Goal: Task Accomplishment & Management: Use online tool/utility

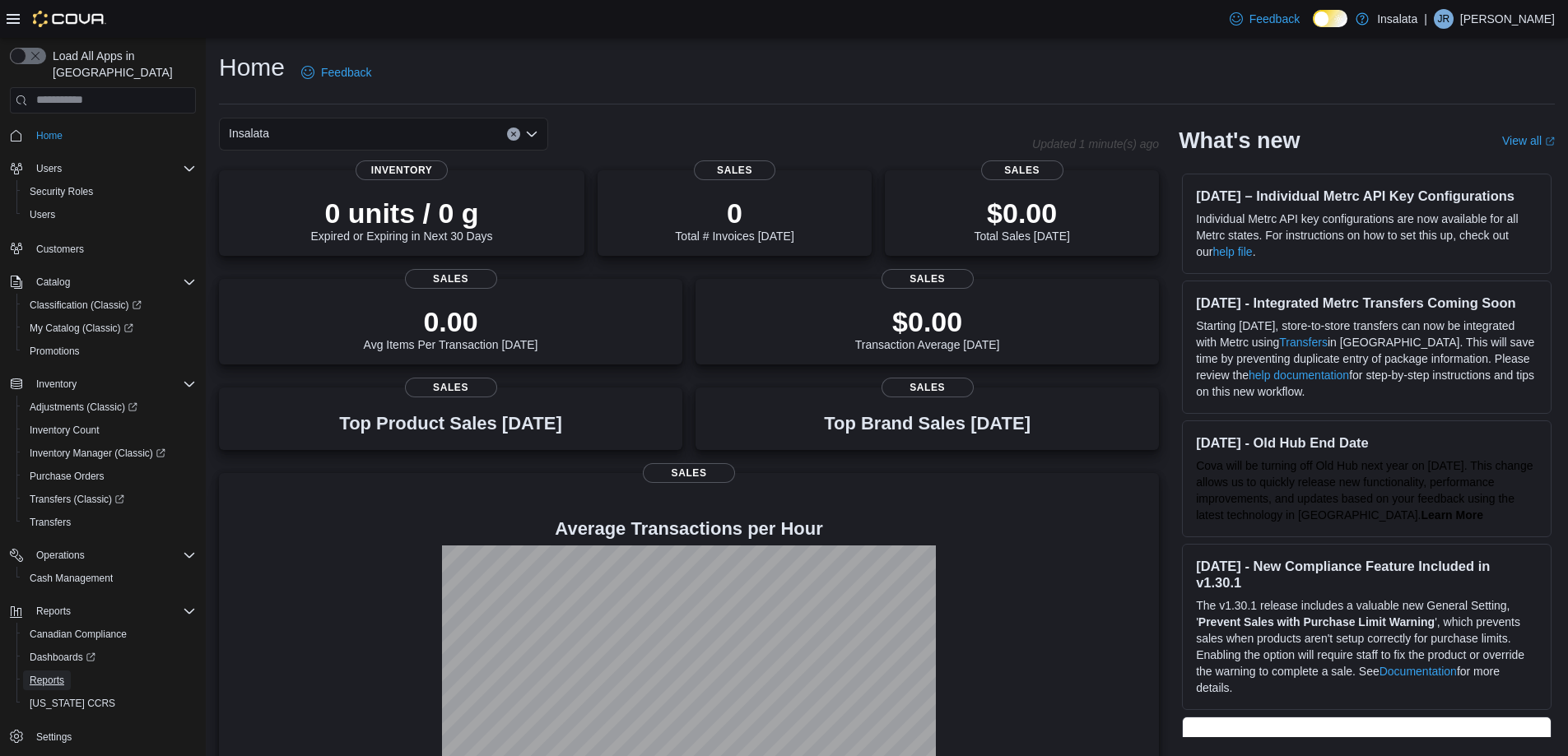
drag, startPoint x: 31, startPoint y: 662, endPoint x: 0, endPoint y: 661, distance: 31.0
click at [31, 674] on span "Reports" at bounding box center [47, 680] width 34 height 13
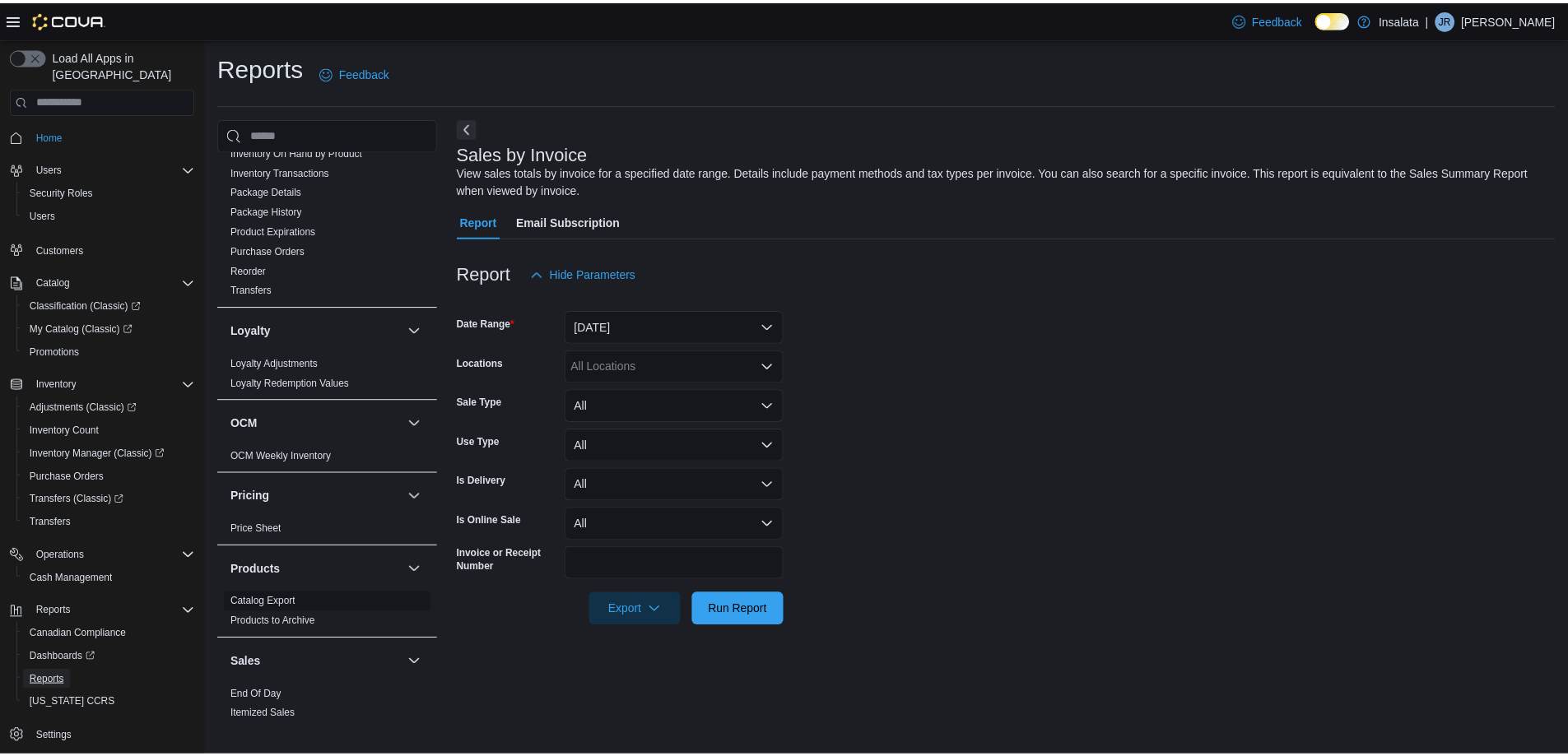
scroll to position [988, 0]
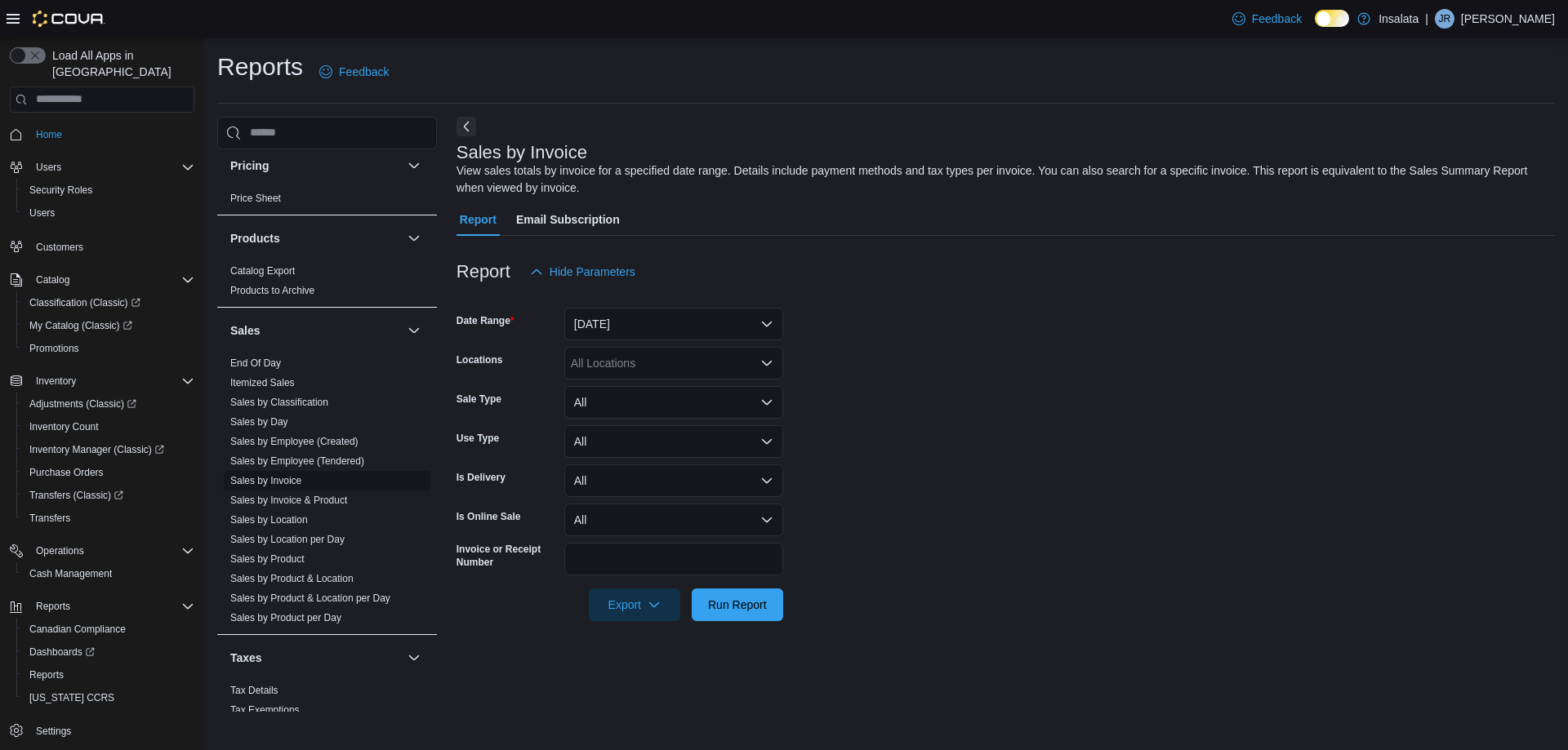
drag, startPoint x: 283, startPoint y: 515, endPoint x: 334, endPoint y: 481, distance: 61.3
click at [282, 516] on link "Sales by Location" at bounding box center [268, 519] width 78 height 11
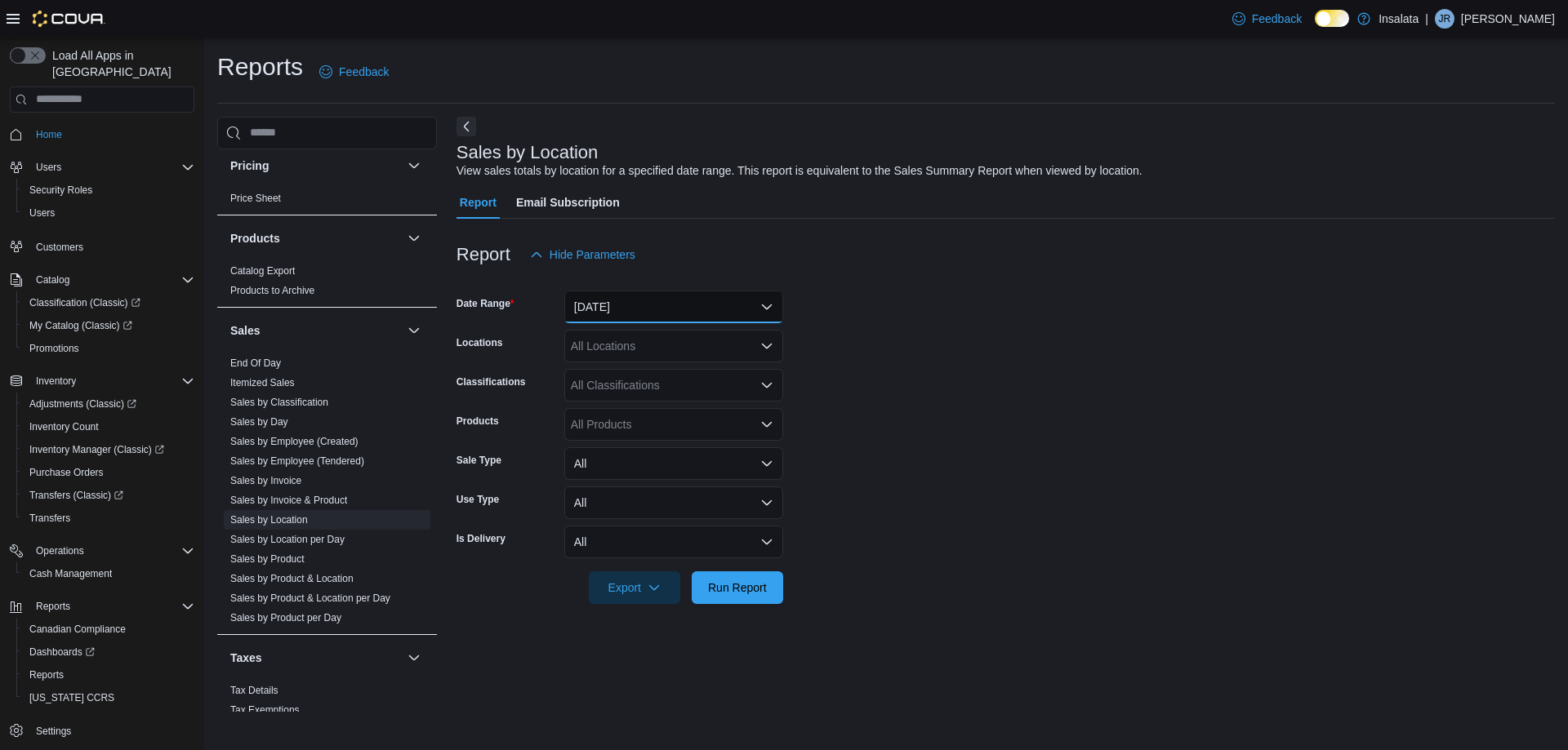
click at [656, 299] on button "[DATE]" at bounding box center [674, 306] width 219 height 32
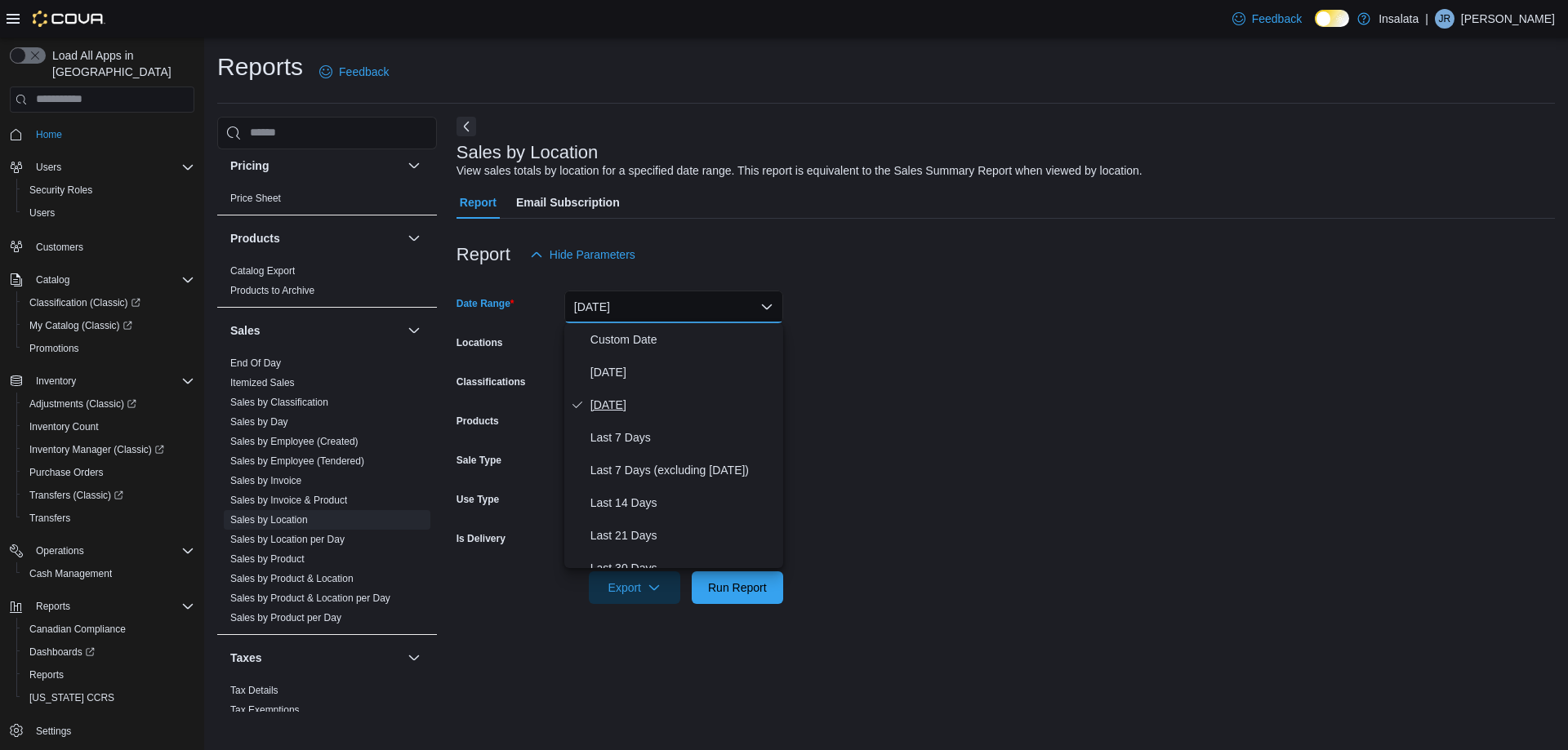
click at [647, 401] on span "[DATE]" at bounding box center [683, 404] width 187 height 20
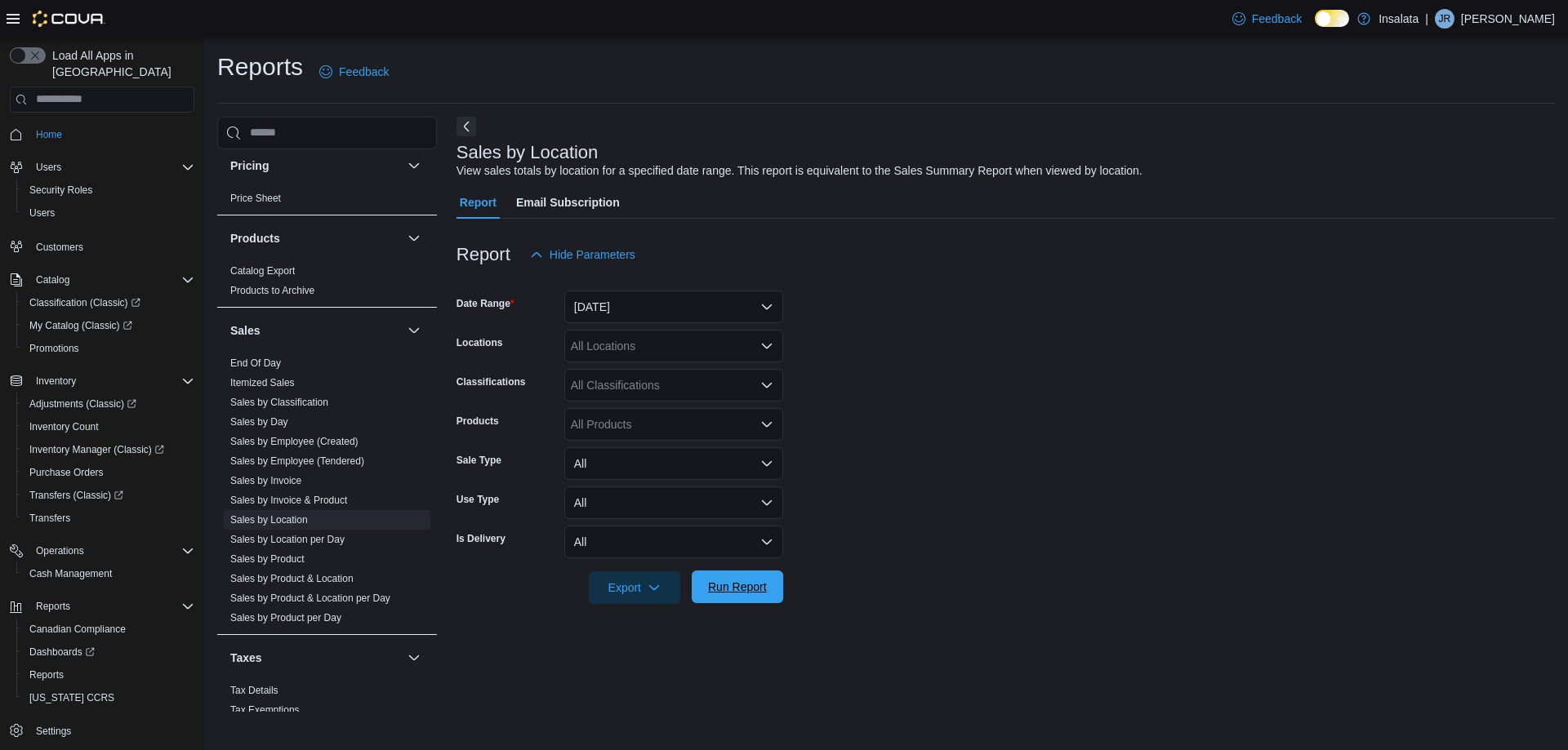
click at [724, 571] on span "Run Report" at bounding box center [738, 587] width 72 height 32
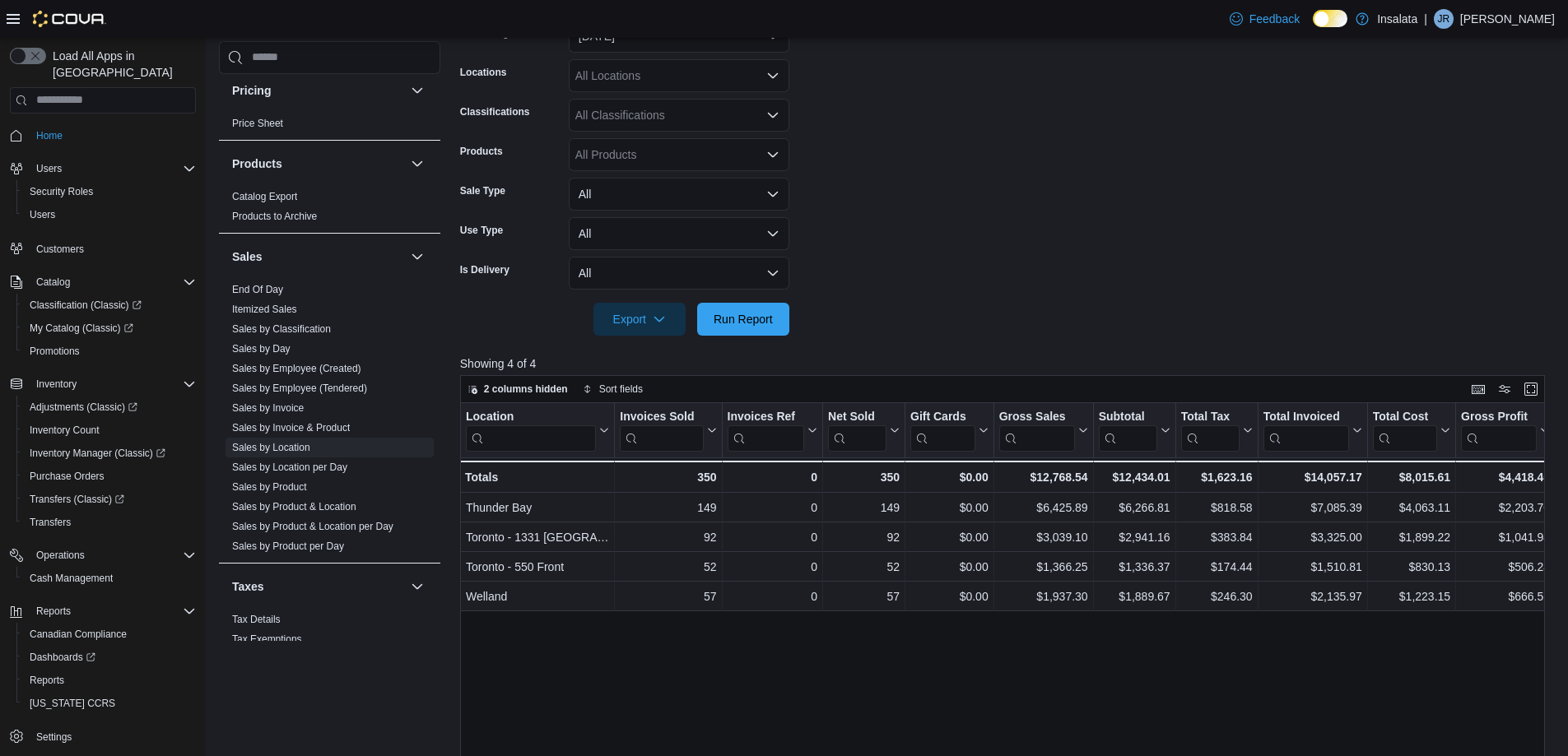
scroll to position [247, 0]
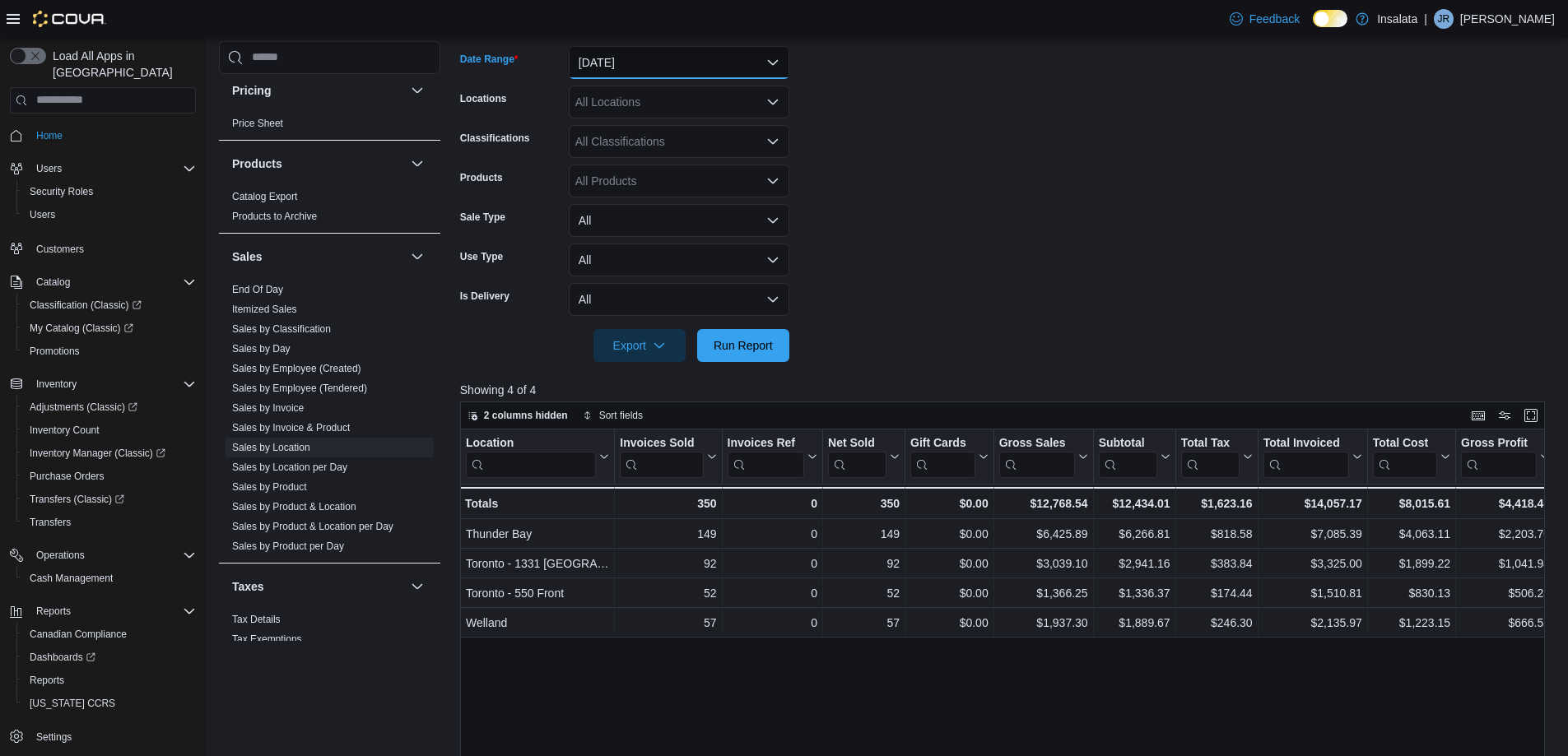
click at [664, 70] on button "[DATE]" at bounding box center [679, 63] width 221 height 33
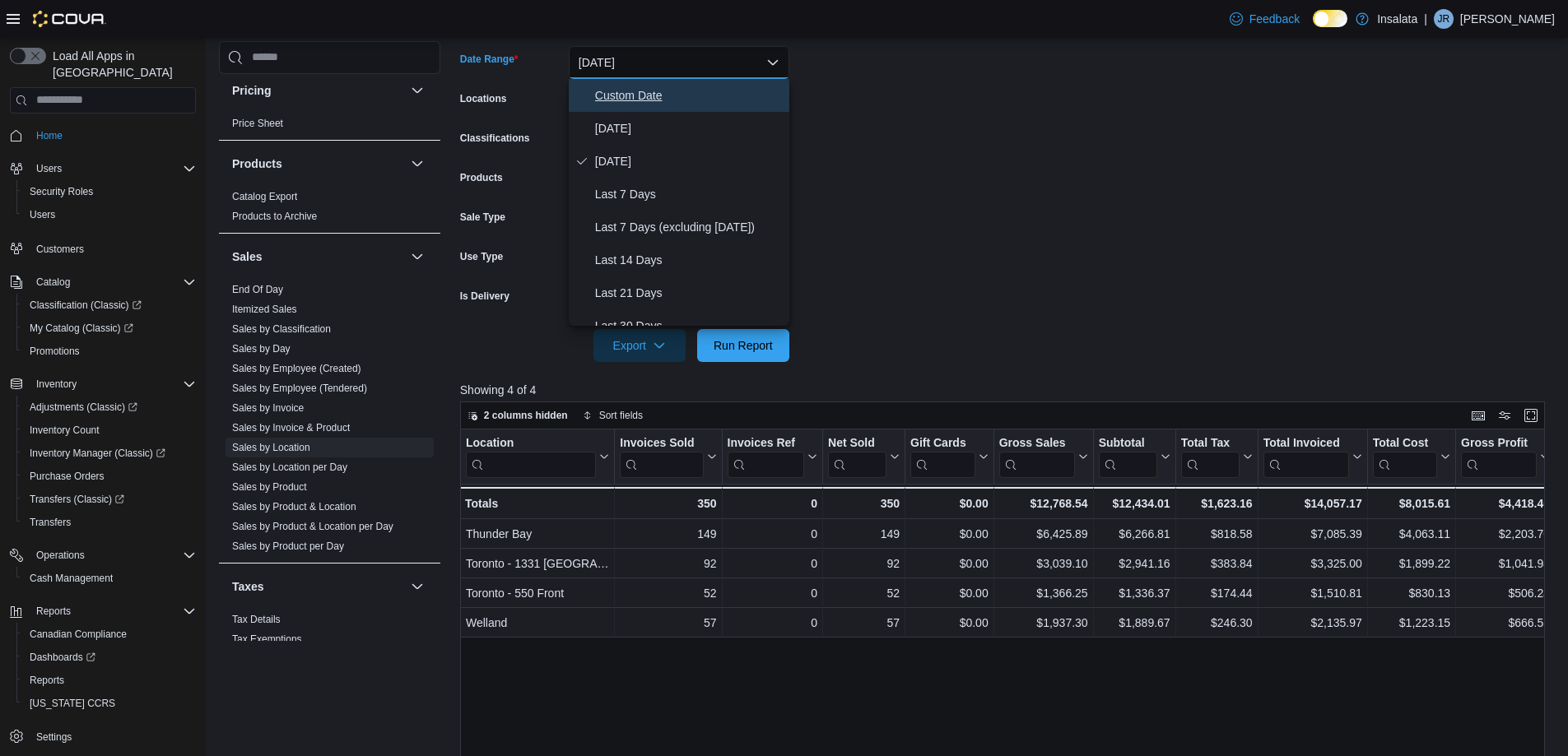
click at [654, 93] on span "Custom Date" at bounding box center [688, 95] width 188 height 20
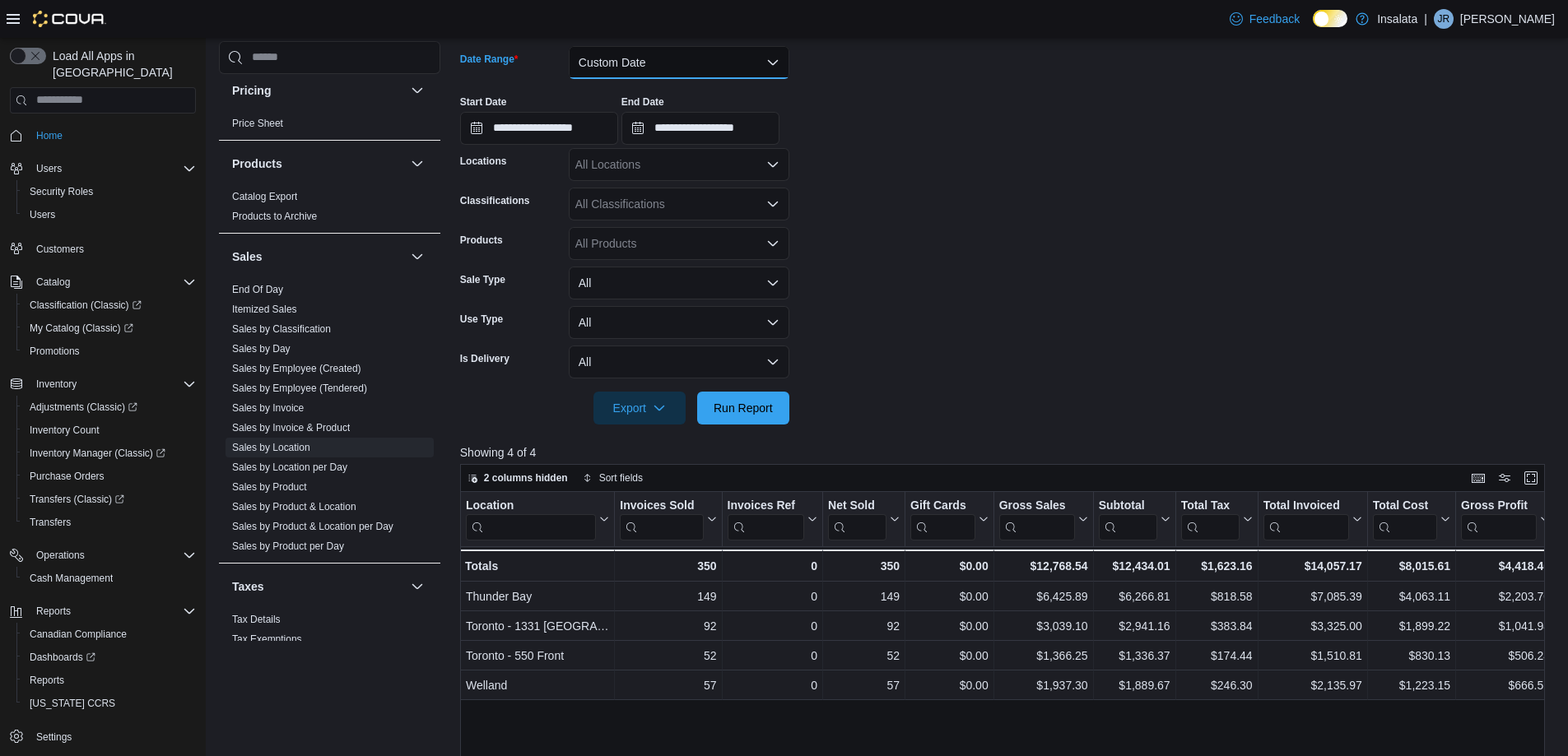
click at [614, 57] on button "Custom Date" at bounding box center [679, 63] width 221 height 33
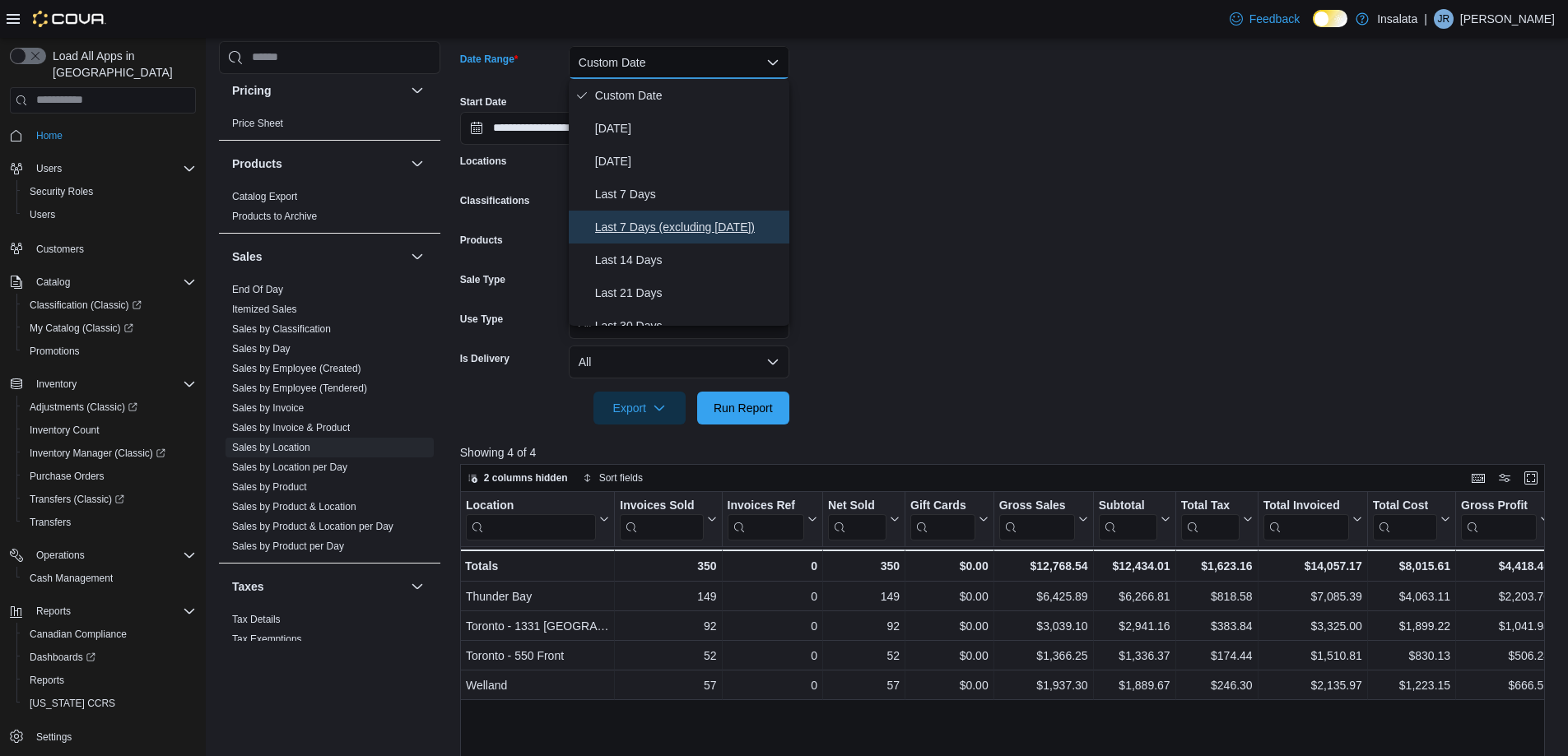
click at [644, 222] on span "Last 7 Days (excluding [DATE])" at bounding box center [688, 227] width 188 height 20
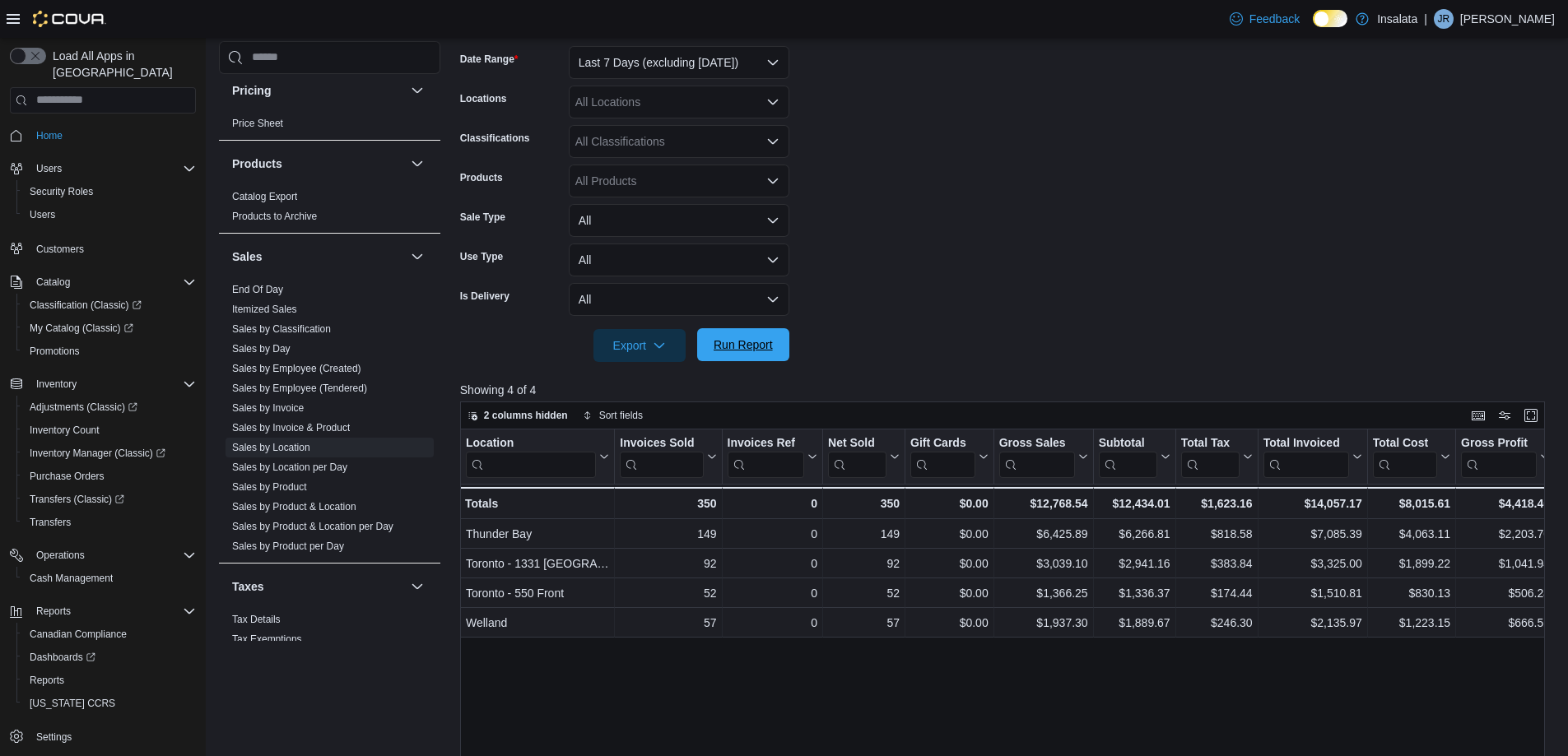
click at [723, 354] on span "Run Report" at bounding box center [743, 345] width 72 height 33
click at [911, 282] on form "Date Range Last 7 Days (excluding [DATE]) Locations All Locations Classificatio…" at bounding box center [1008, 194] width 1096 height 336
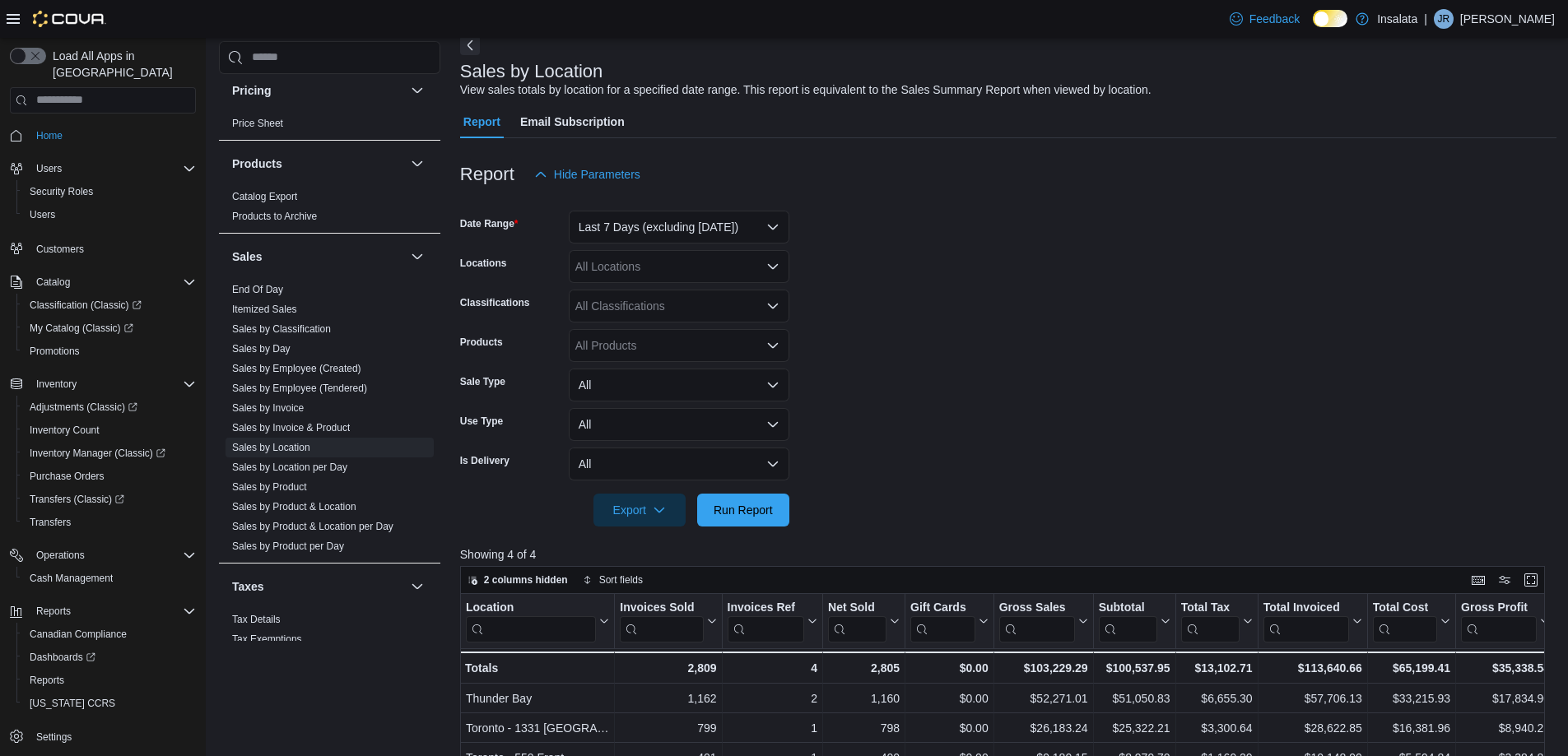
scroll to position [165, 0]
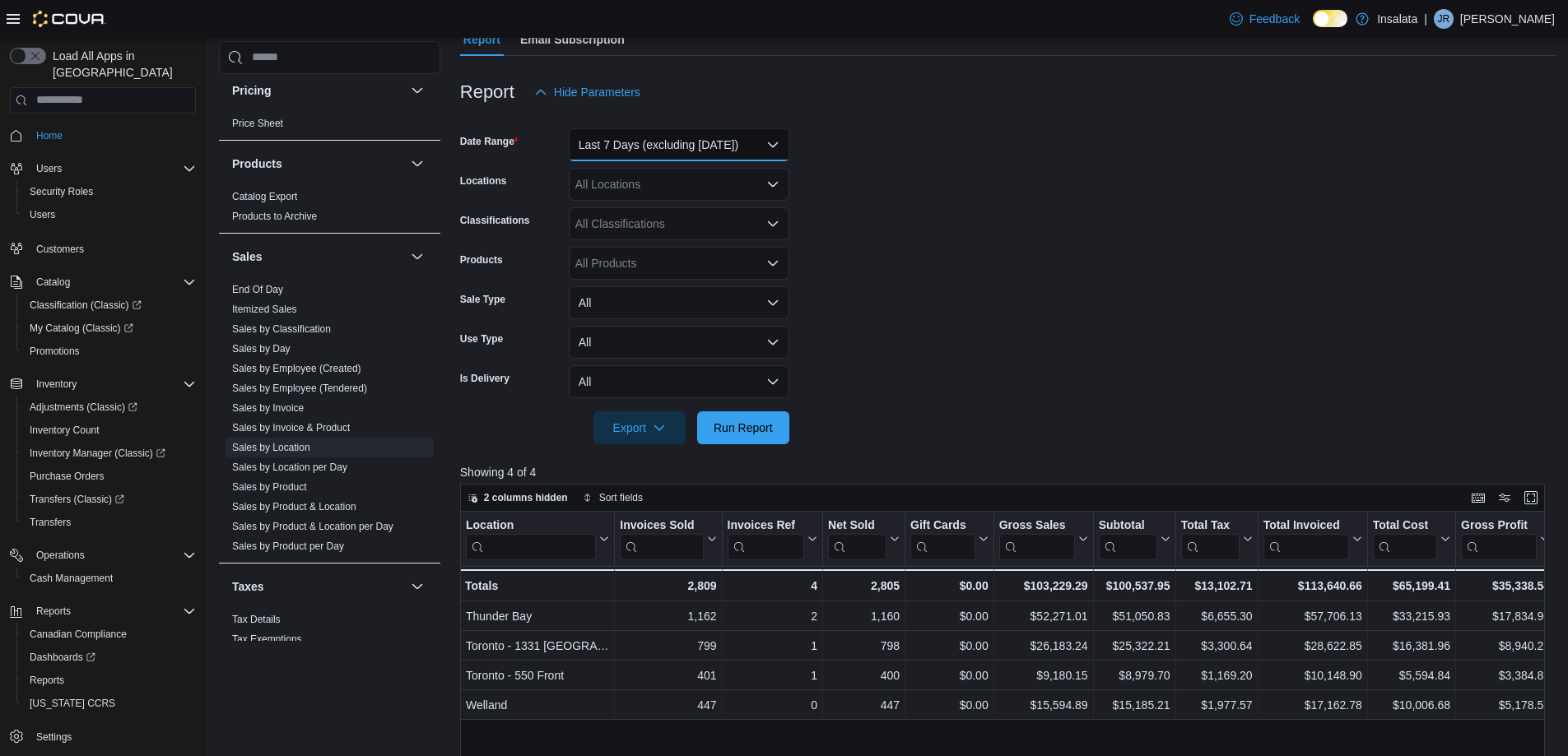
click at [676, 142] on button "Last 7 Days (excluding [DATE])" at bounding box center [679, 145] width 221 height 33
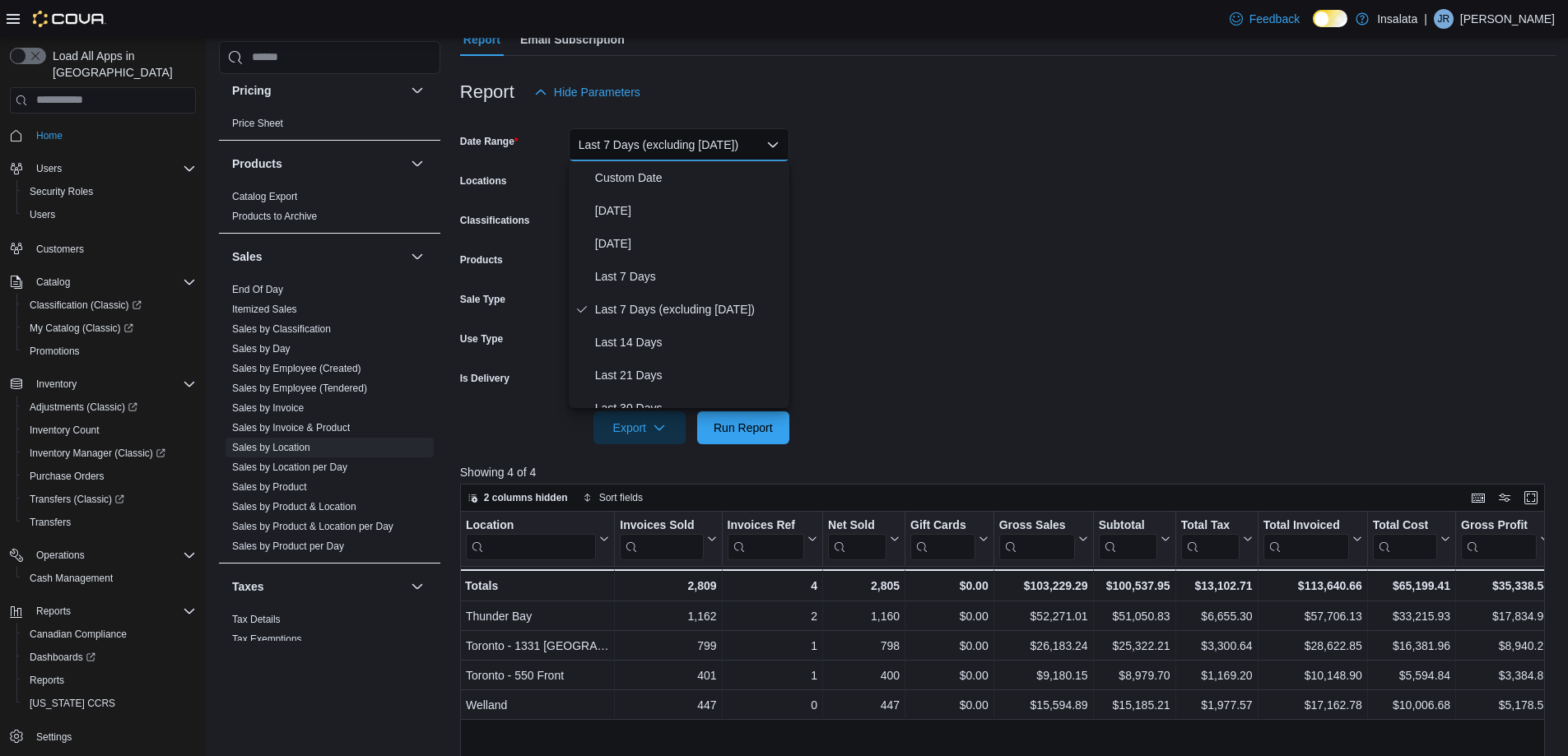
drag, startPoint x: 1103, startPoint y: 325, endPoint x: 1043, endPoint y: 213, distance: 127.1
click at [1096, 299] on form "Date Range Last 7 Days (excluding [DATE]) Locations All Locations Classificatio…" at bounding box center [1008, 276] width 1096 height 336
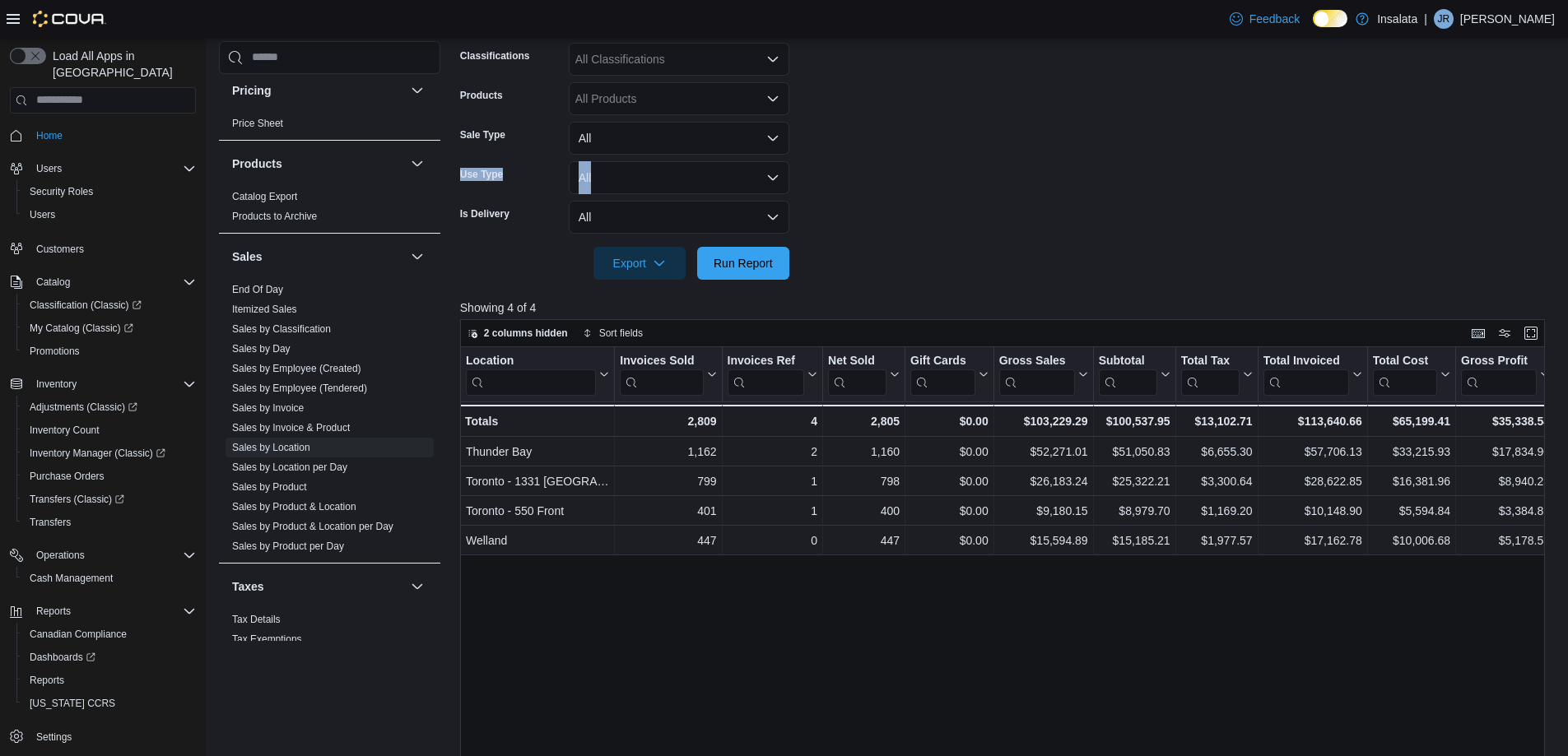
scroll to position [411, 0]
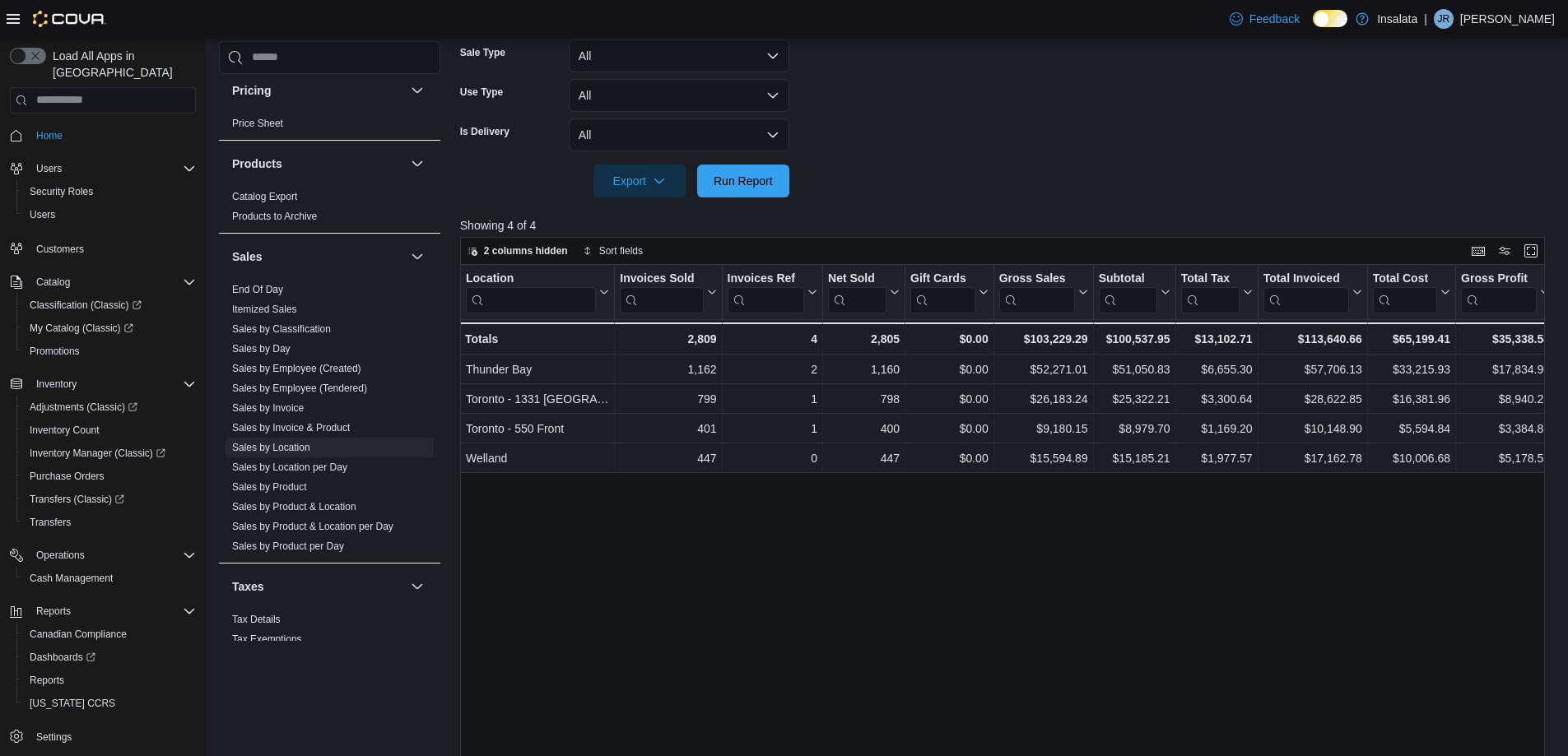
click at [1053, 586] on div "Location Click to view column header actions Invoices Sold Click to view column…" at bounding box center [1008, 553] width 1096 height 577
click at [832, 581] on div "Location Click to view column header actions Invoices Sold Click to view column…" at bounding box center [1008, 553] width 1096 height 577
click at [829, 535] on div "Location Click to view column header actions Invoices Sold Click to view column…" at bounding box center [1008, 553] width 1096 height 577
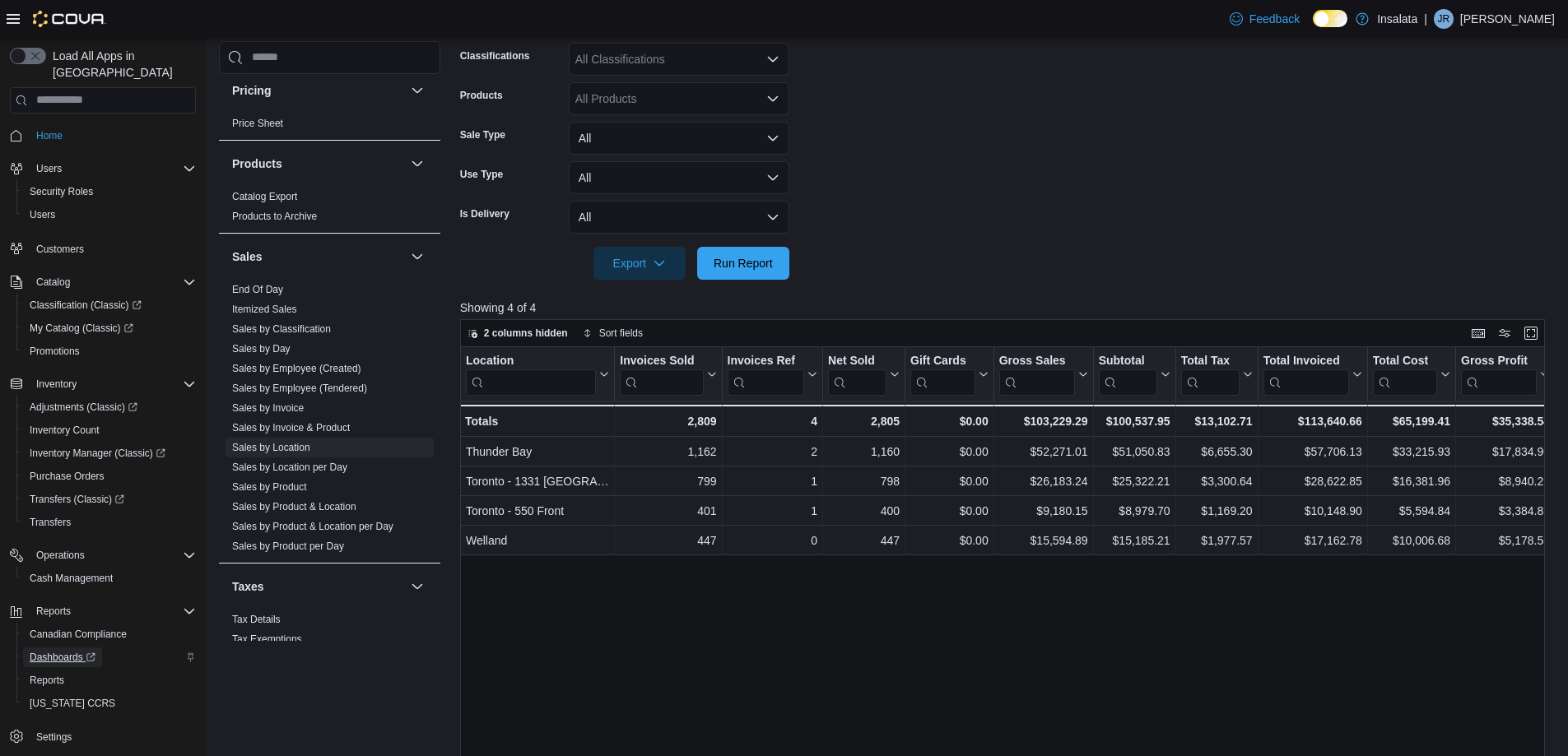
click at [64, 651] on span "Dashboards" at bounding box center [63, 657] width 66 height 13
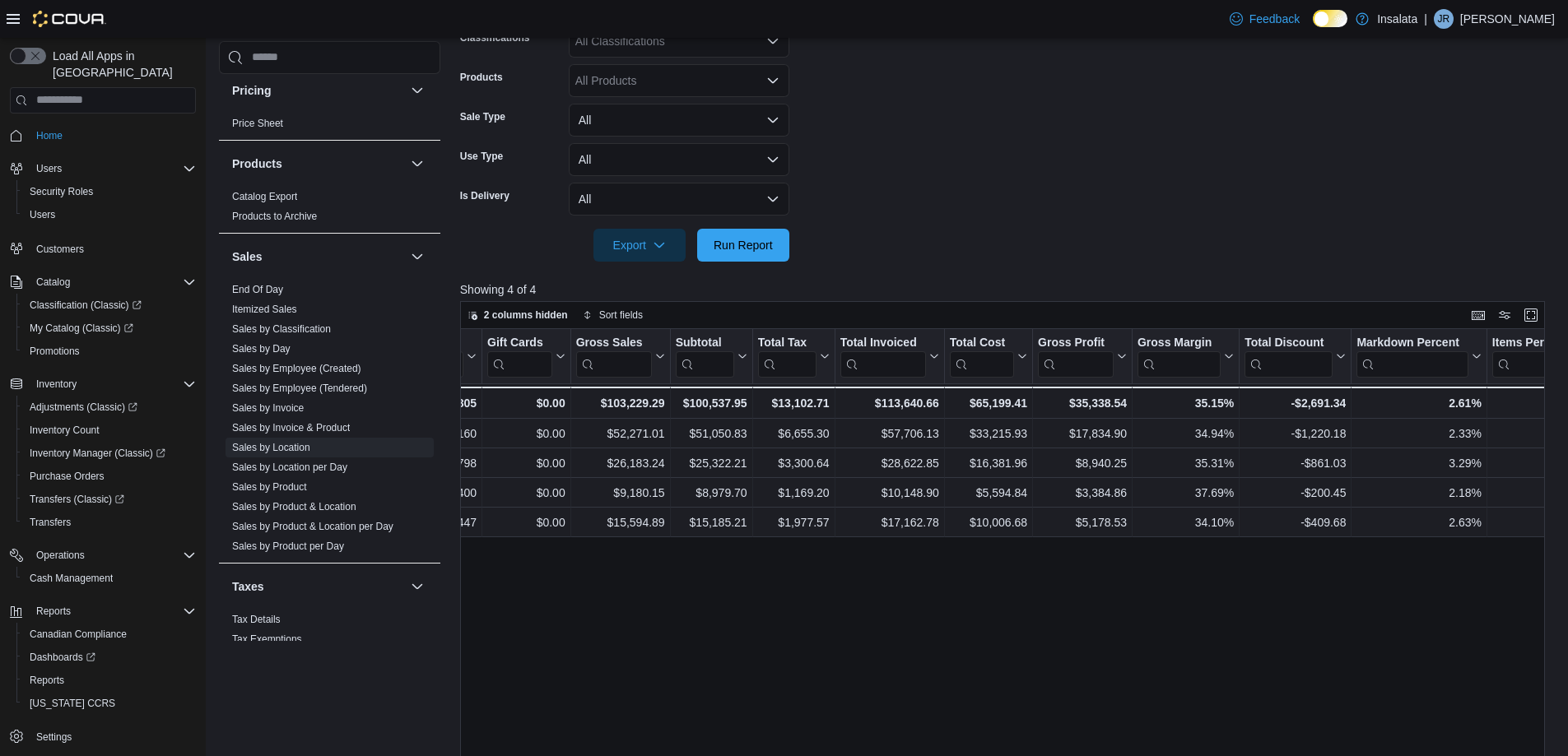
scroll to position [99, 0]
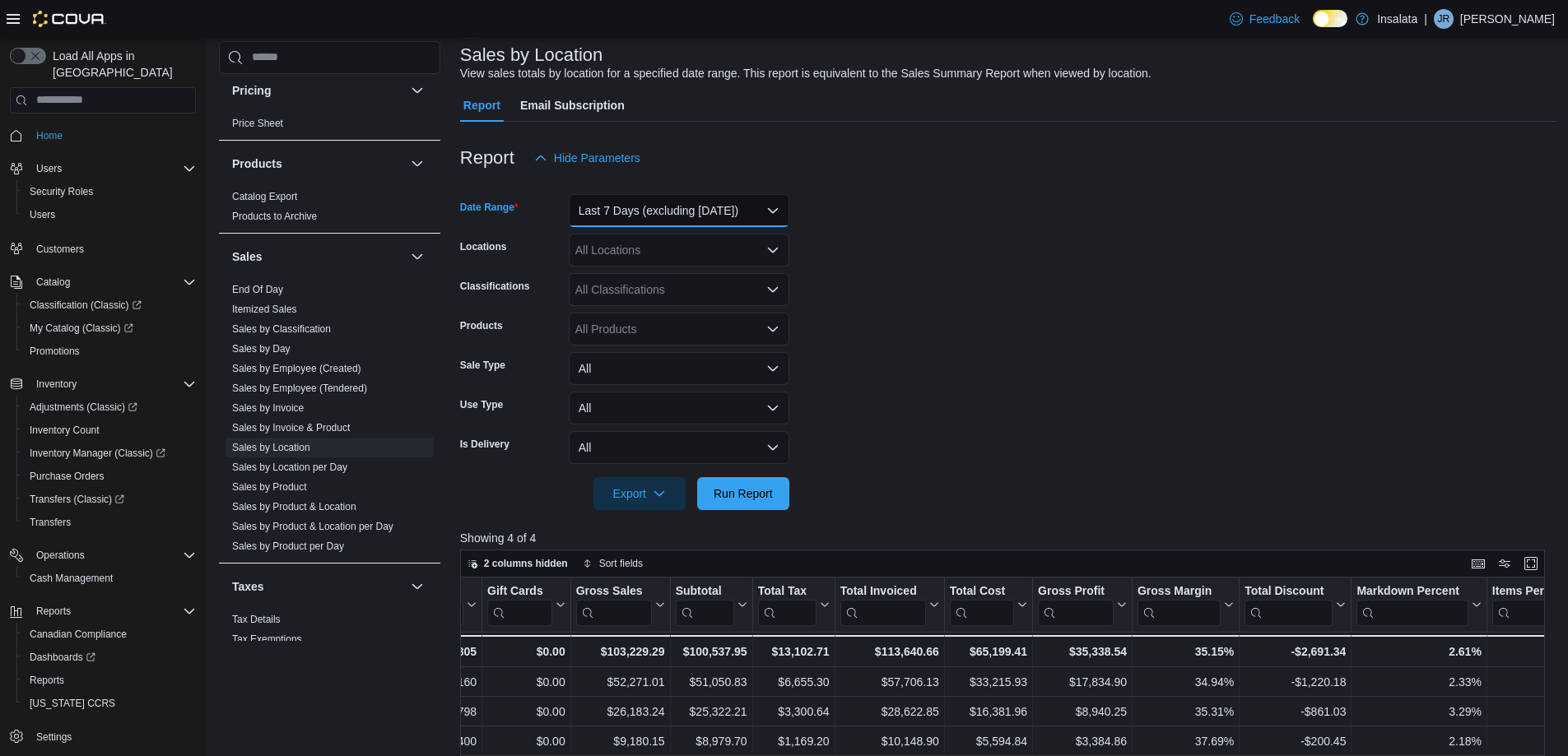
click at [688, 213] on button "Last 7 Days (excluding [DATE])" at bounding box center [679, 210] width 221 height 33
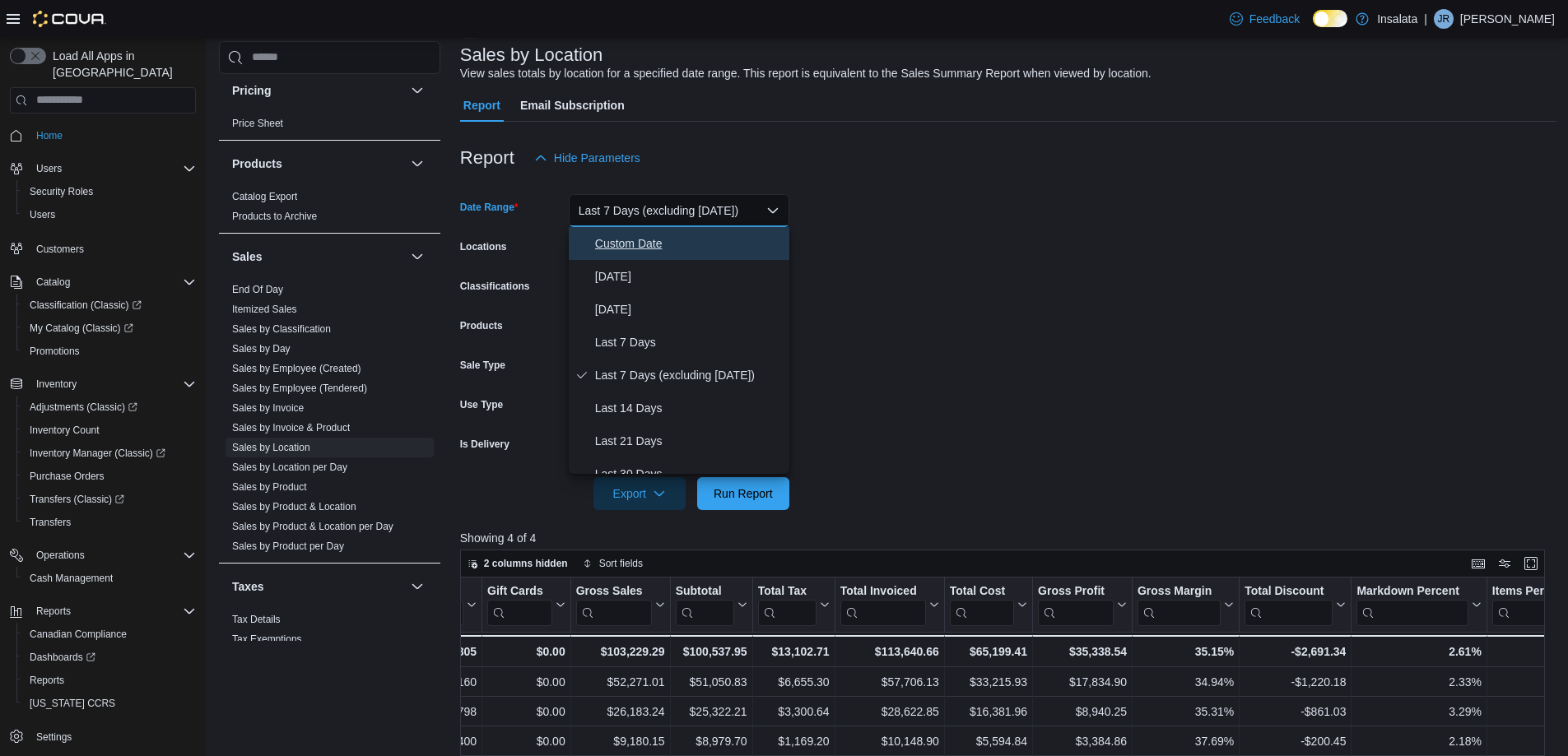
click at [687, 229] on button "Custom Date" at bounding box center [679, 244] width 221 height 33
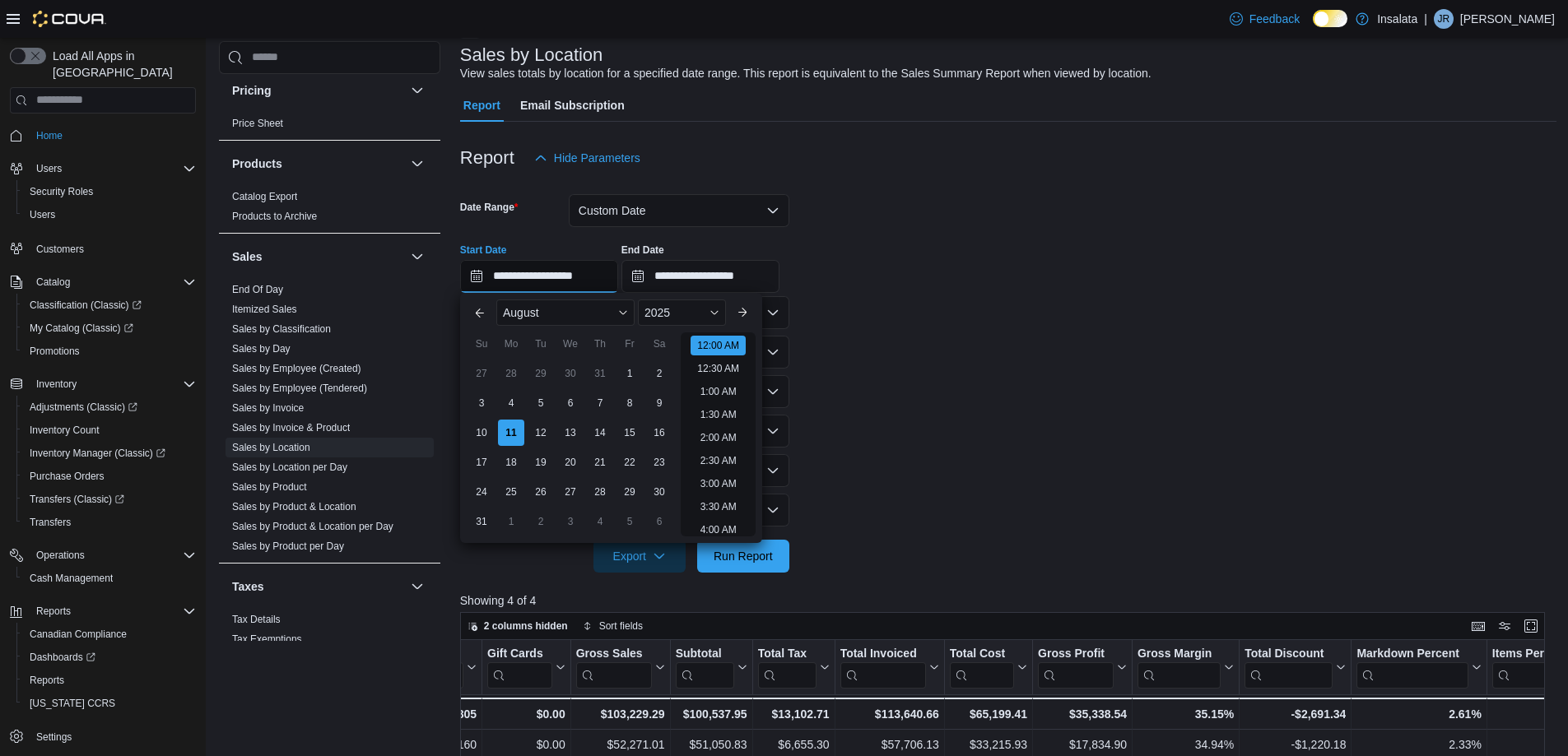
click at [534, 279] on input "**********" at bounding box center [539, 276] width 158 height 33
click at [514, 402] on div "4" at bounding box center [511, 403] width 29 height 29
type input "**********"
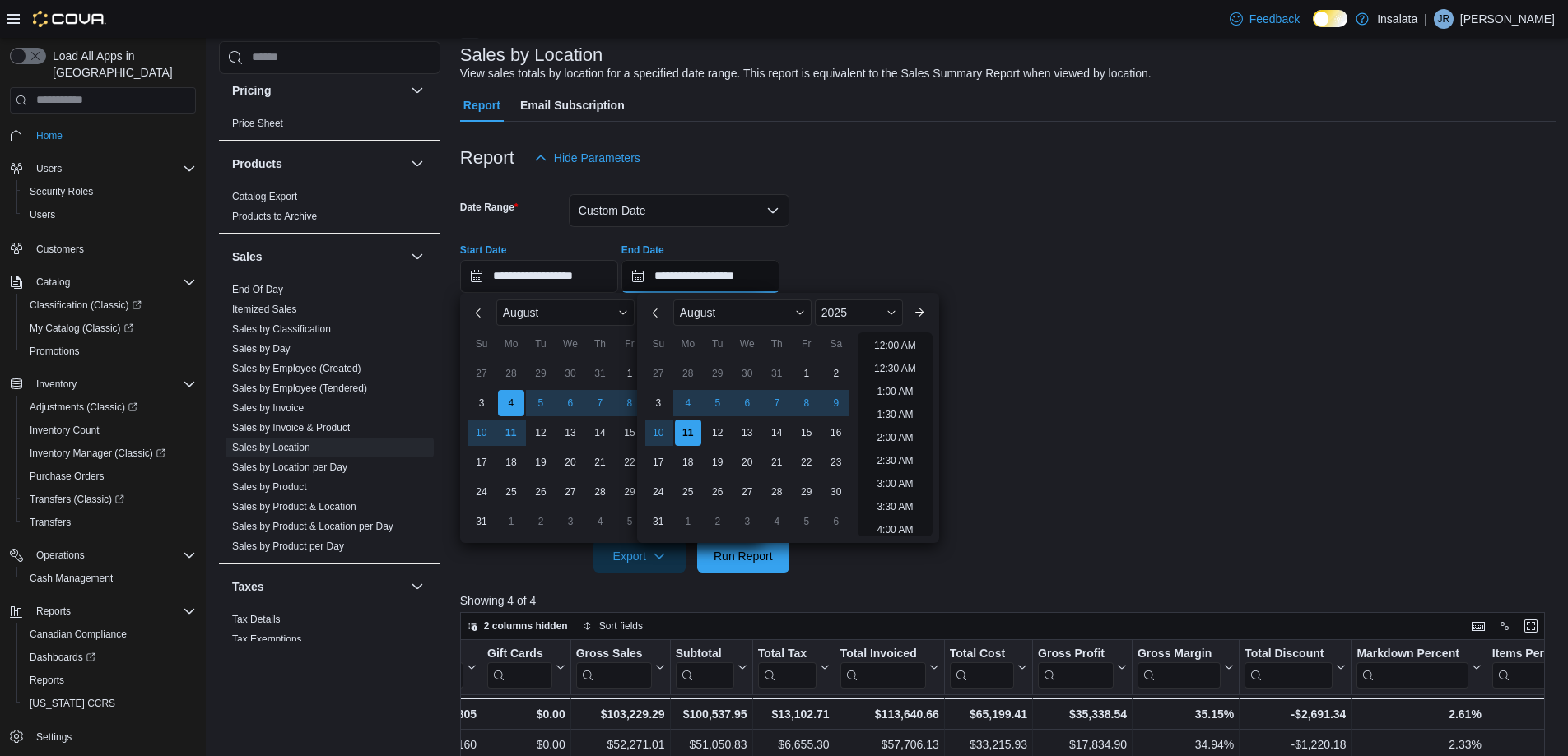
click at [693, 271] on input "**********" at bounding box center [700, 276] width 158 height 33
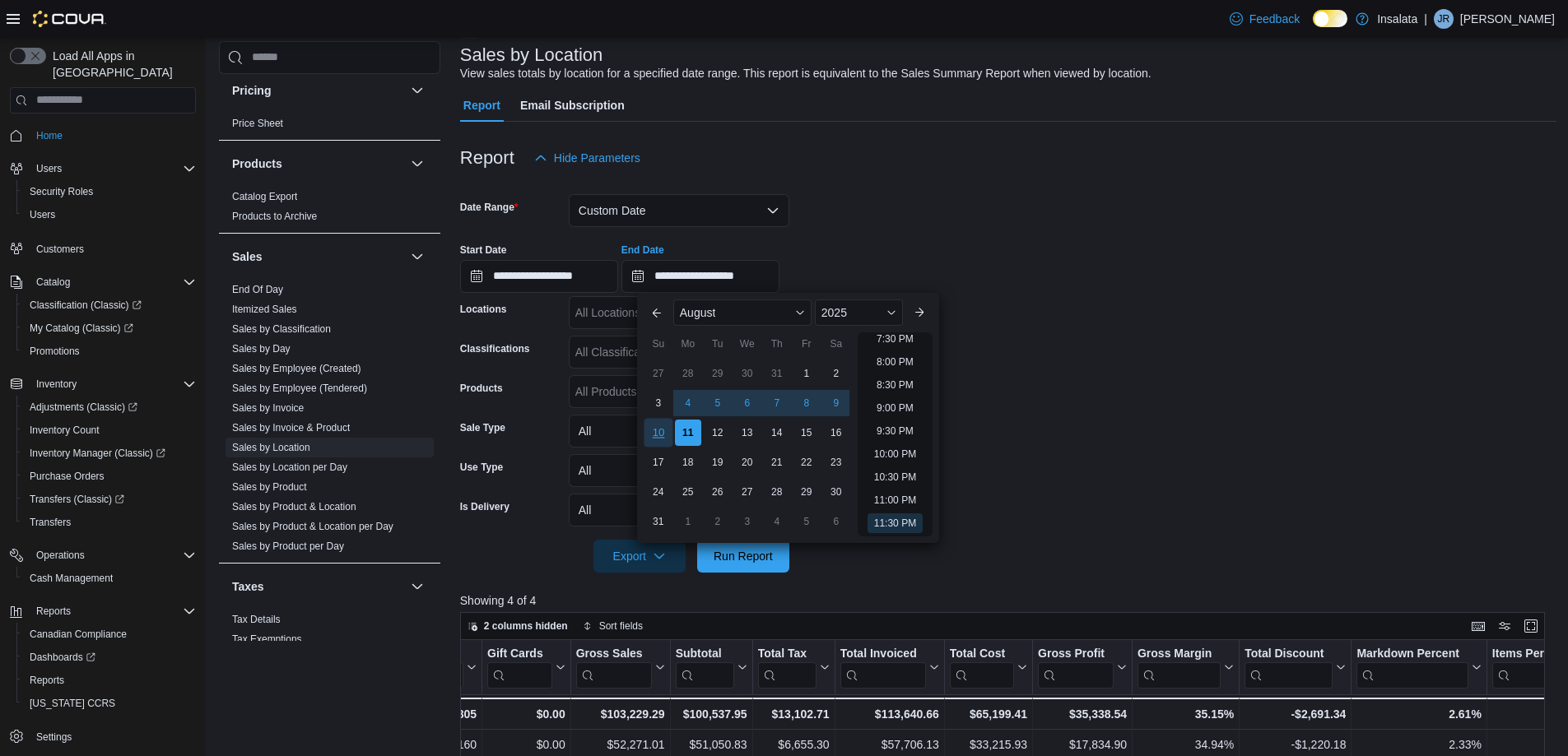
click at [658, 427] on div "10" at bounding box center [658, 432] width 29 height 29
type input "**********"
click at [1045, 358] on form "**********" at bounding box center [1008, 373] width 1096 height 398
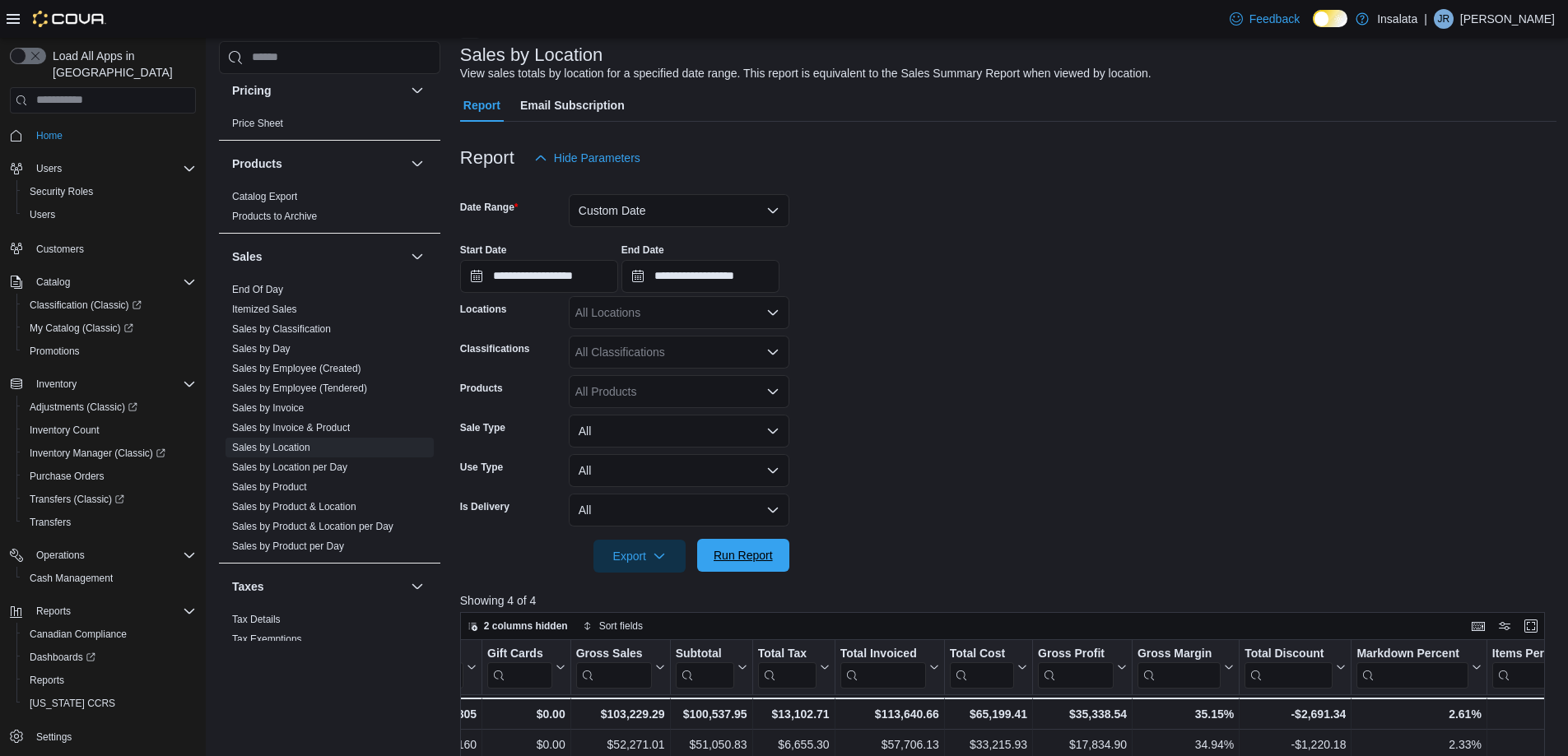
click at [760, 547] on span "Run Report" at bounding box center [743, 555] width 72 height 33
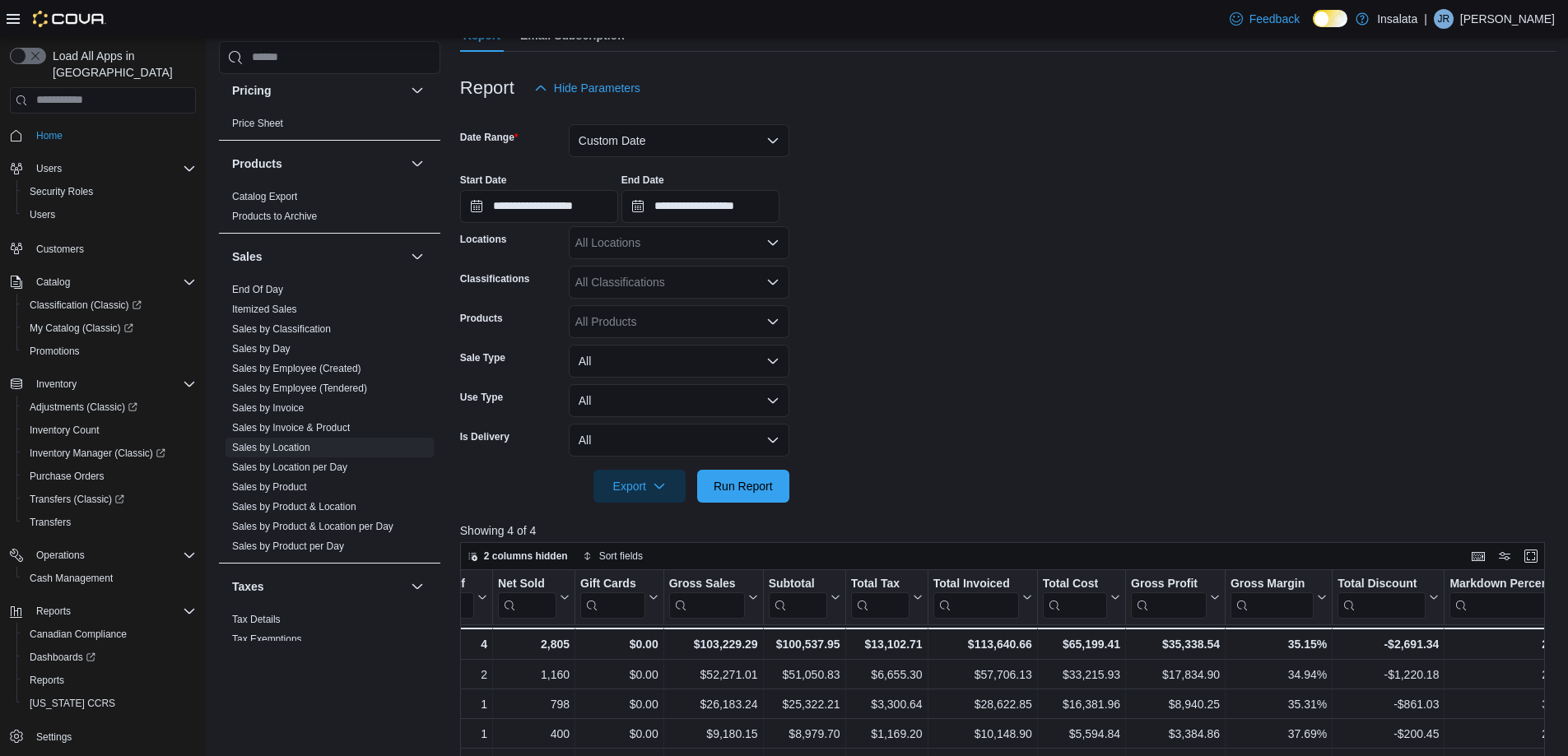
scroll to position [79, 0]
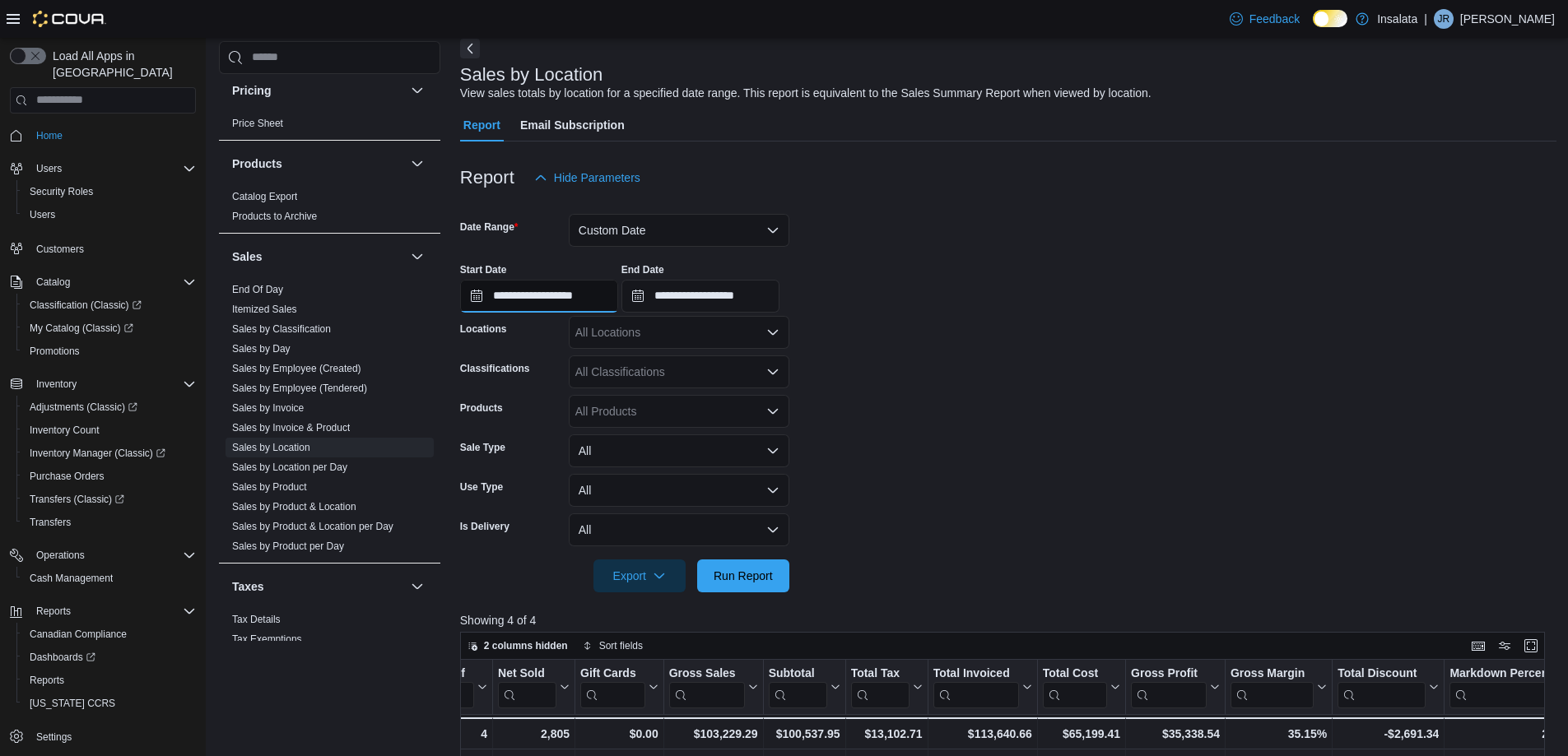
click at [547, 301] on input "**********" at bounding box center [539, 296] width 158 height 33
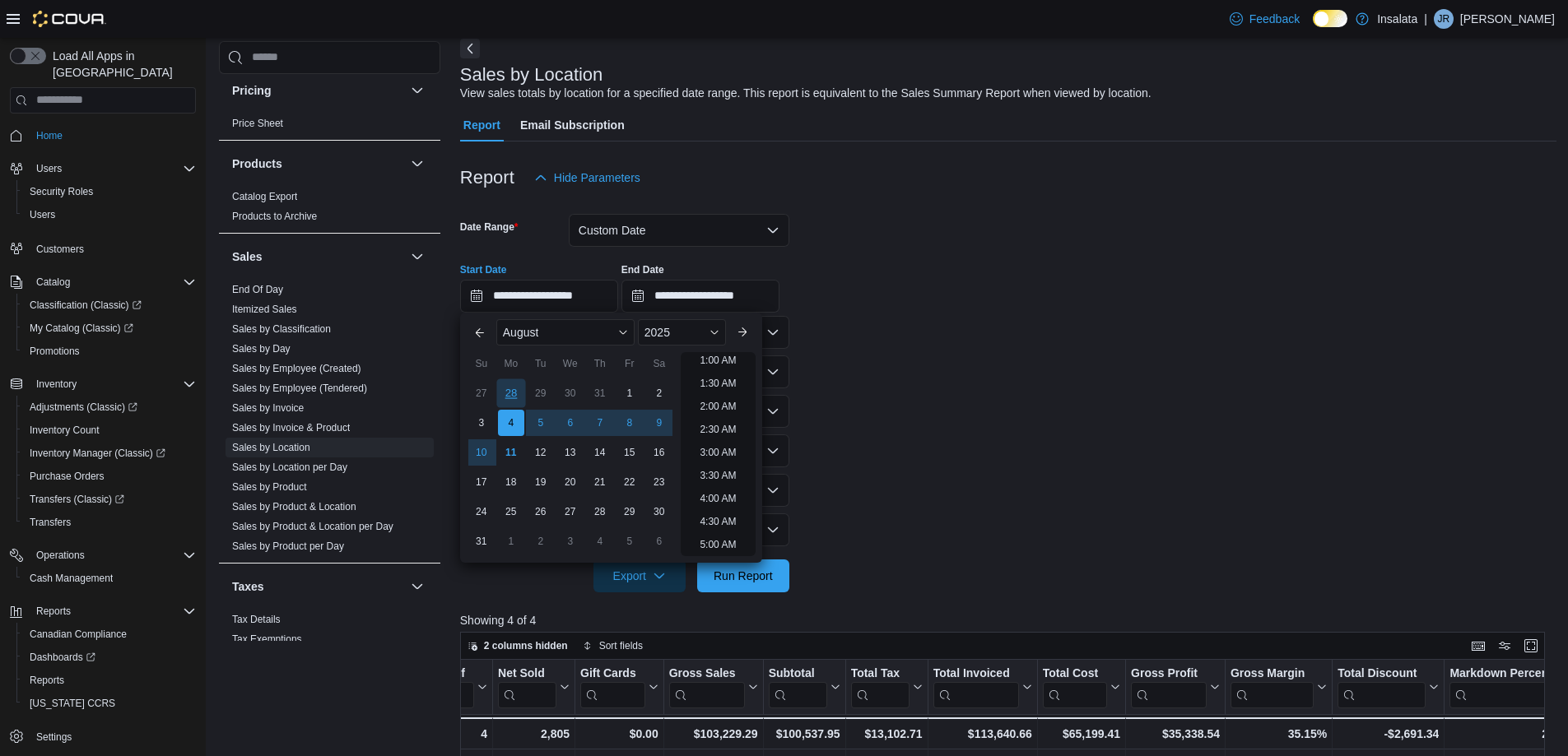
click at [509, 396] on div "28" at bounding box center [511, 393] width 29 height 29
type input "**********"
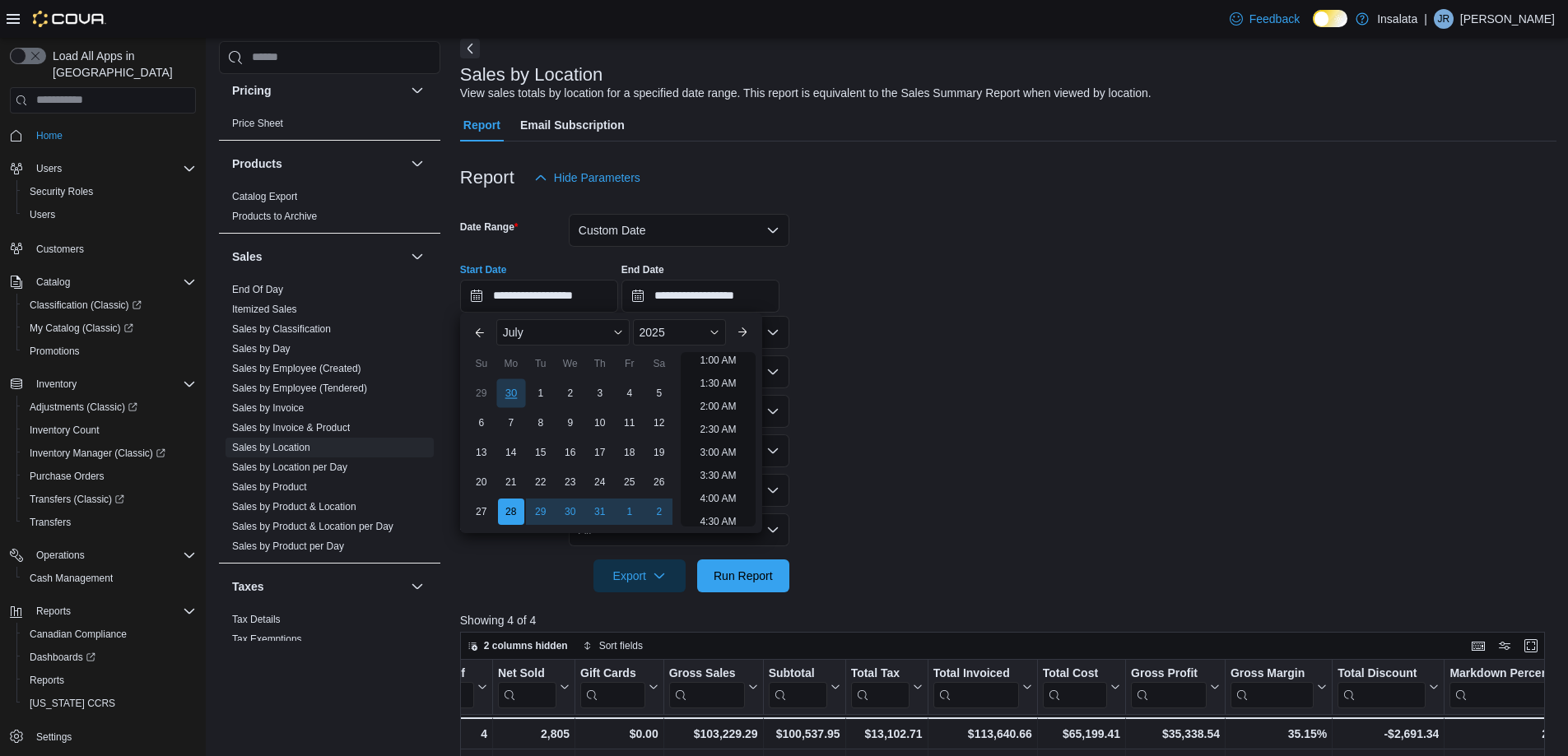
scroll to position [3, 0]
click at [708, 291] on input "**********" at bounding box center [700, 296] width 158 height 33
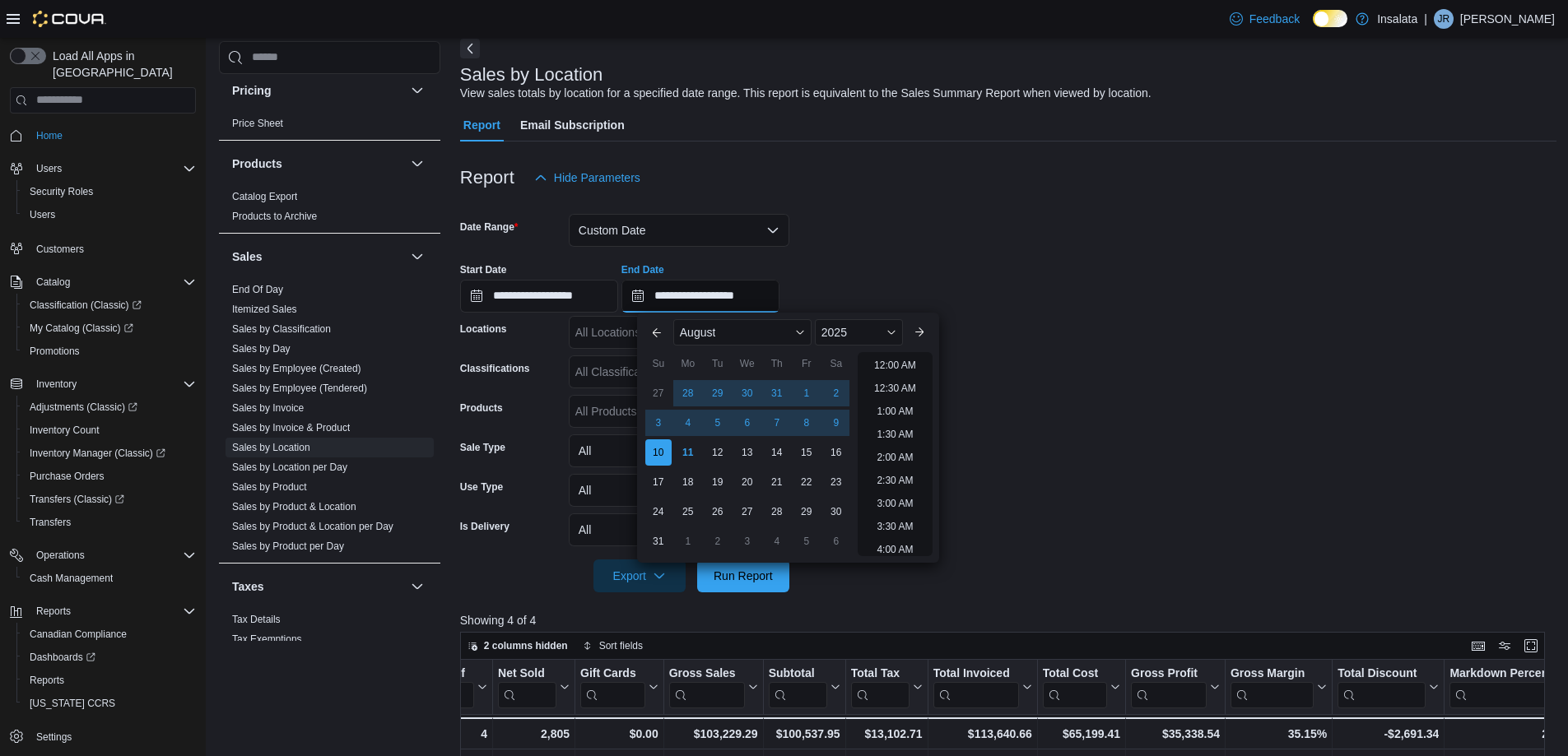
scroll to position [905, 0]
click at [660, 426] on div "3" at bounding box center [658, 423] width 29 height 29
type input "**********"
click at [725, 564] on span "Run Report" at bounding box center [743, 575] width 72 height 33
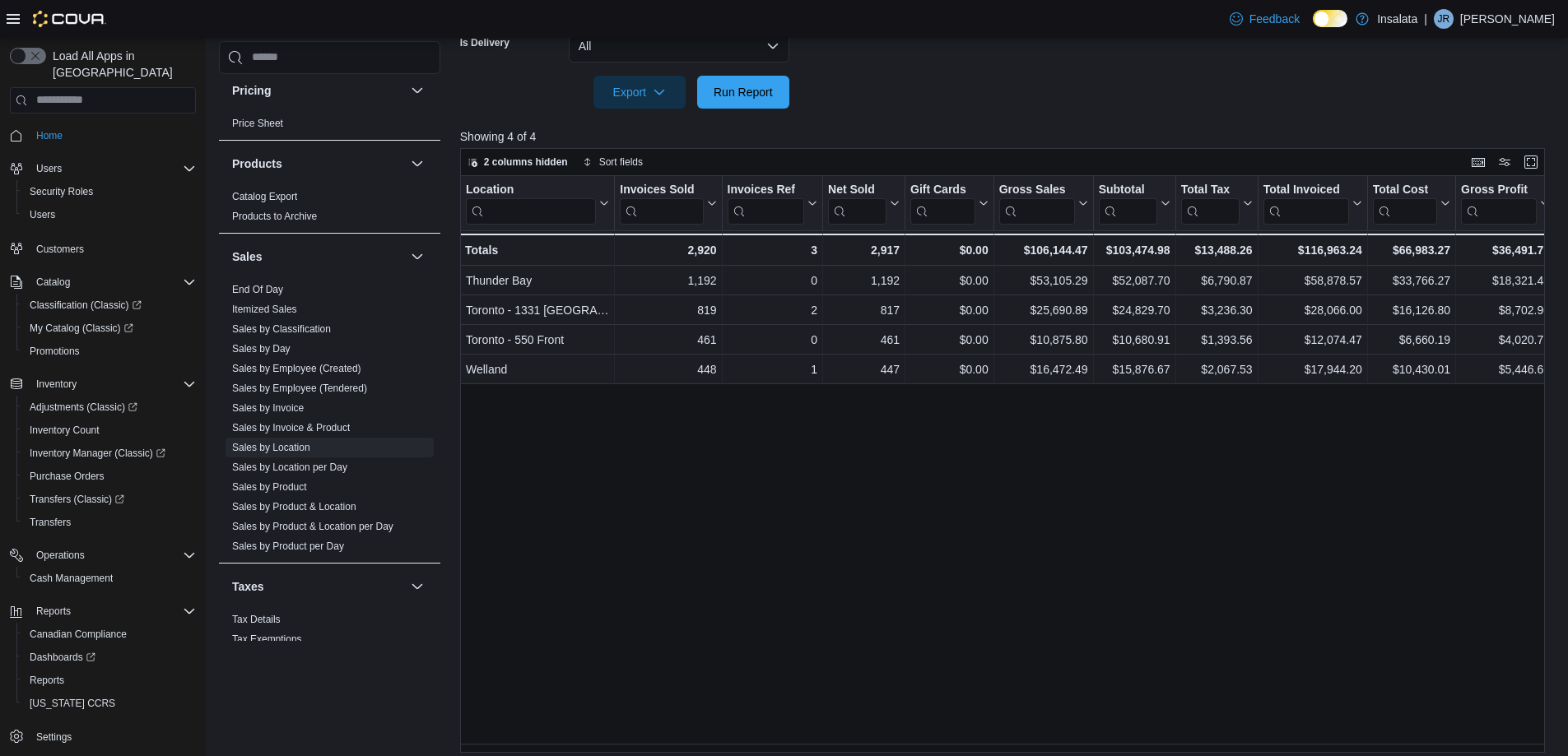
scroll to position [572, 0]
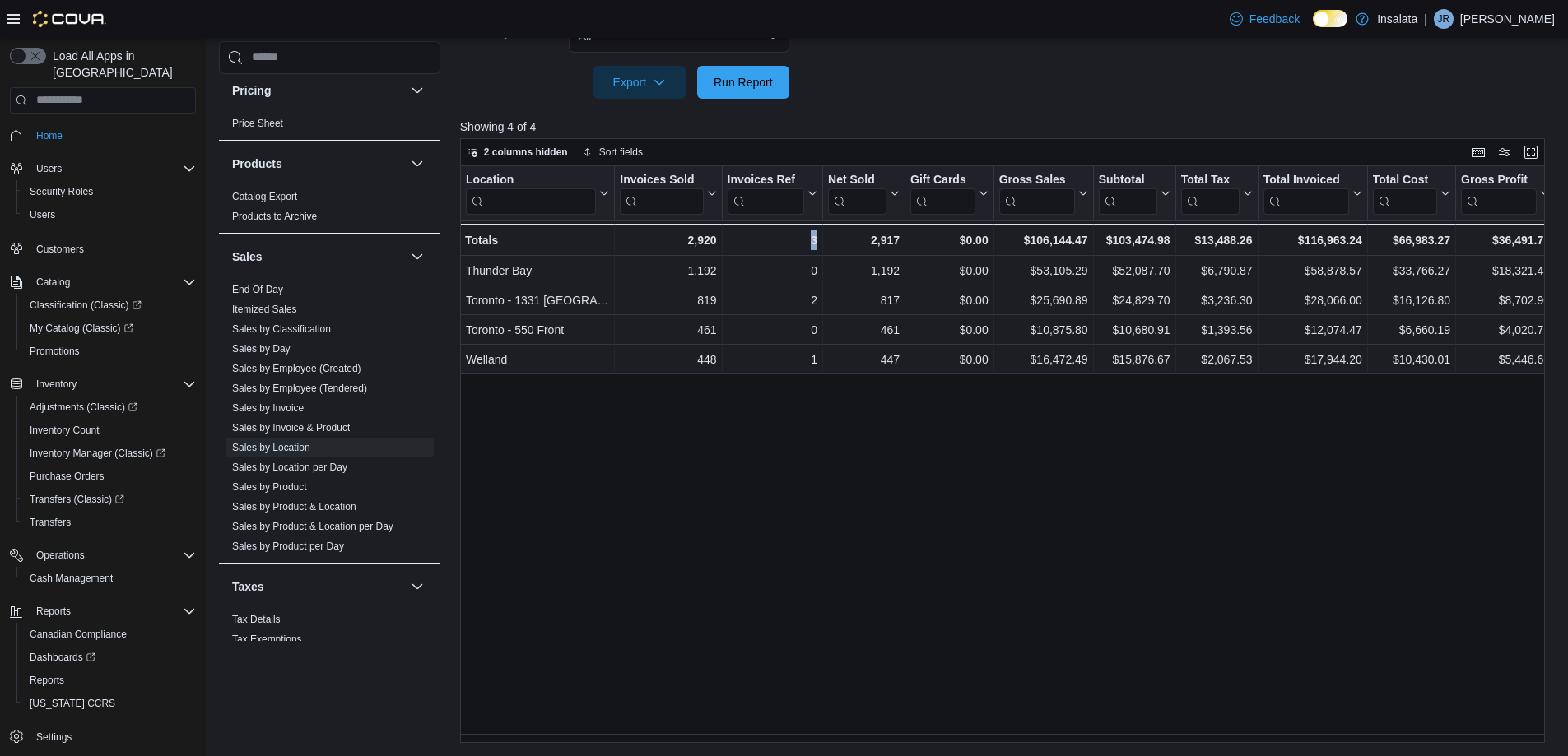
drag, startPoint x: 754, startPoint y: 734, endPoint x: 816, endPoint y: 736, distance: 62.0
click at [816, 736] on div "Location Click to view column header actions Invoices Sold Click to view column…" at bounding box center [1008, 455] width 1096 height 577
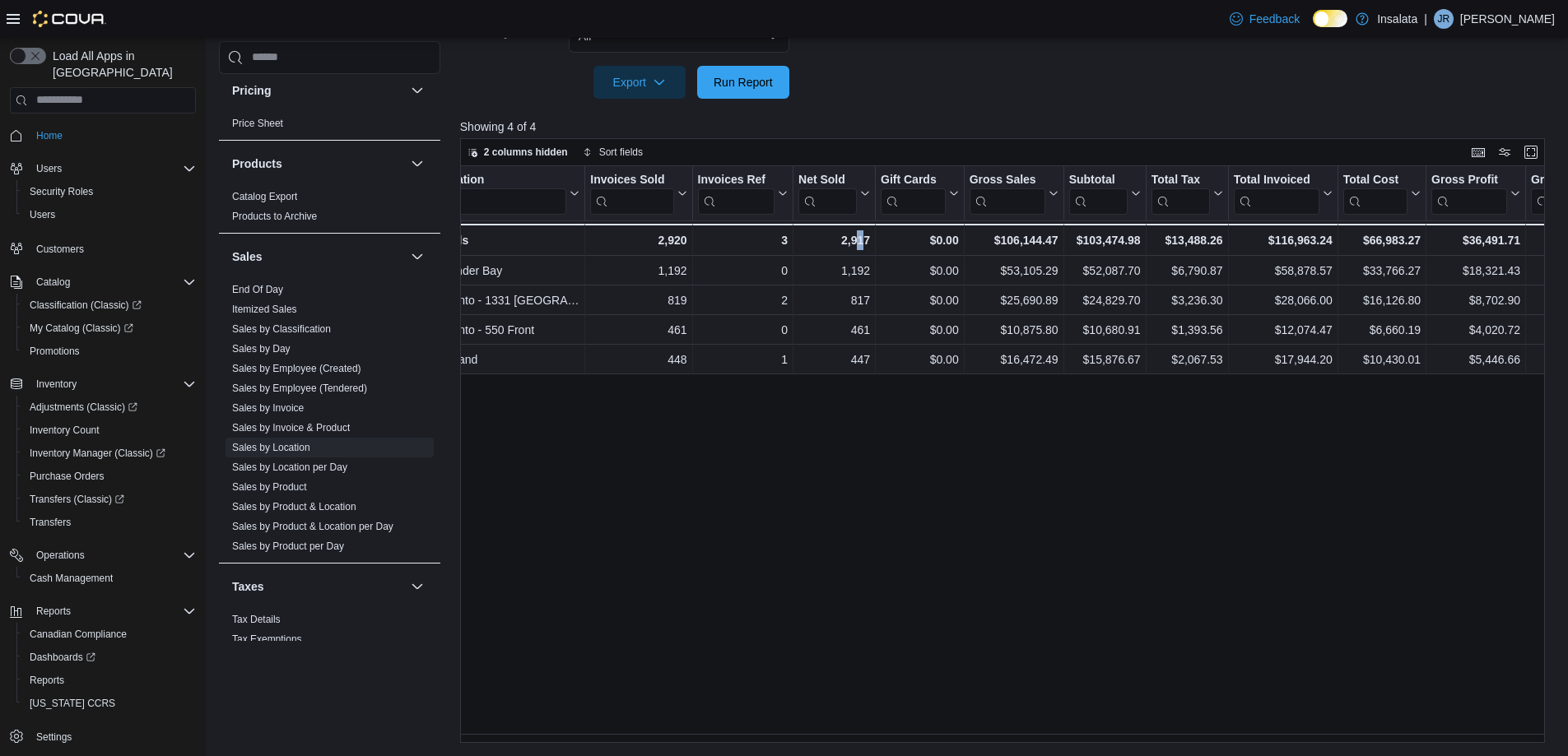
drag, startPoint x: 854, startPoint y: 734, endPoint x: 865, endPoint y: 732, distance: 11.2
click at [865, 732] on div "Location Click to view column header actions Invoices Sold Click to view column…" at bounding box center [1008, 455] width 1096 height 577
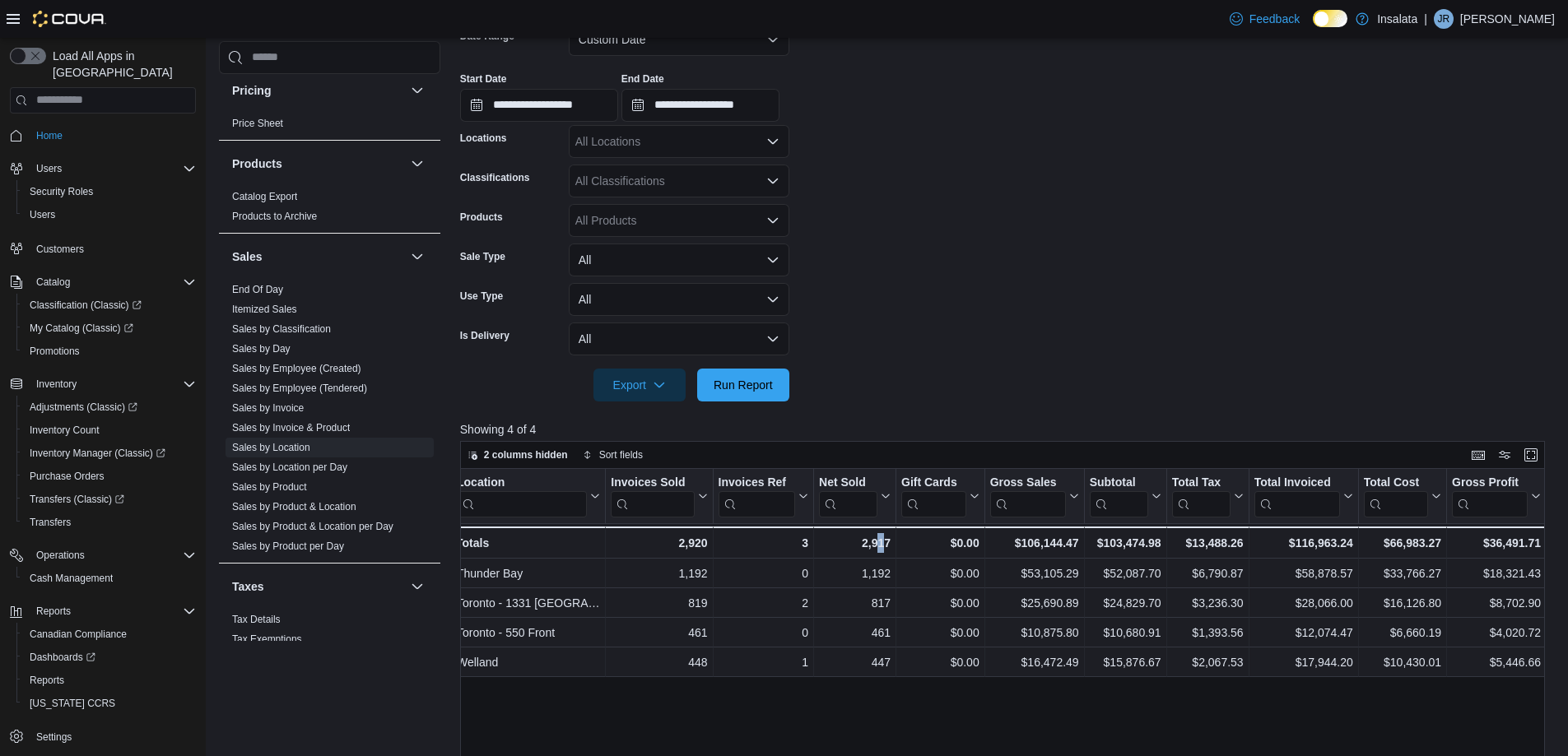
scroll to position [244, 0]
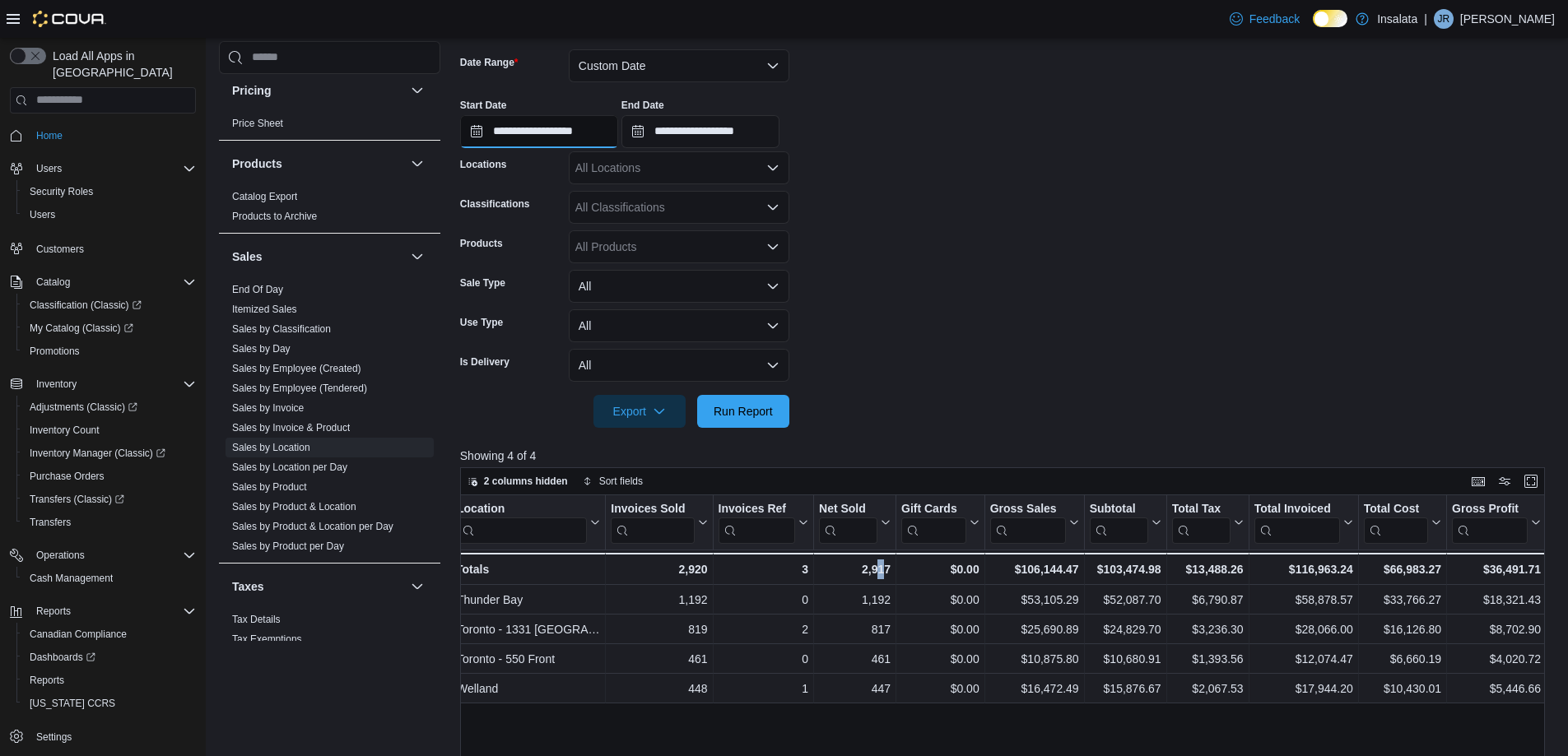
click at [567, 134] on input "**********" at bounding box center [539, 131] width 158 height 33
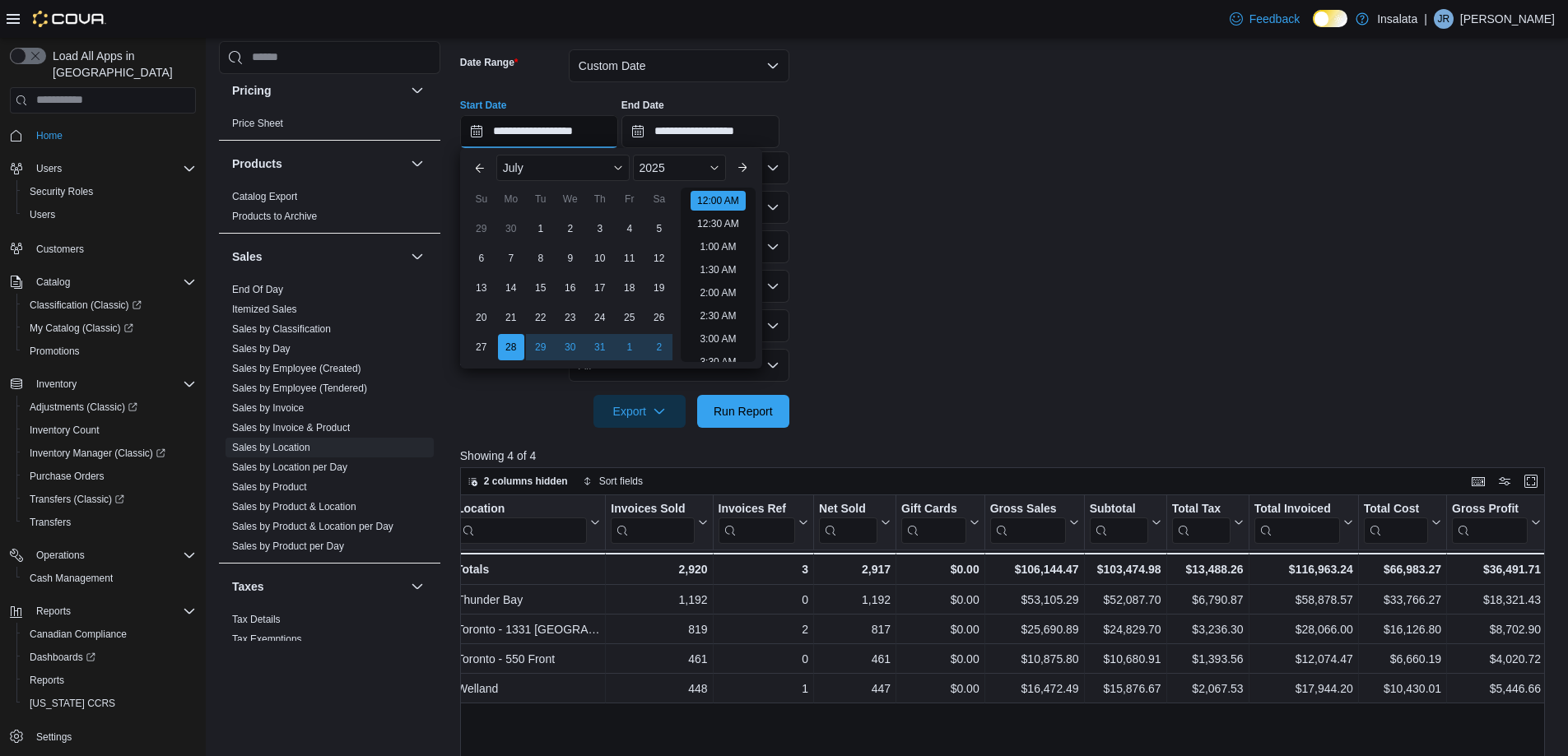
scroll to position [51, 0]
click at [645, 57] on button "Custom Date" at bounding box center [679, 66] width 221 height 33
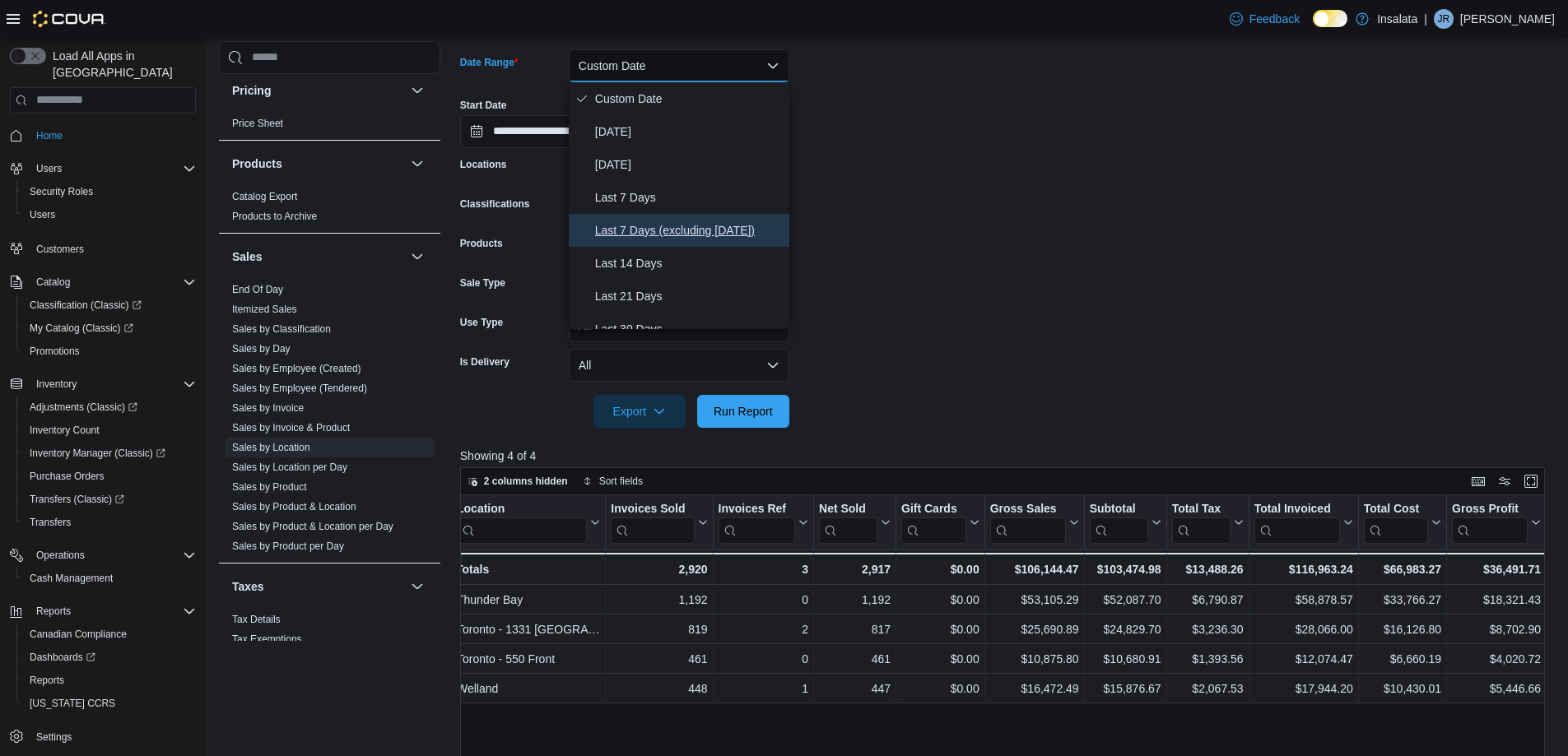
click at [654, 221] on span "Last 7 Days (excluding [DATE])" at bounding box center [688, 230] width 188 height 20
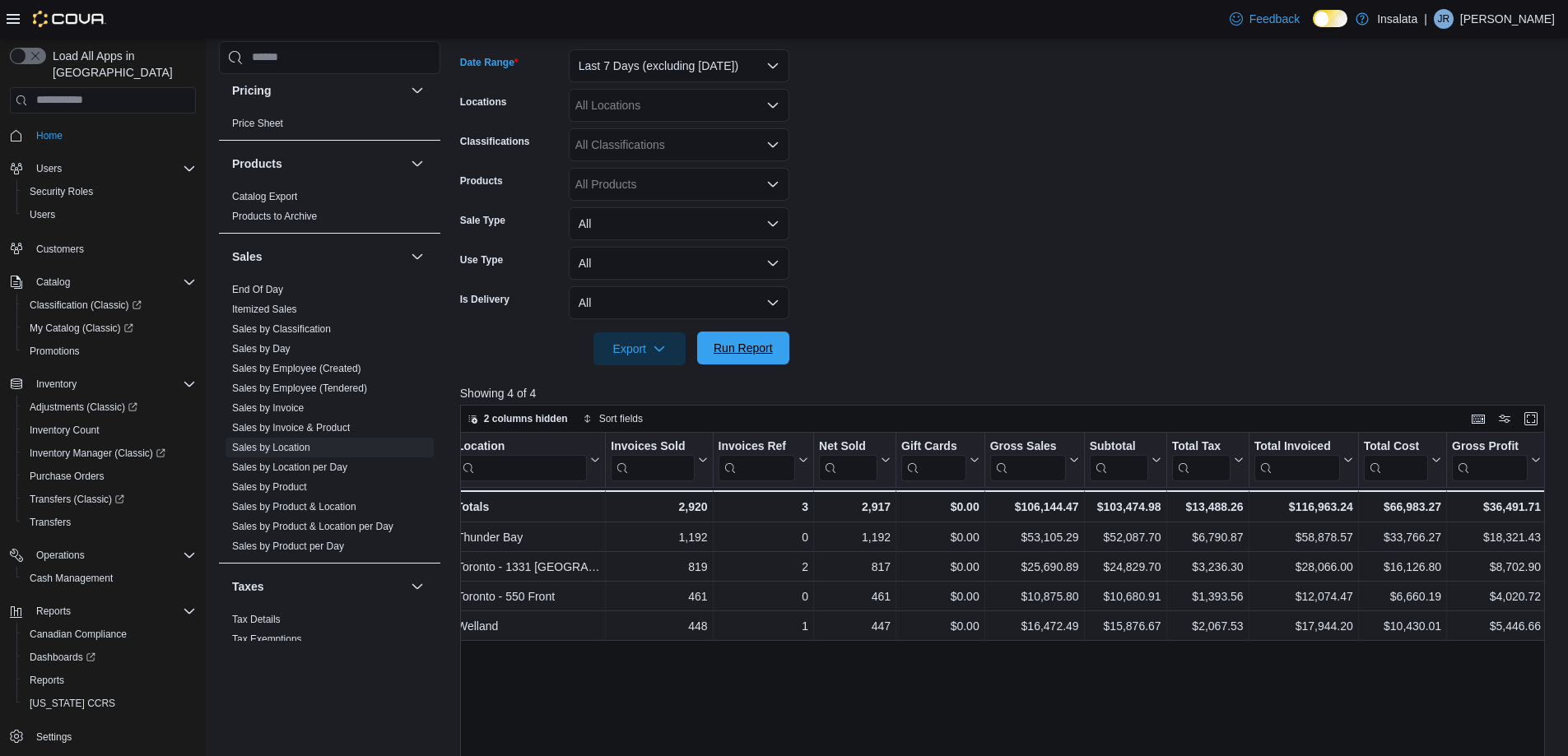
click at [750, 345] on span "Run Report" at bounding box center [742, 348] width 59 height 16
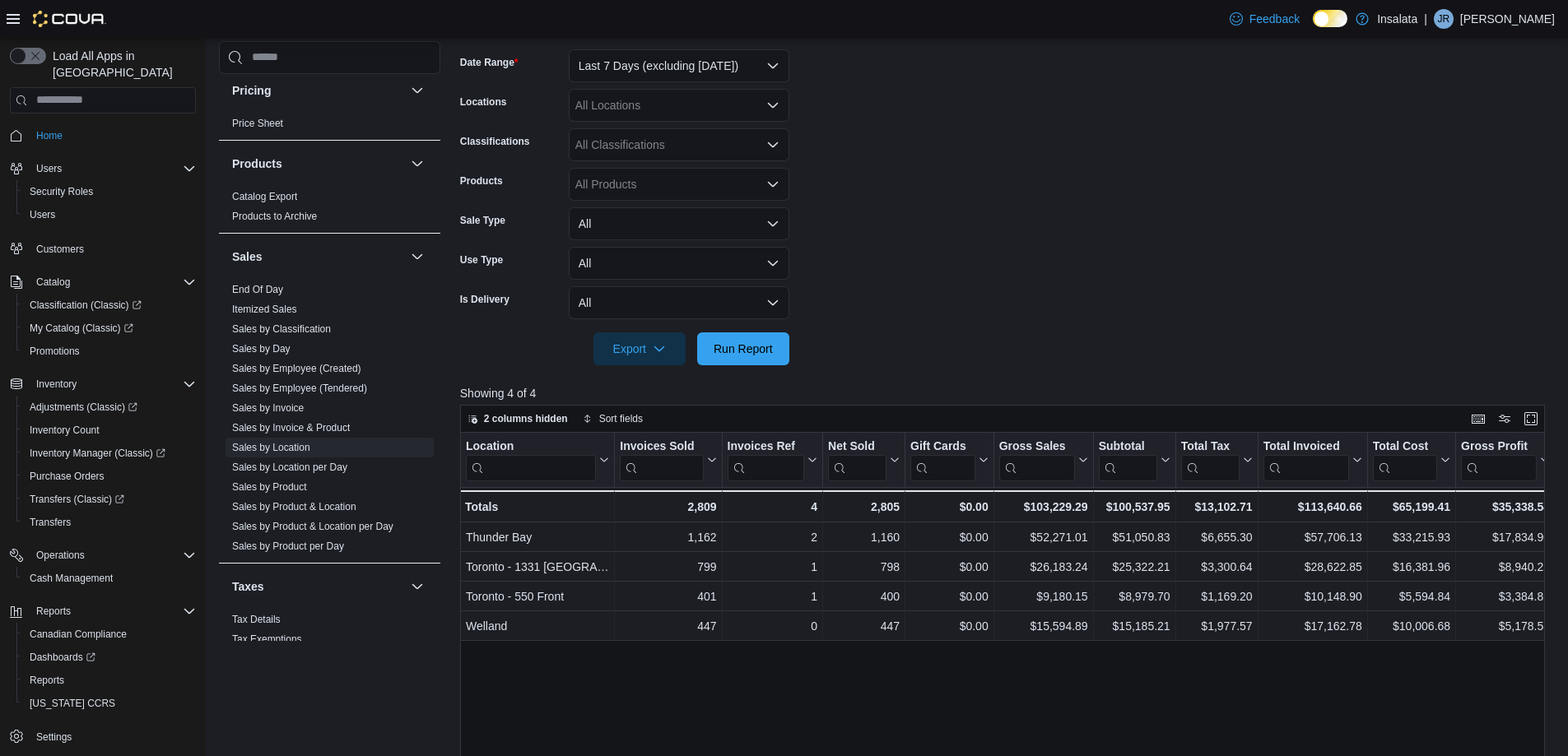
click at [947, 266] on form "Date Range Last 7 Days (excluding [DATE]) Locations All Locations Classificatio…" at bounding box center [1008, 197] width 1096 height 336
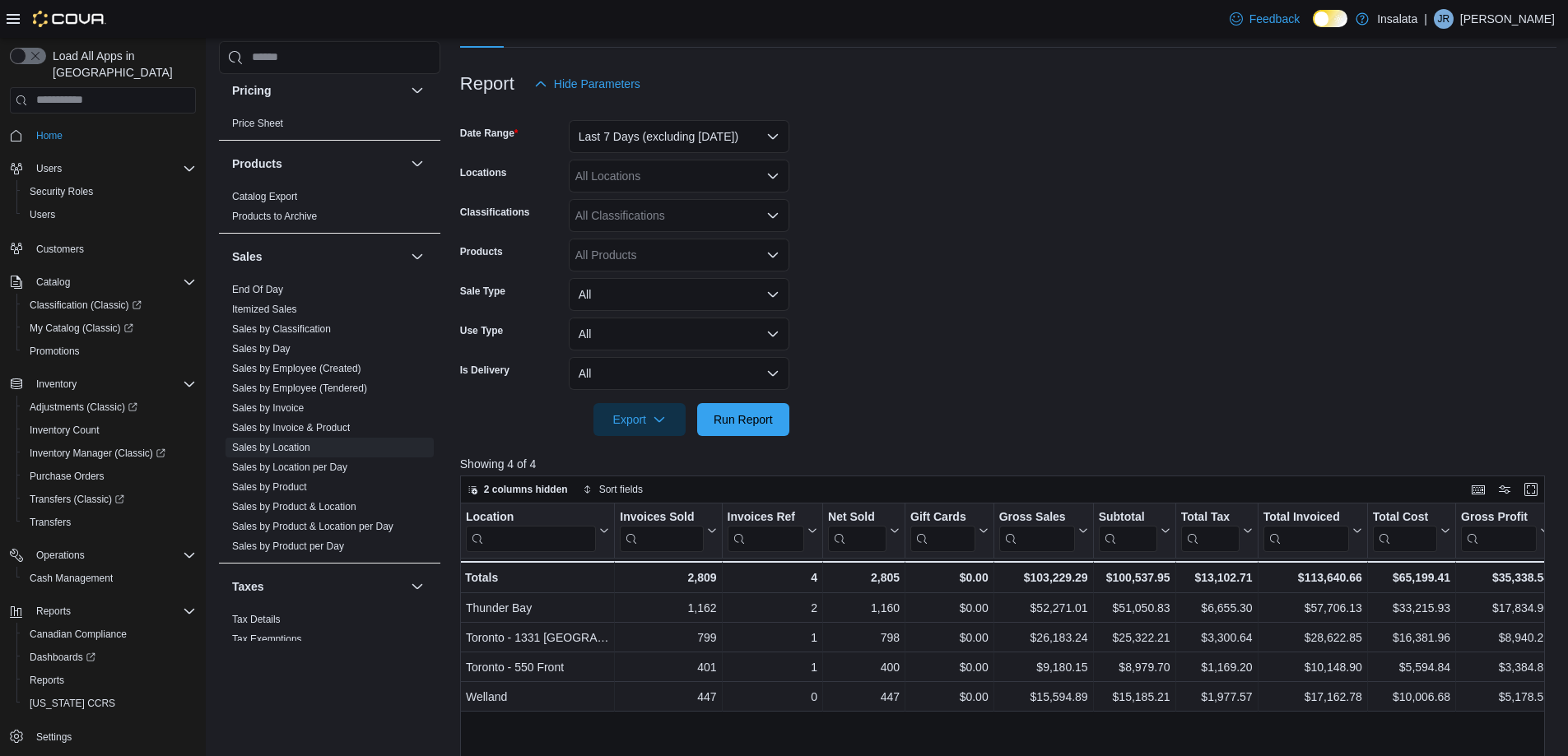
scroll to position [79, 0]
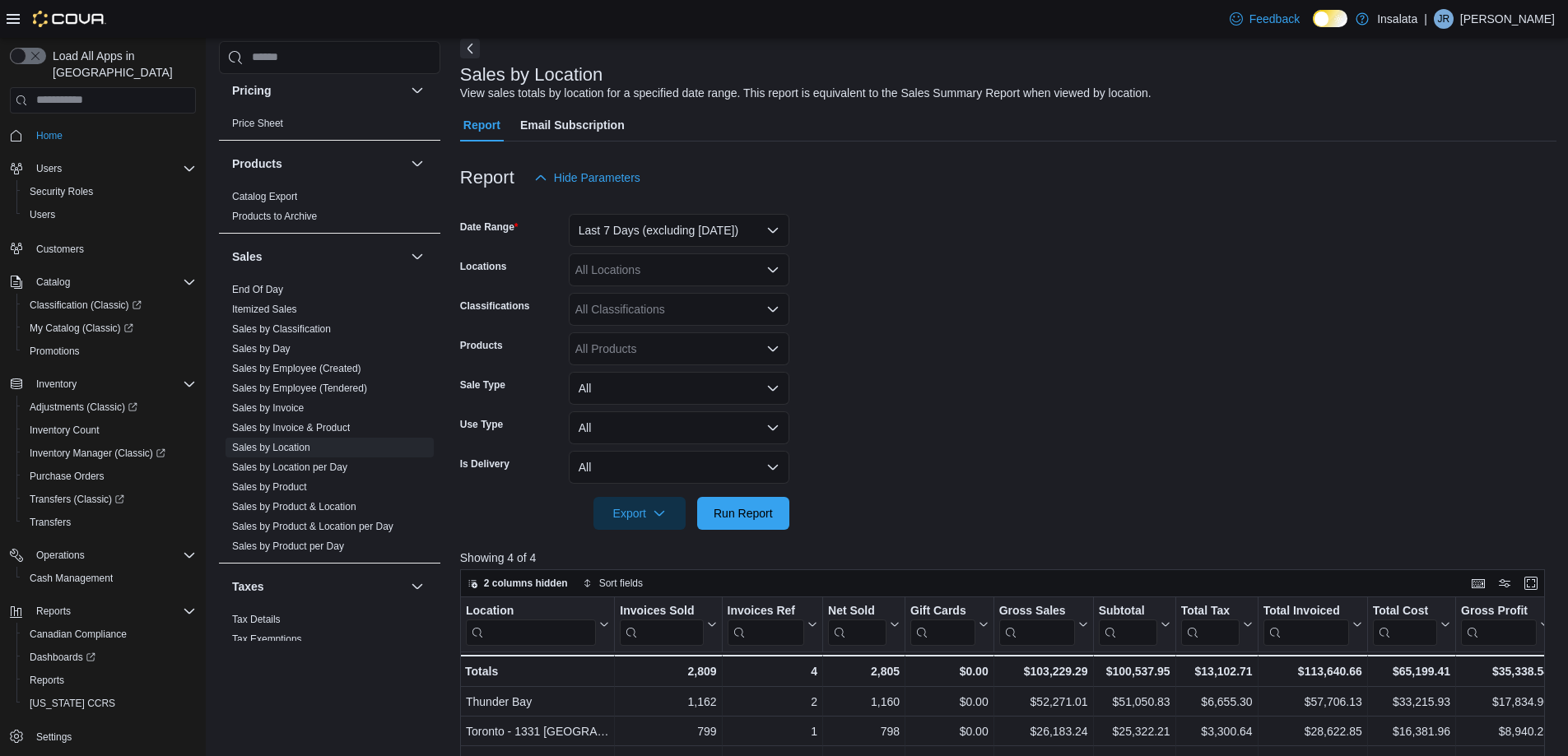
click at [911, 314] on form "Date Range Last 7 Days (excluding [DATE]) Locations All Locations Classificatio…" at bounding box center [1008, 361] width 1096 height 336
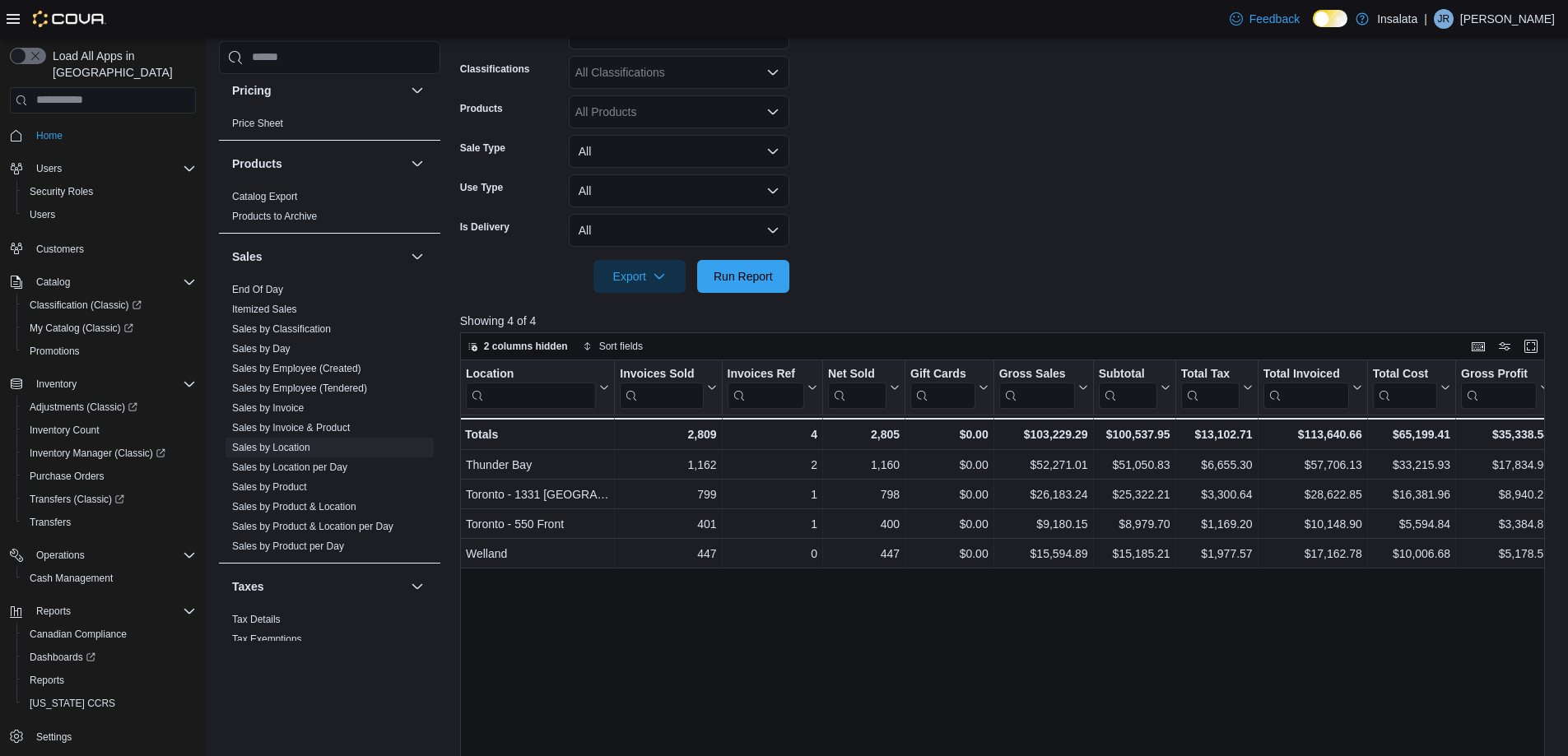
scroll to position [408, 0]
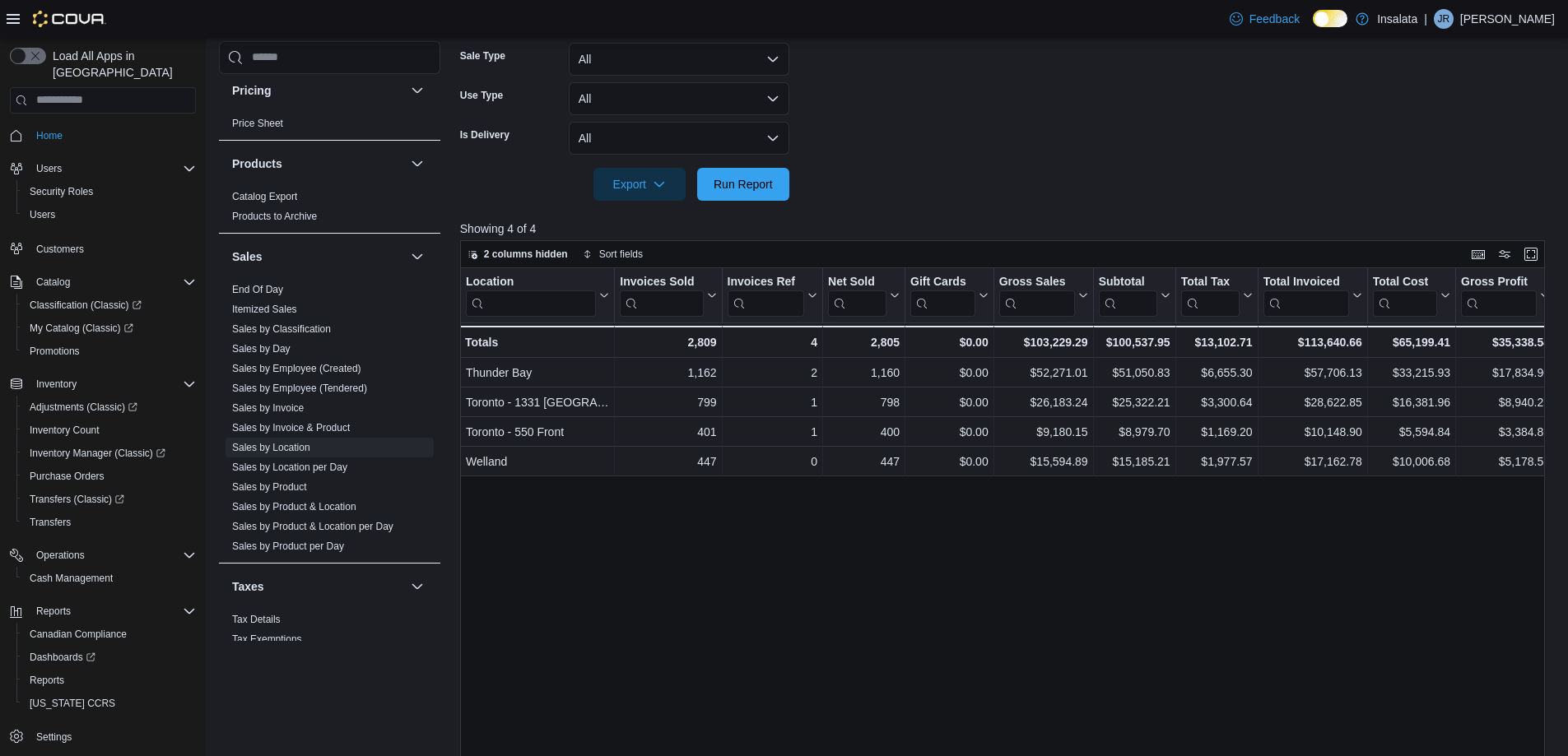
click at [926, 502] on div "Location Click to view column header actions Invoices Sold Click to view column…" at bounding box center [1008, 557] width 1096 height 577
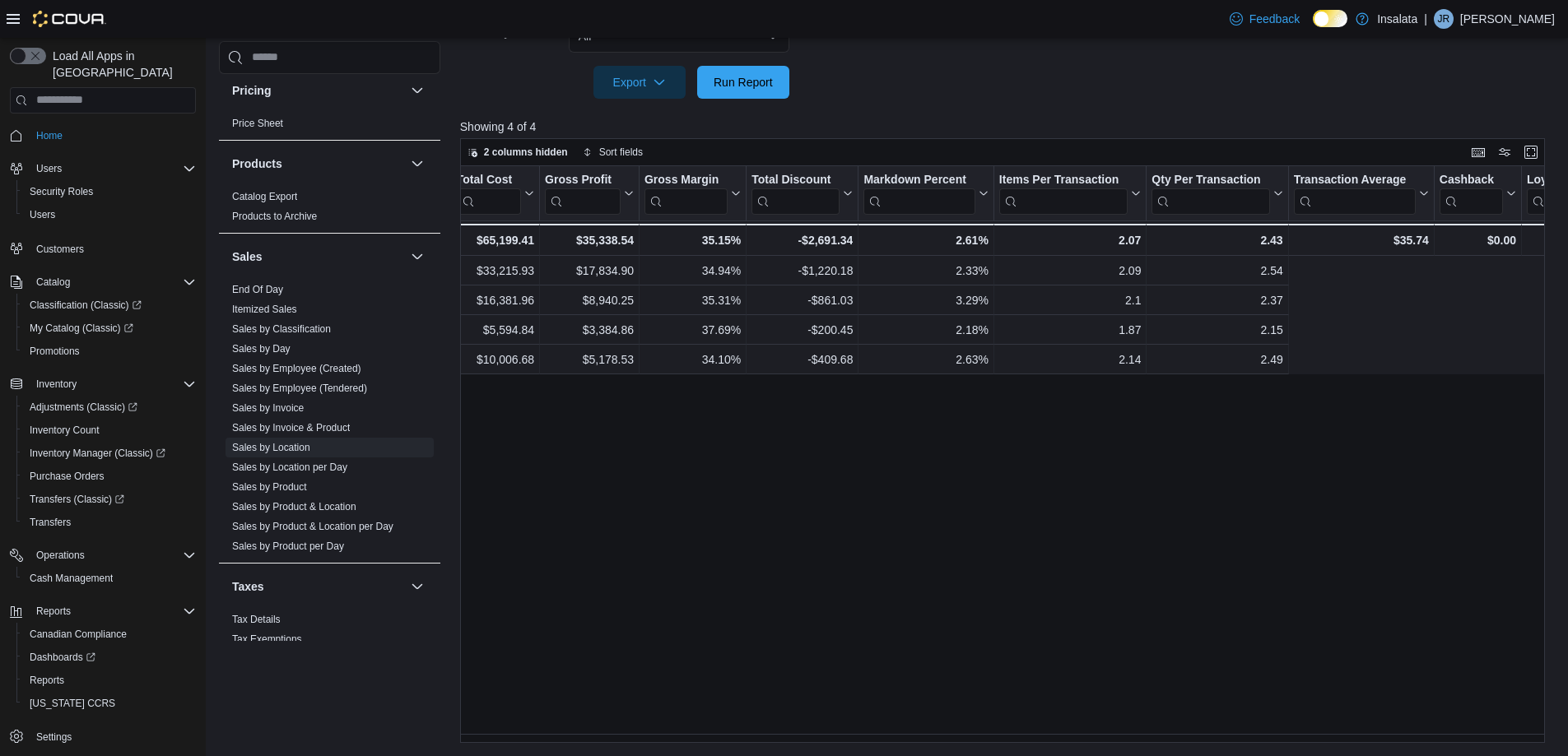
scroll to position [0, 0]
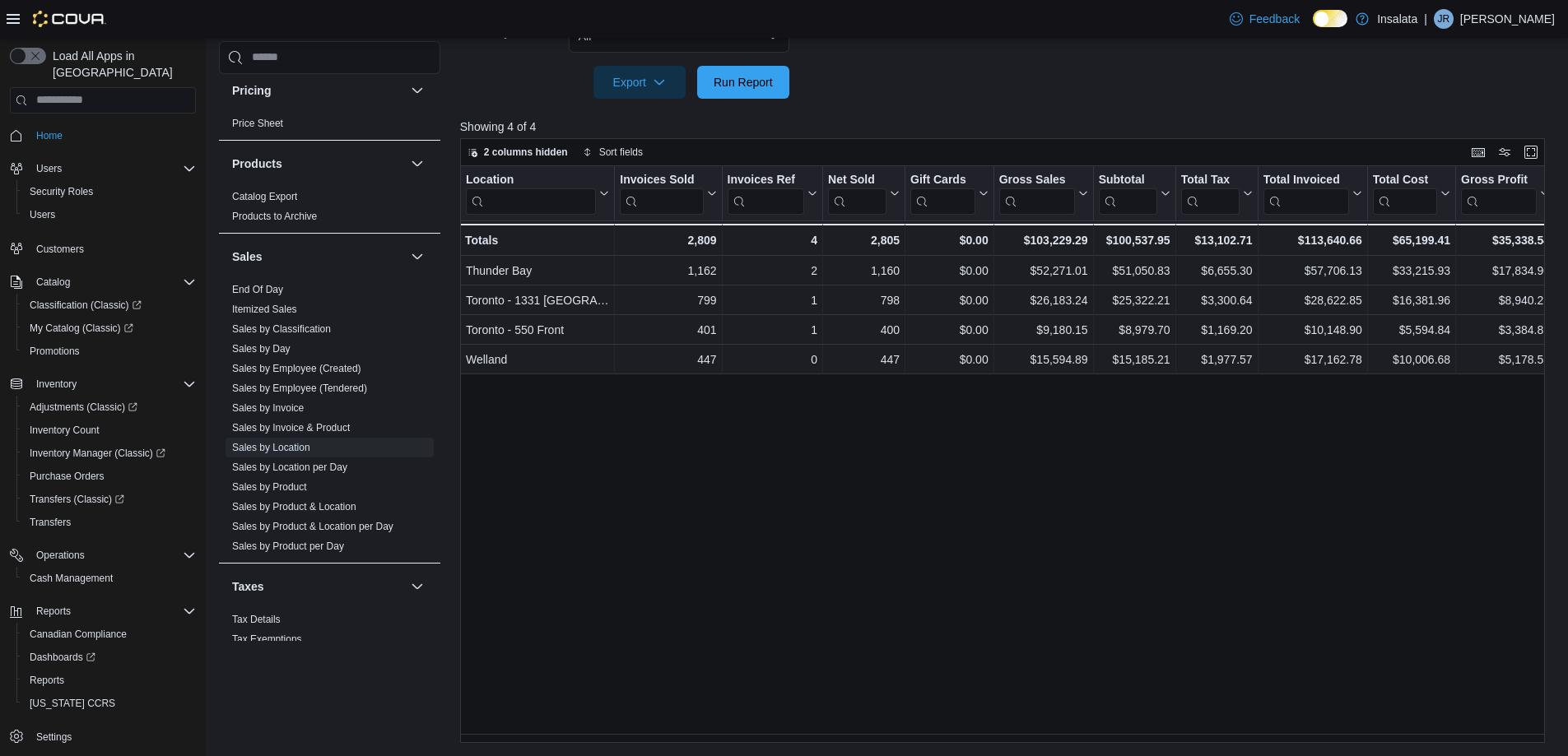
click at [665, 584] on div "Location Click to view column header actions Invoices Sold Click to view column…" at bounding box center [1008, 455] width 1096 height 577
click at [826, 523] on div "Location Click to view column header actions Invoices Sold Click to view column…" at bounding box center [1008, 455] width 1096 height 577
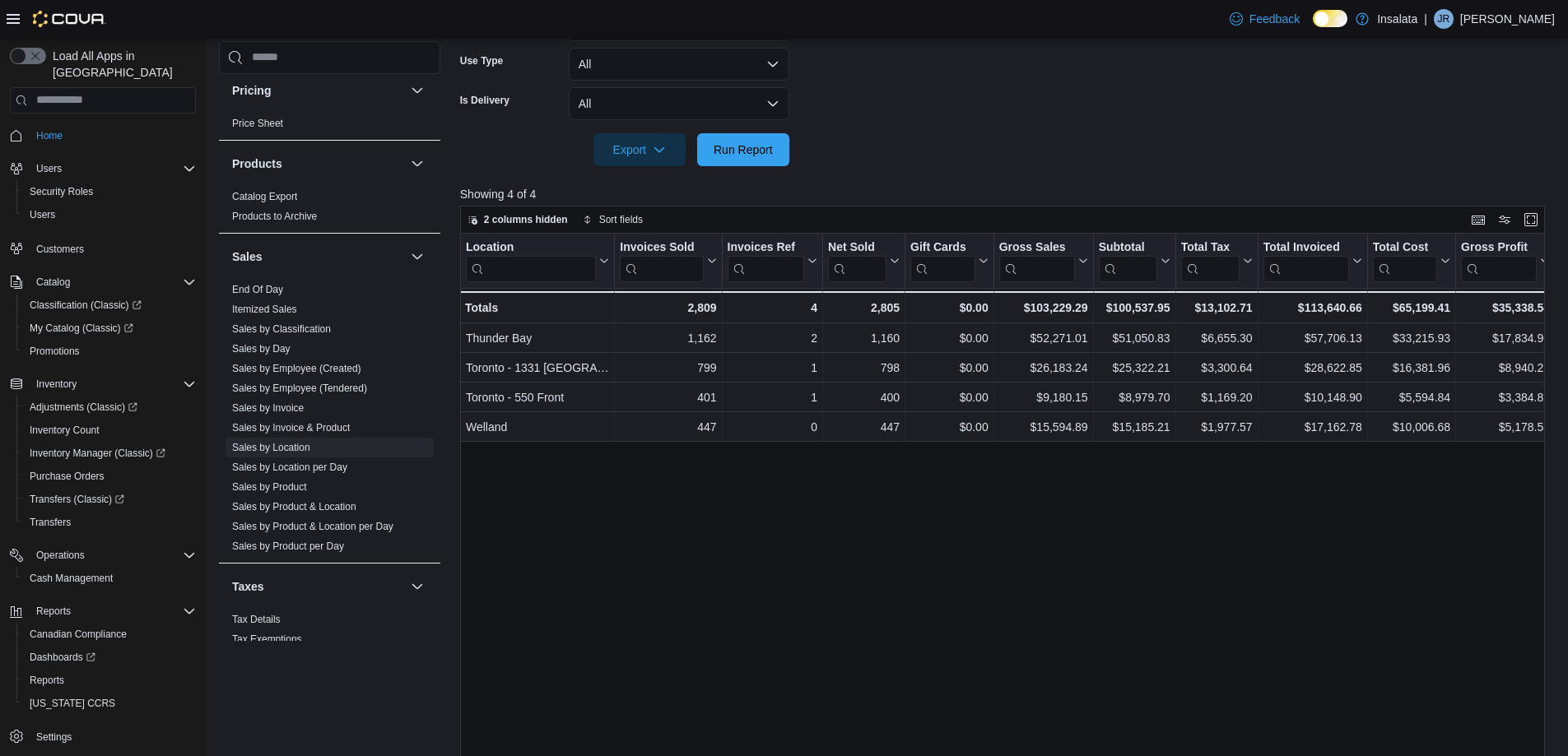
scroll to position [511, 0]
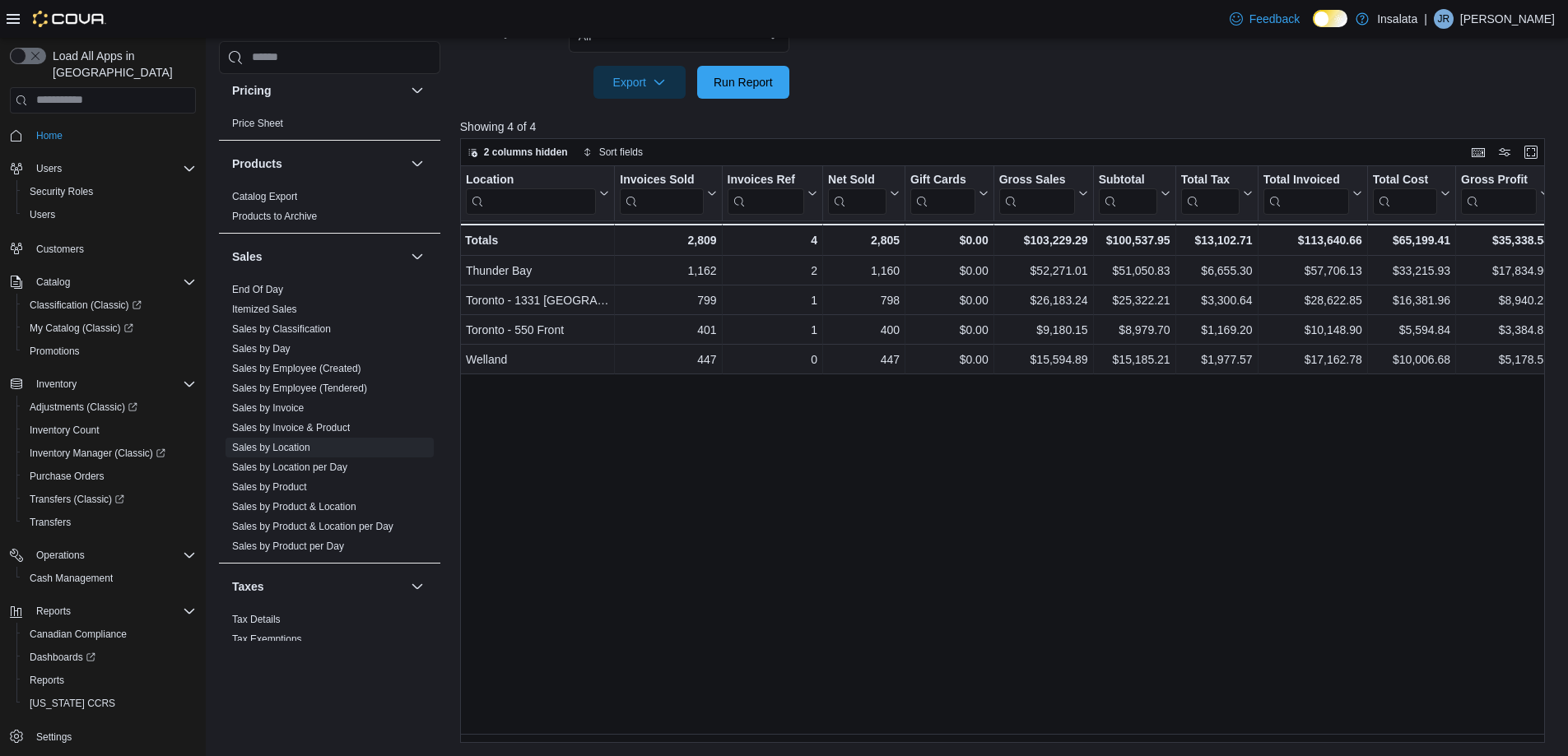
click at [616, 602] on div "Location Click to view column header actions Invoices Sold Click to view column…" at bounding box center [1008, 455] width 1096 height 577
click at [694, 634] on div "Location Click to view column header actions Invoices Sold Click to view column…" at bounding box center [1008, 455] width 1096 height 577
click at [913, 608] on div "Location Click to view column header actions Invoices Sold Click to view column…" at bounding box center [1008, 455] width 1096 height 577
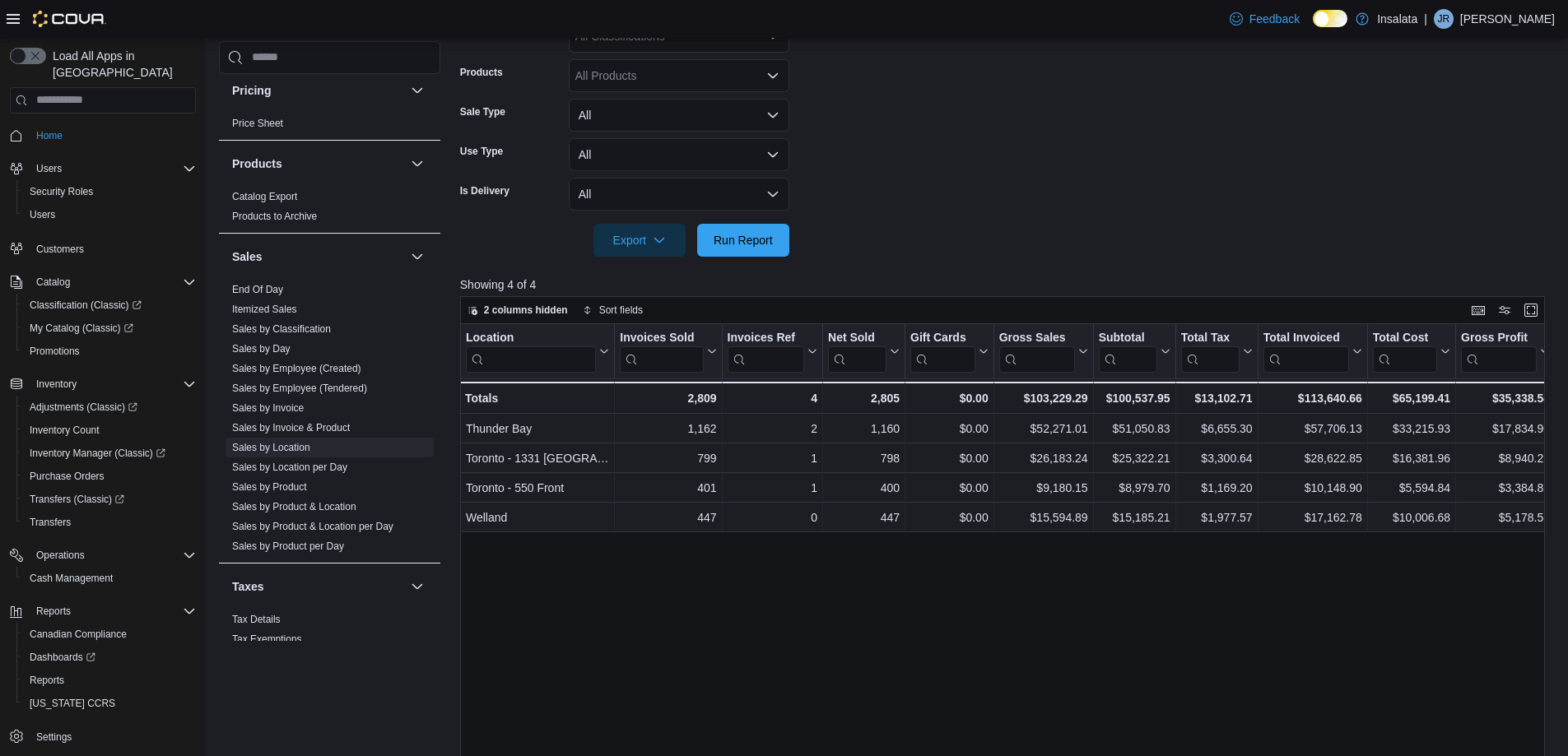
scroll to position [346, 0]
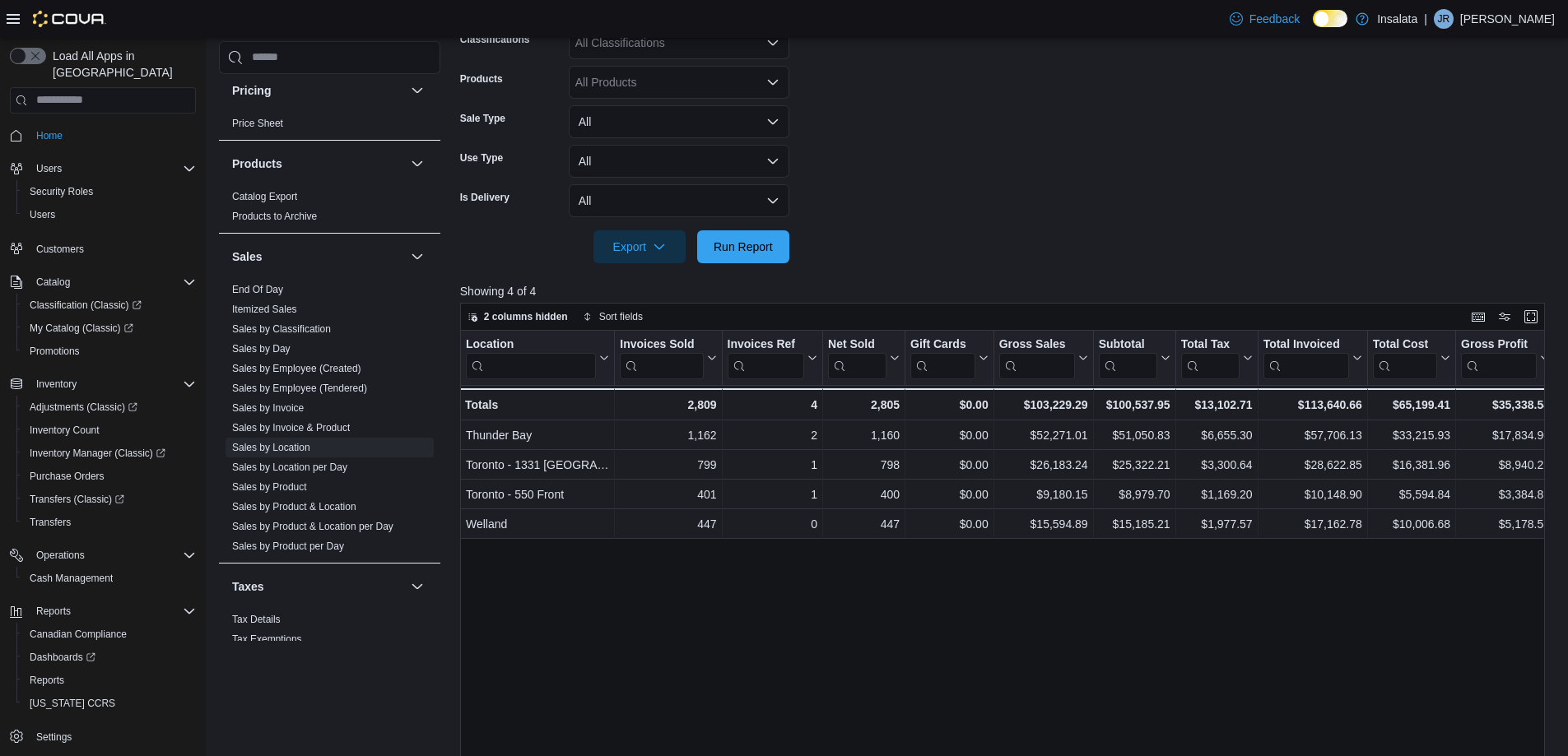
click at [893, 633] on div "Location Click to view column header actions Invoices Sold Click to view column…" at bounding box center [1008, 620] width 1096 height 577
click at [1014, 203] on form "Date Range Last 7 Days (excluding [DATE]) Locations All Locations Classificatio…" at bounding box center [1008, 95] width 1096 height 336
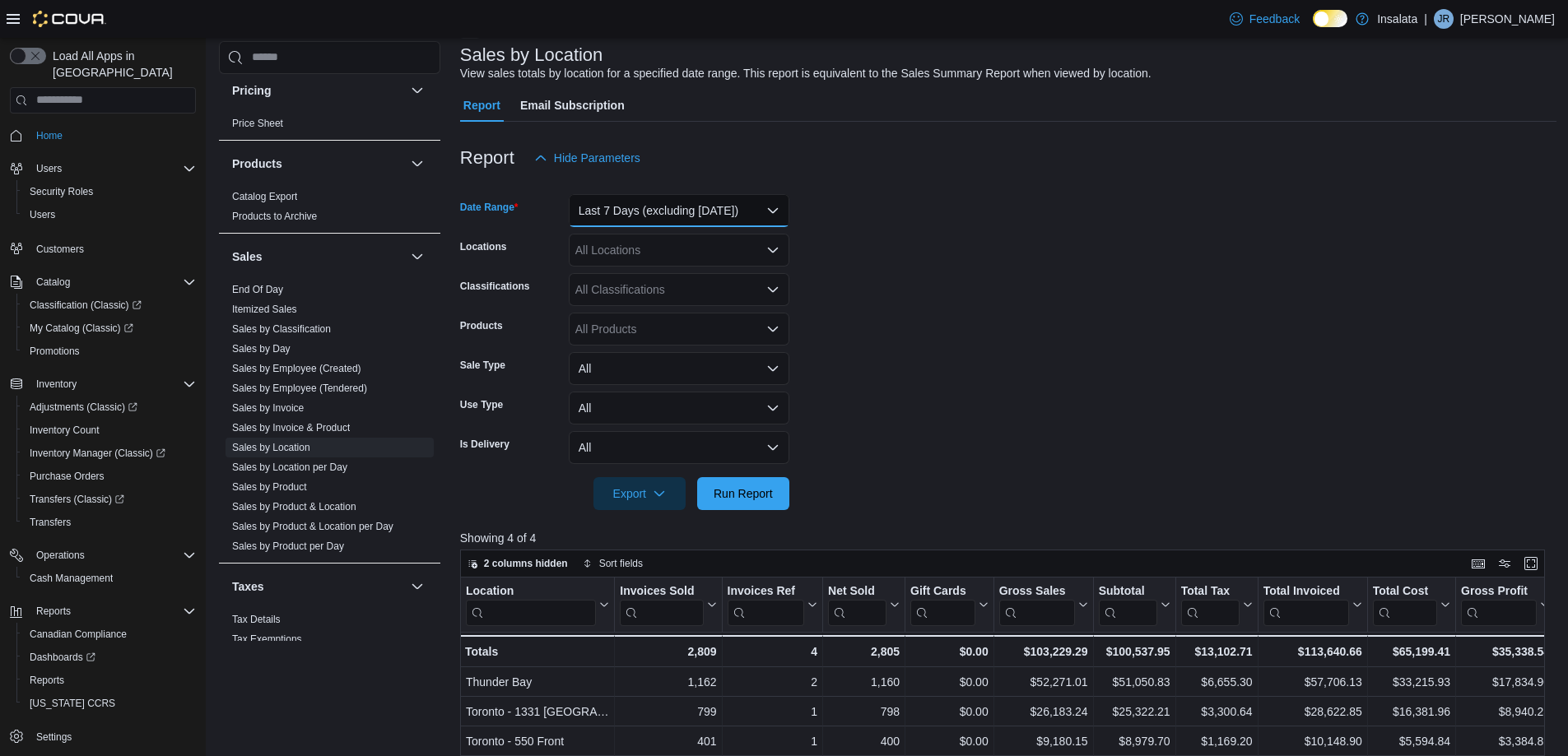
click at [656, 196] on button "Last 7 Days (excluding [DATE])" at bounding box center [679, 210] width 221 height 33
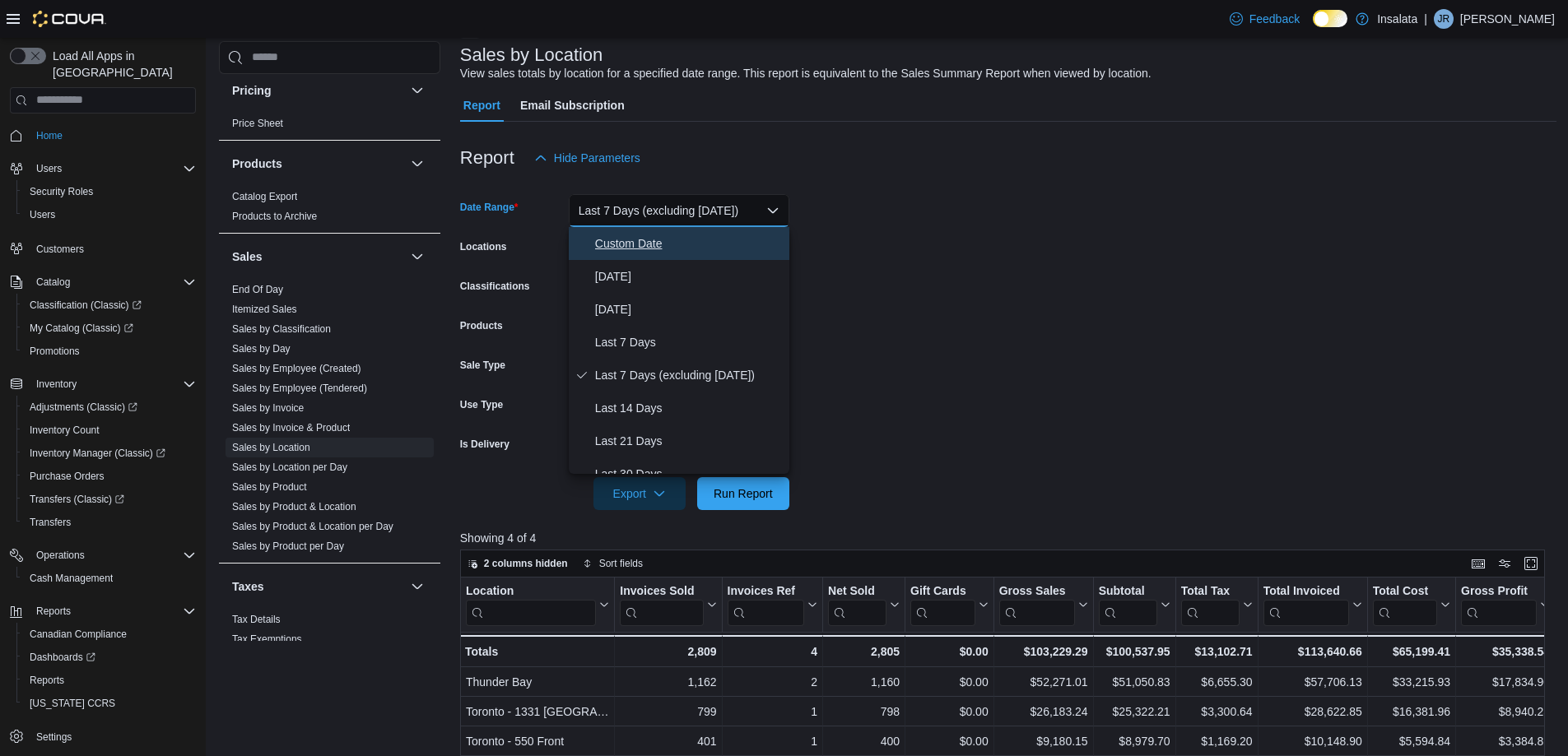
click at [633, 239] on span "Custom Date" at bounding box center [688, 243] width 188 height 20
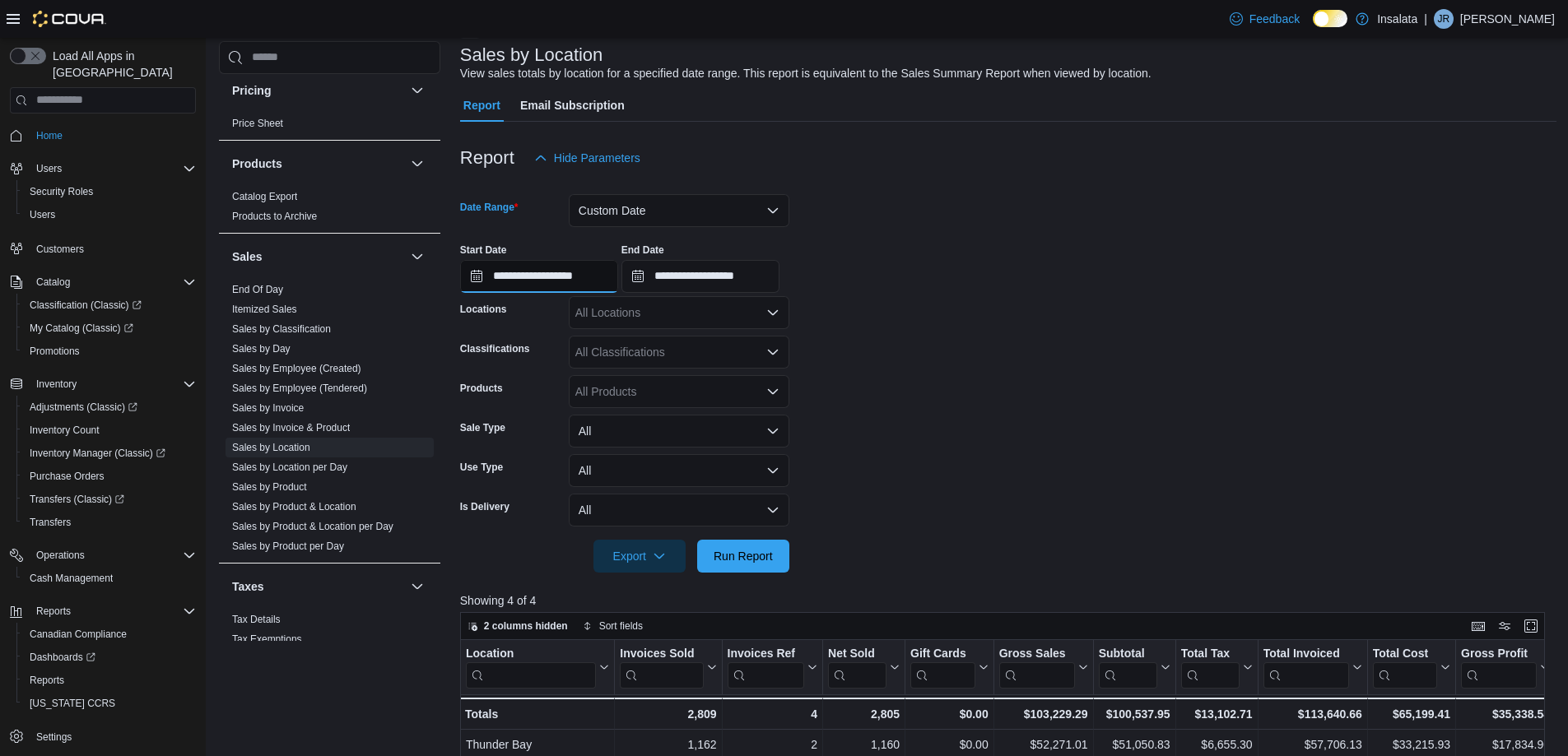
click at [532, 287] on input "**********" at bounding box center [539, 276] width 158 height 33
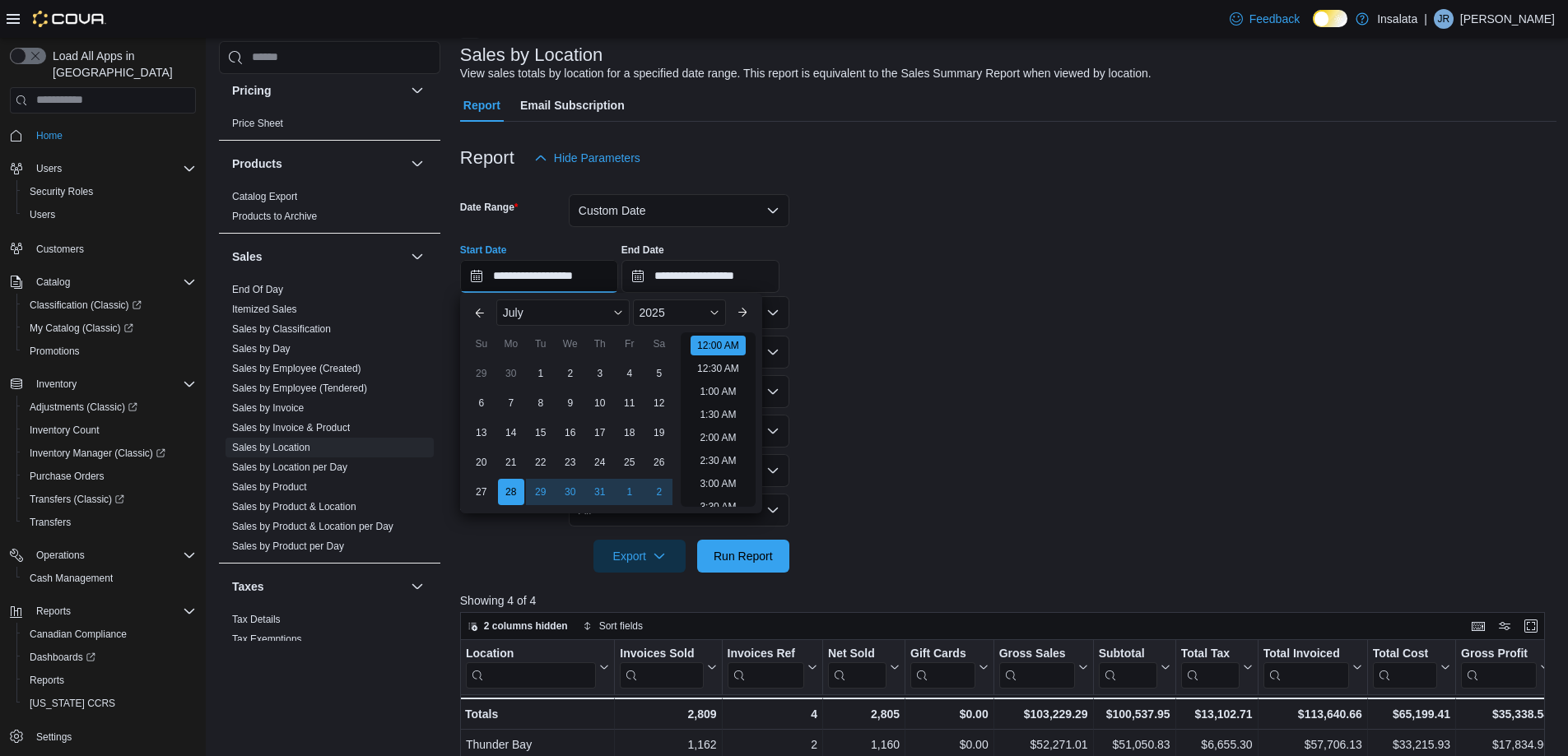
scroll to position [51, 0]
click at [542, 310] on div "July" at bounding box center [562, 312] width 133 height 27
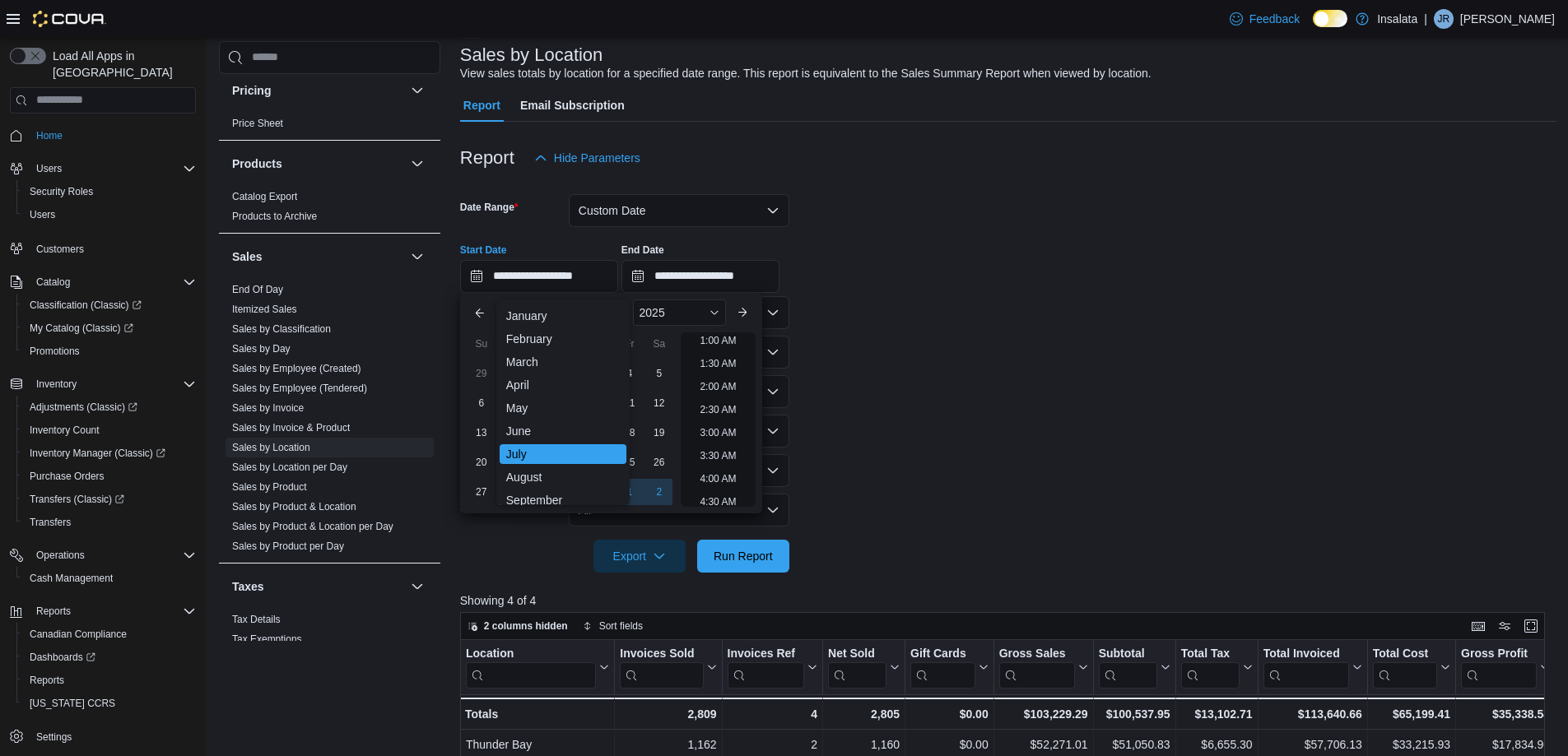
drag, startPoint x: 528, startPoint y: 499, endPoint x: 610, endPoint y: 368, distance: 154.5
click at [532, 493] on div "September" at bounding box center [563, 500] width 127 height 20
type input "**********"
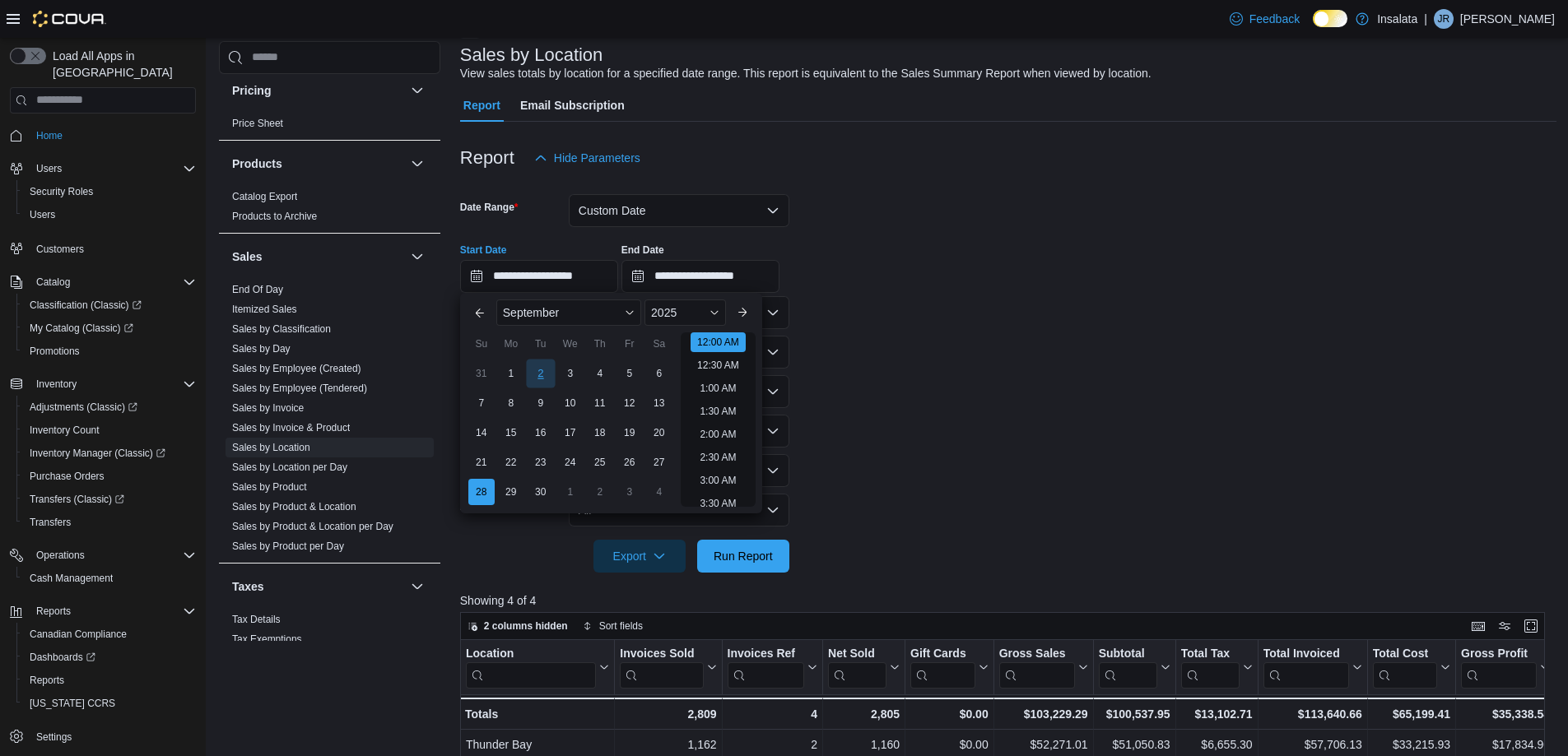
click at [542, 372] on div "2" at bounding box center [541, 373] width 29 height 29
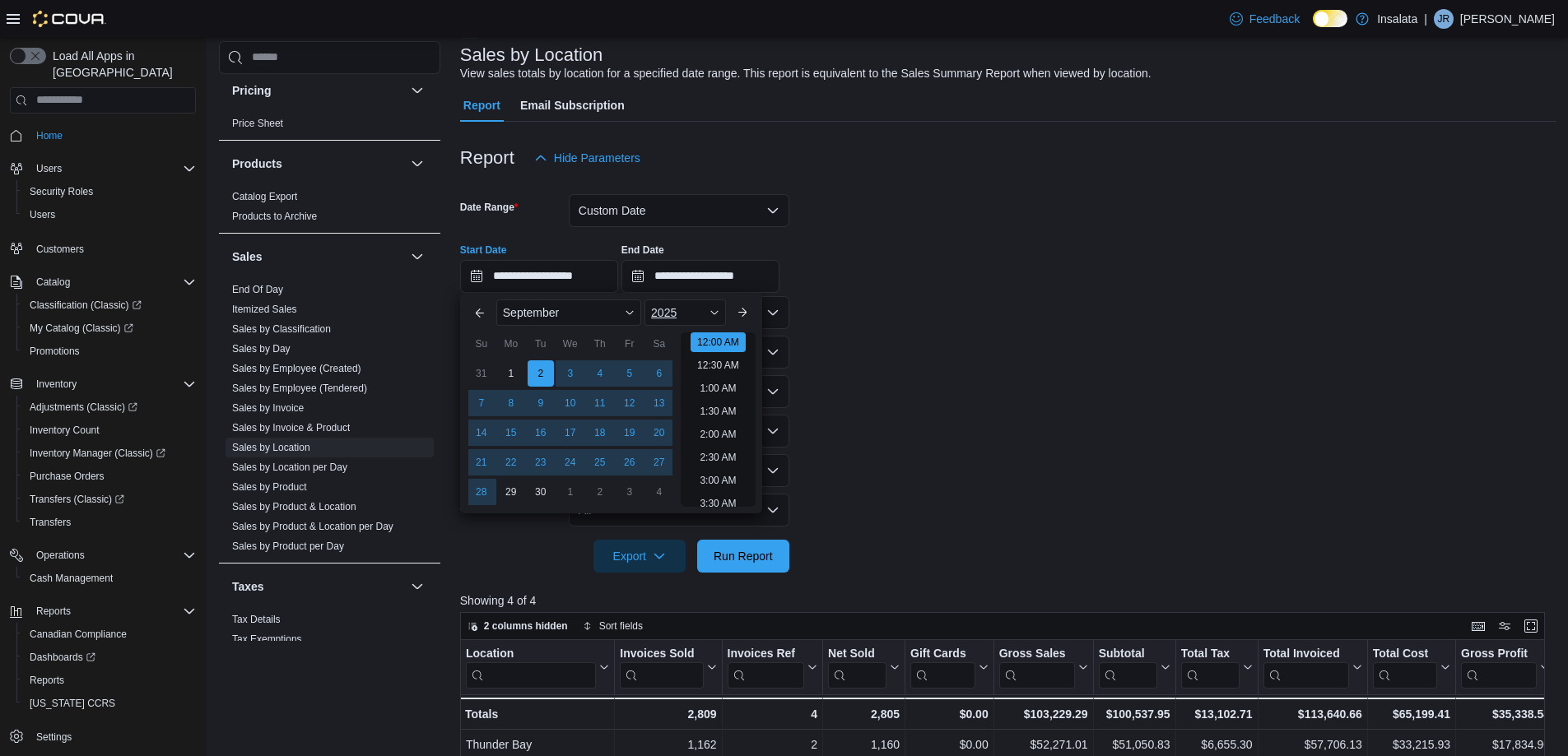
click at [691, 311] on div "2025" at bounding box center [685, 312] width 82 height 27
click at [669, 460] on div "2024" at bounding box center [686, 469] width 76 height 20
type input "**********"
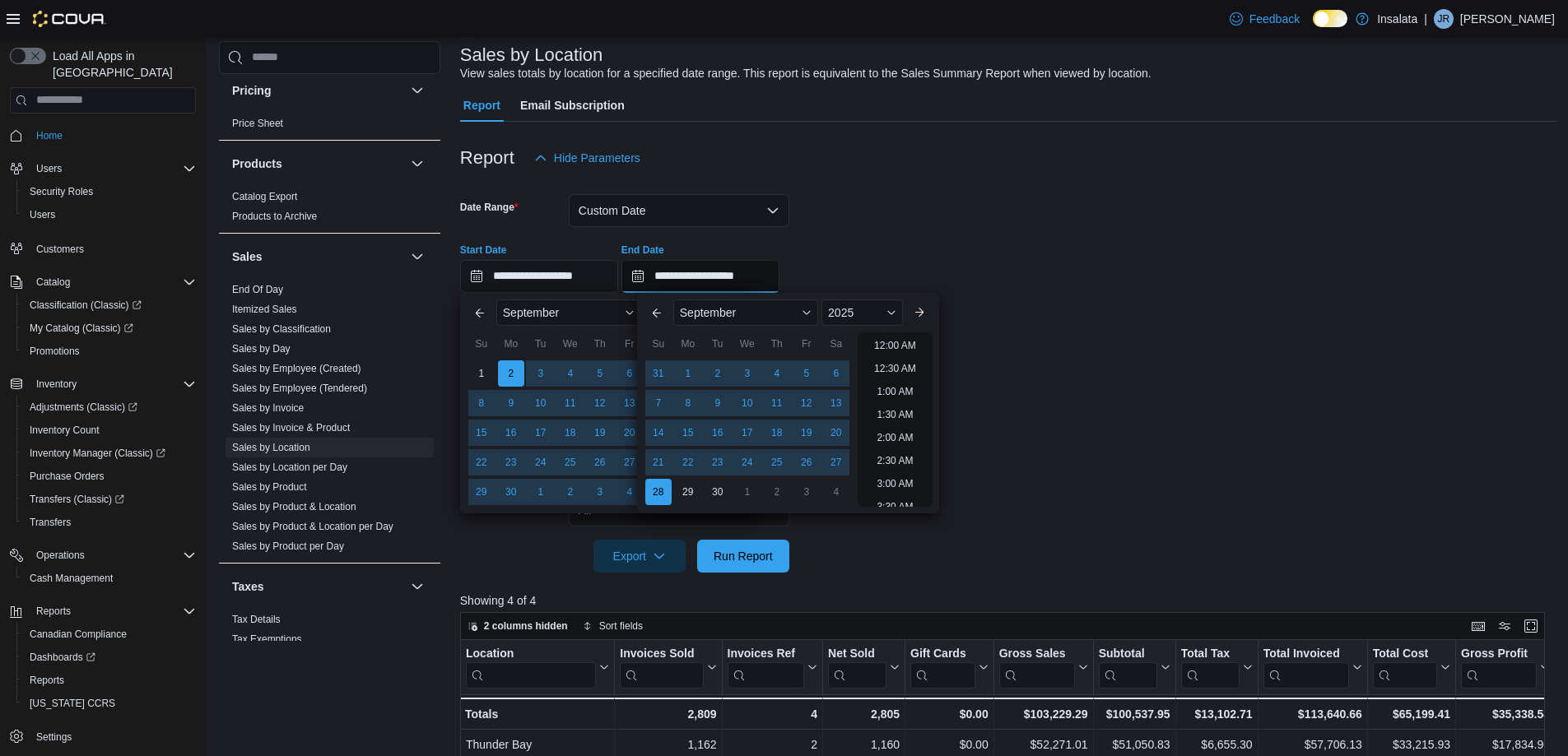
click at [698, 276] on input "**********" at bounding box center [700, 276] width 158 height 33
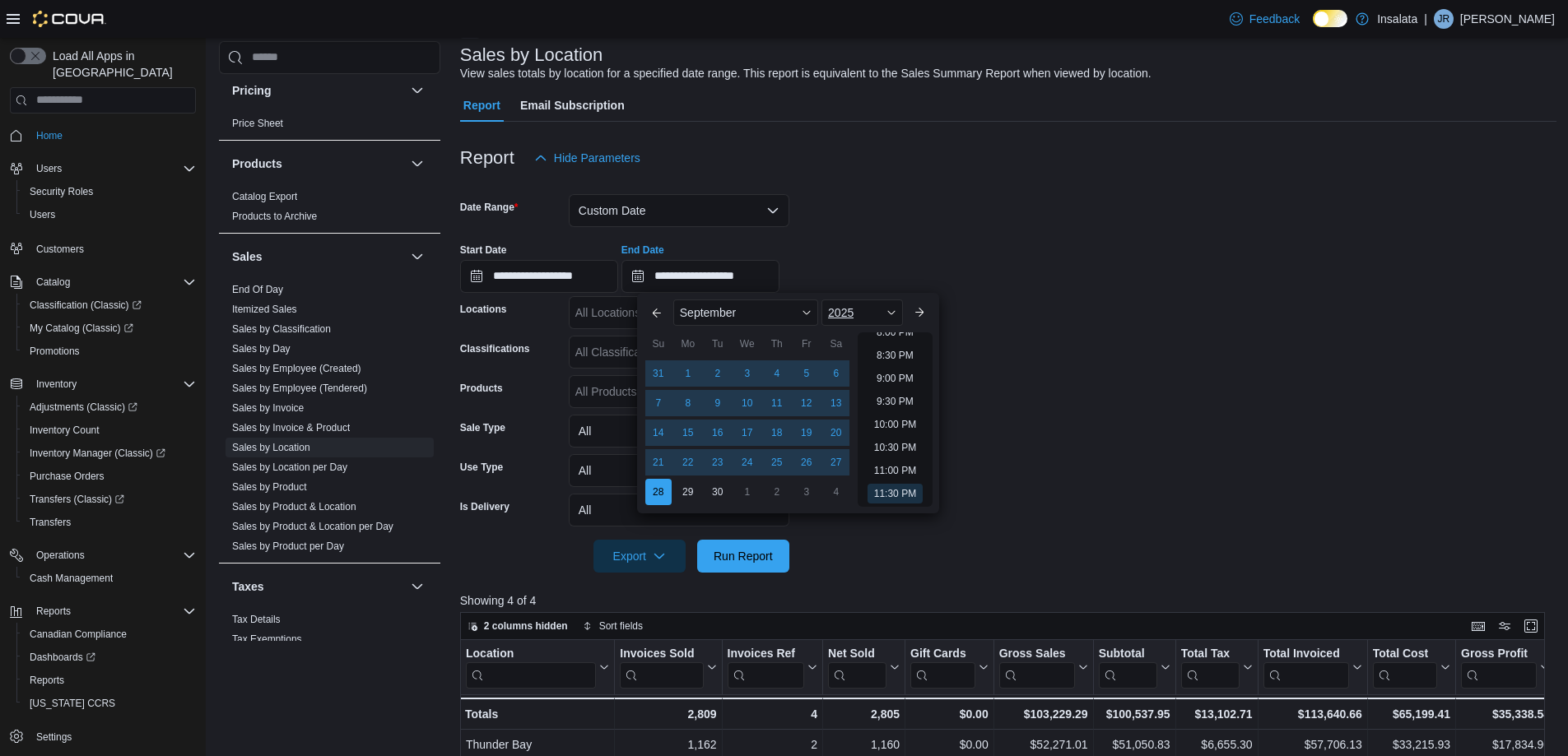
click at [851, 318] on span "2025" at bounding box center [841, 312] width 26 height 13
click at [849, 469] on div "2024" at bounding box center [863, 469] width 76 height 20
click at [693, 373] on div "2" at bounding box center [687, 373] width 29 height 29
type input "**********"
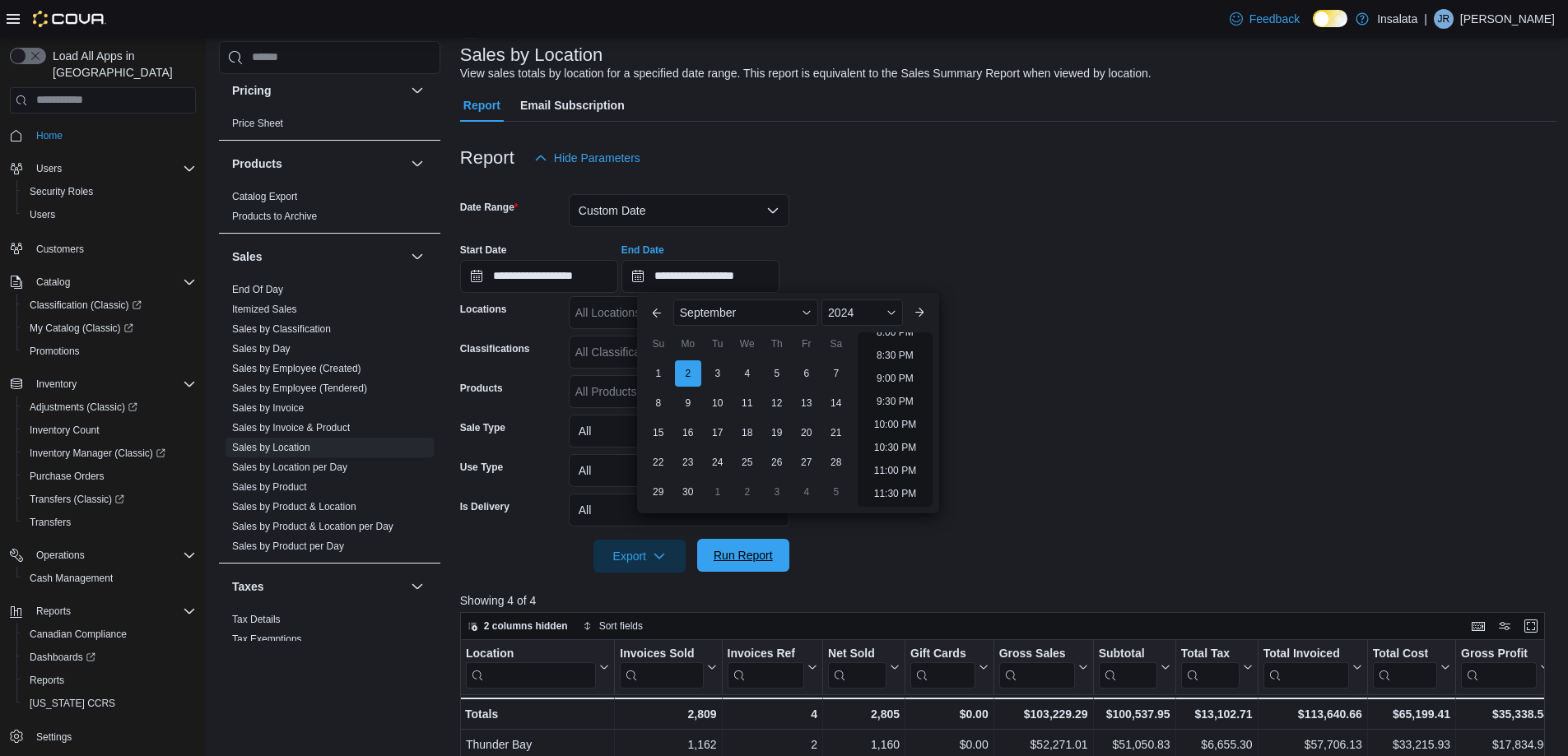
drag, startPoint x: 750, startPoint y: 542, endPoint x: 808, endPoint y: 502, distance: 70.5
click at [751, 543] on span "Run Report" at bounding box center [743, 556] width 72 height 33
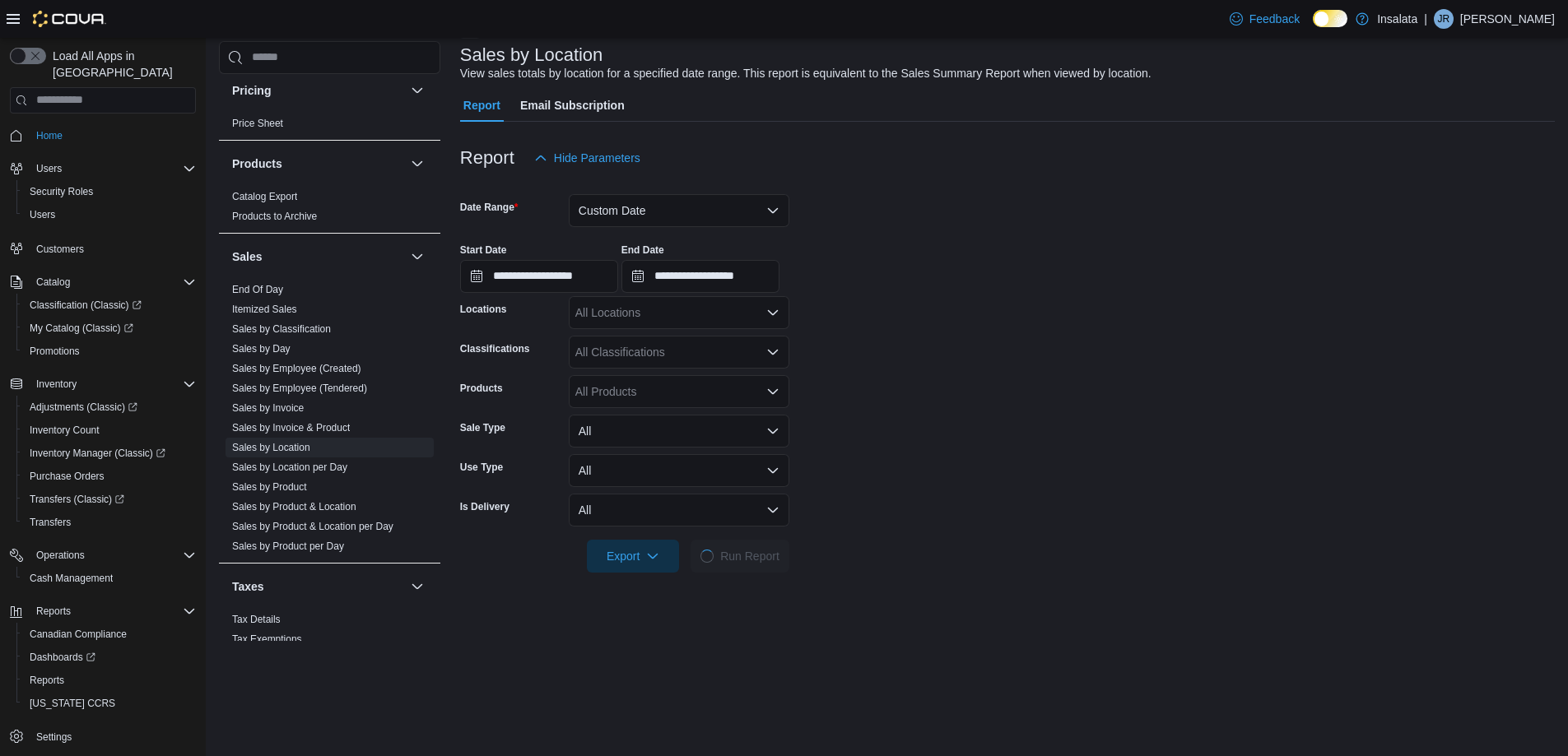
click at [1259, 339] on form "**********" at bounding box center [1007, 373] width 1094 height 398
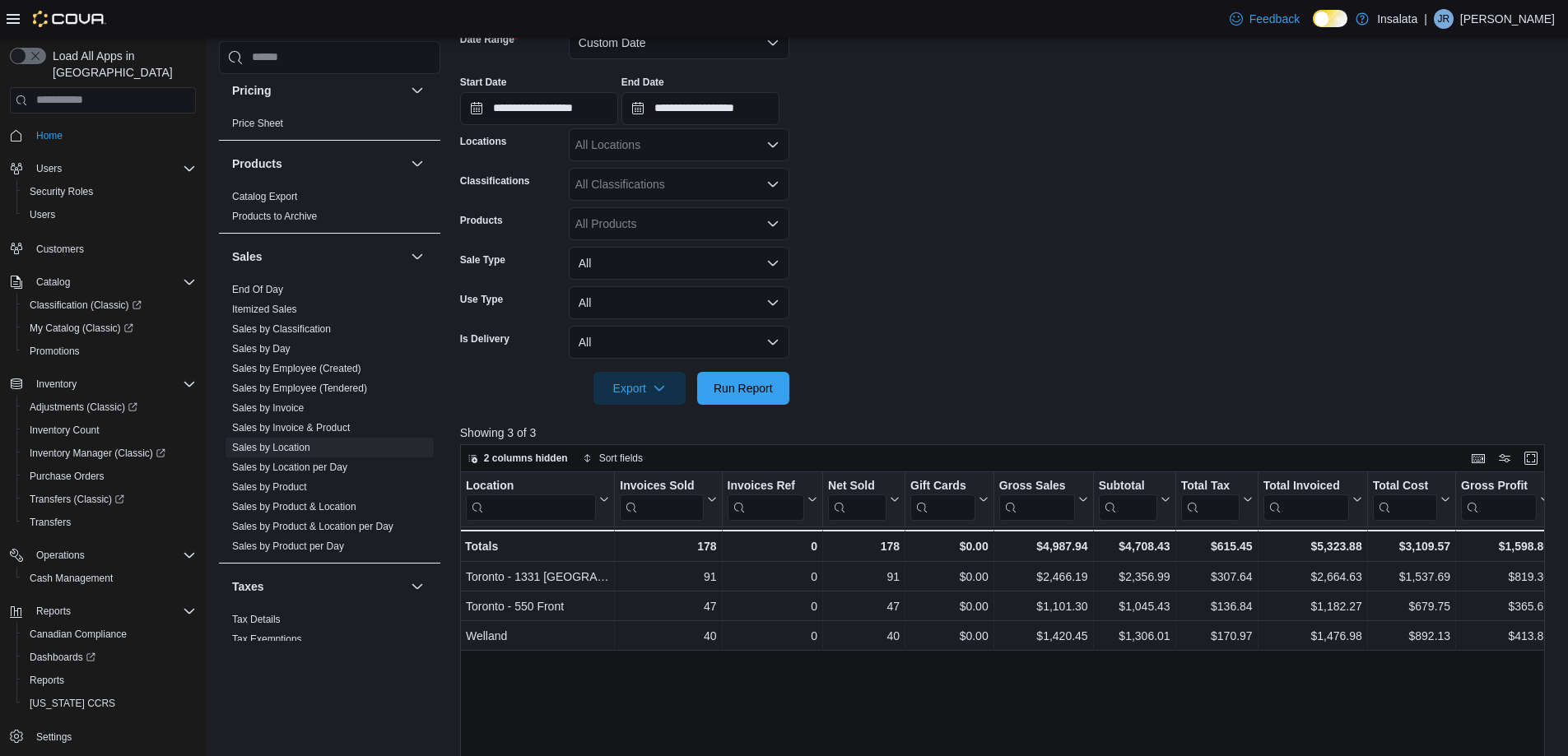
scroll to position [428, 0]
